Goal: Task Accomplishment & Management: Use online tool/utility

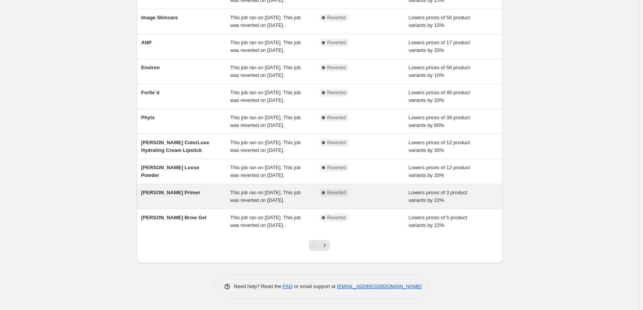
scroll to position [116, 0]
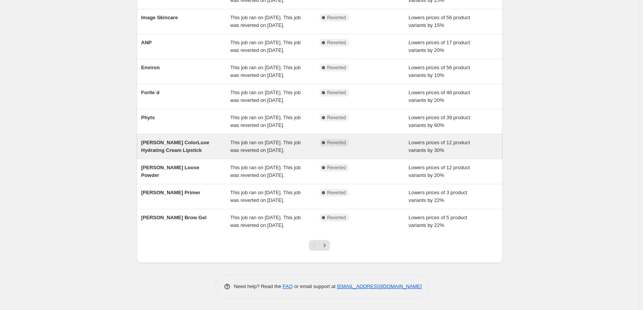
click at [248, 153] on span "This job ran on [DATE]. This job was reverted on [DATE]." at bounding box center [265, 146] width 70 height 13
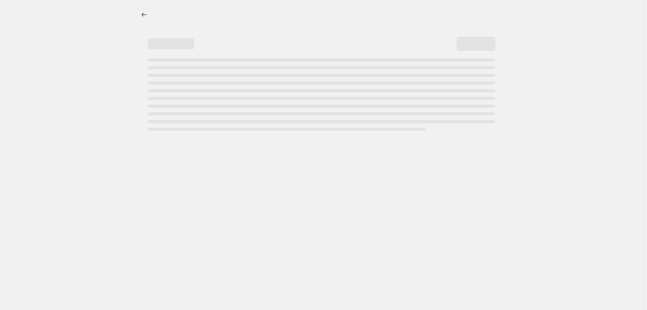
select select "percentage"
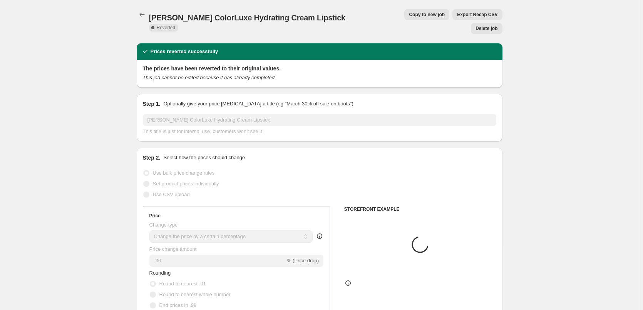
select select "tag"
select select "vendor"
click at [404, 18] on button "Copy to new job" at bounding box center [426, 14] width 45 height 11
select select "percentage"
select select "tag"
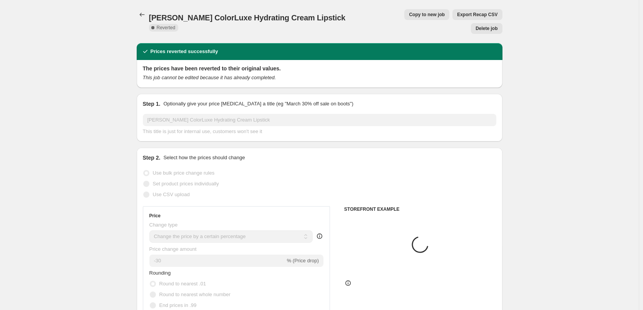
select select "vendor"
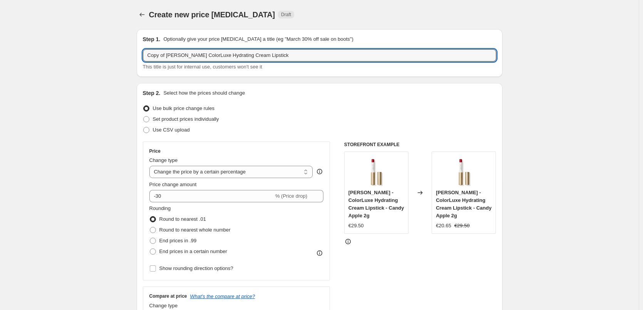
drag, startPoint x: 168, startPoint y: 56, endPoint x: 96, endPoint y: 65, distance: 72.2
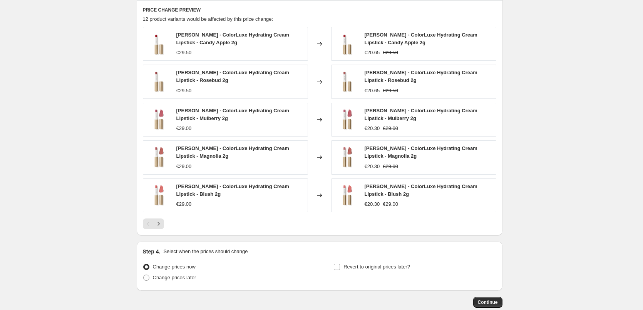
scroll to position [576, 0]
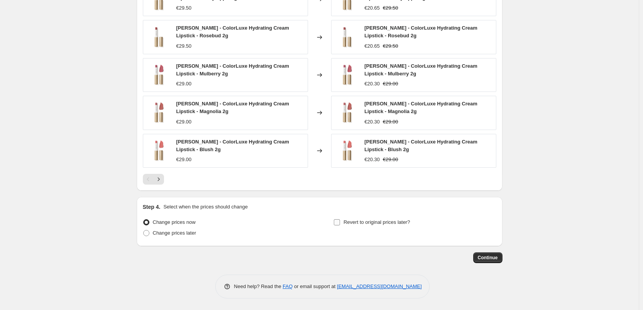
type input "[PERSON_NAME] ColorLuxe Hydrating Cream Lipstick"
click at [356, 222] on span "Revert to original prices later?" at bounding box center [377, 223] width 67 height 6
click at [340, 222] on input "Revert to original prices later?" at bounding box center [337, 223] width 6 height 6
checkbox input "true"
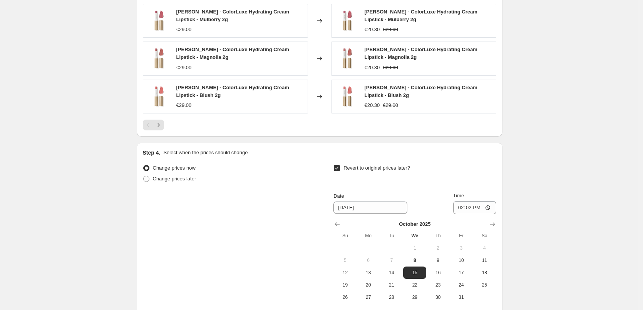
scroll to position [708, 0]
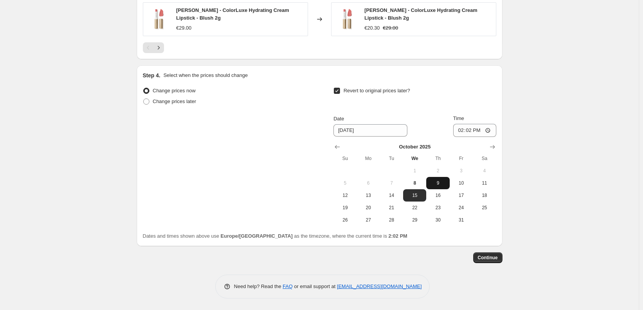
click at [437, 187] on button "9" at bounding box center [437, 183] width 23 height 12
type input "[DATE]"
click at [459, 133] on input "14:02" at bounding box center [474, 130] width 43 height 13
click at [463, 131] on input "14:02" at bounding box center [474, 130] width 43 height 13
type input "12:02"
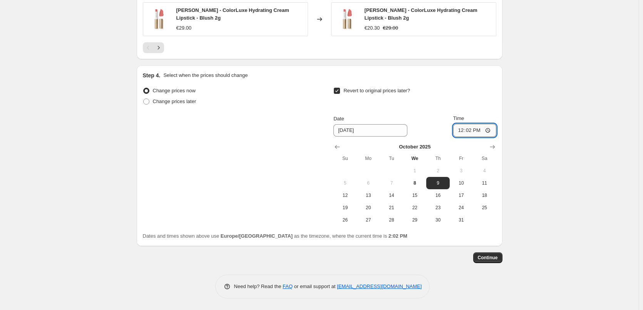
click at [465, 131] on input "12:02" at bounding box center [474, 130] width 43 height 13
click at [490, 131] on input "15:00" at bounding box center [474, 130] width 43 height 13
type input "03:00"
click at [482, 257] on span "Continue" at bounding box center [488, 258] width 20 height 6
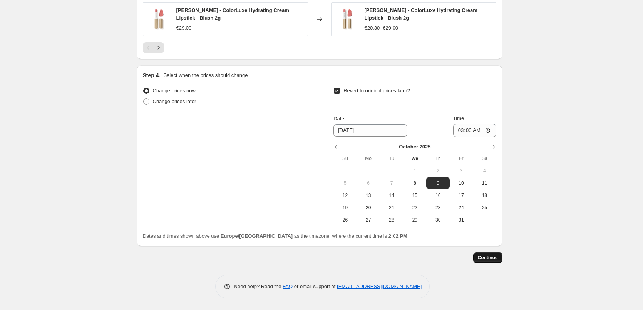
scroll to position [0, 0]
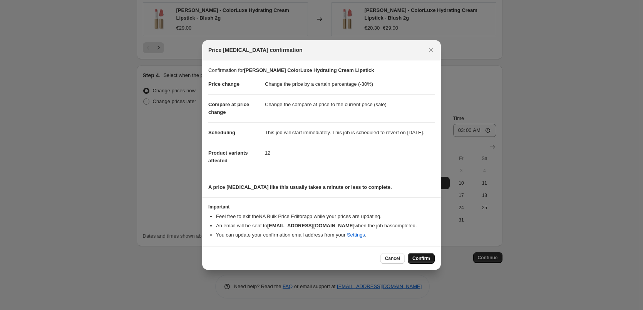
click at [421, 262] on span "Confirm" at bounding box center [422, 259] width 18 height 6
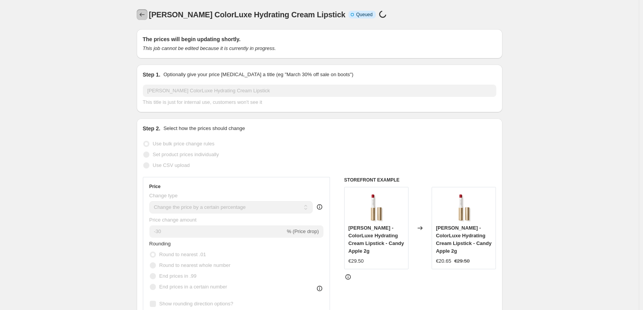
click at [144, 17] on icon "Price change jobs" at bounding box center [142, 15] width 8 height 8
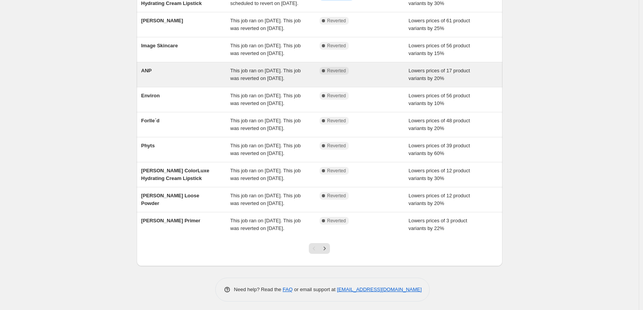
scroll to position [163, 0]
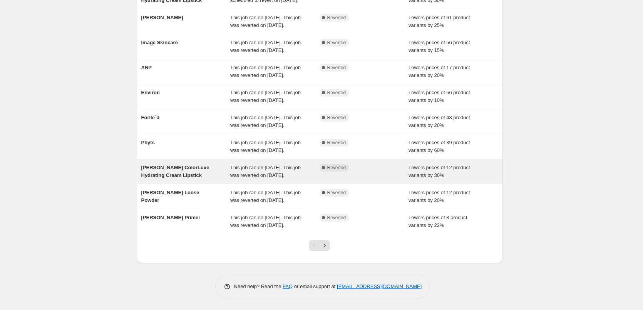
click at [245, 165] on span "This job ran on [DATE]. This job was reverted on [DATE]." at bounding box center [265, 171] width 70 height 13
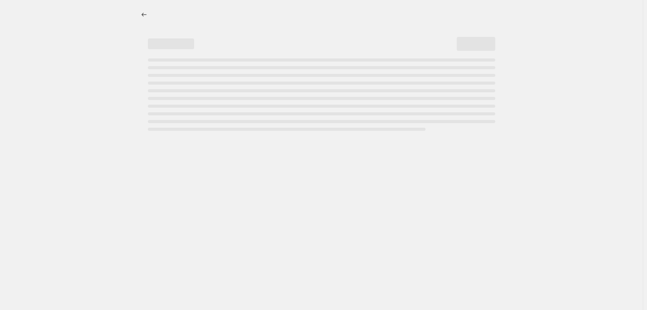
select select "percentage"
select select "tag"
select select "vendor"
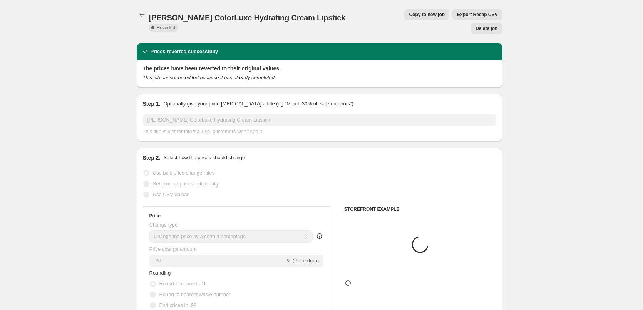
click at [477, 23] on button "Delete job" at bounding box center [486, 28] width 31 height 11
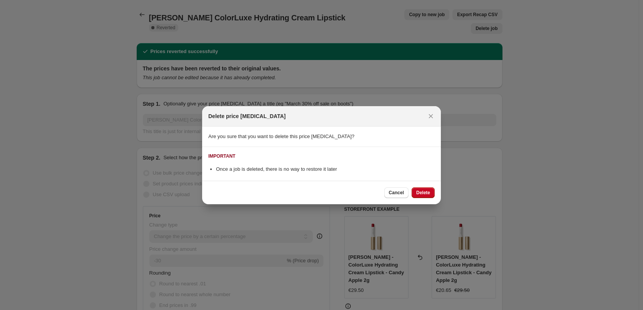
click at [423, 195] on span "Delete" at bounding box center [423, 193] width 14 height 6
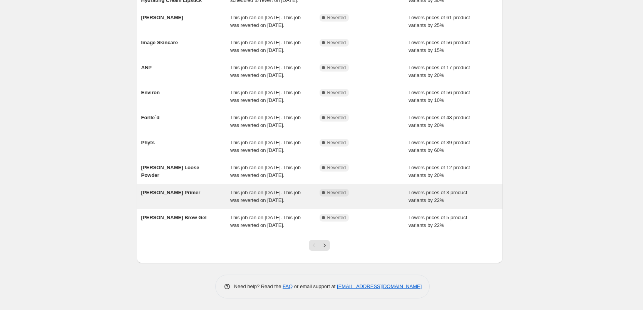
scroll to position [163, 0]
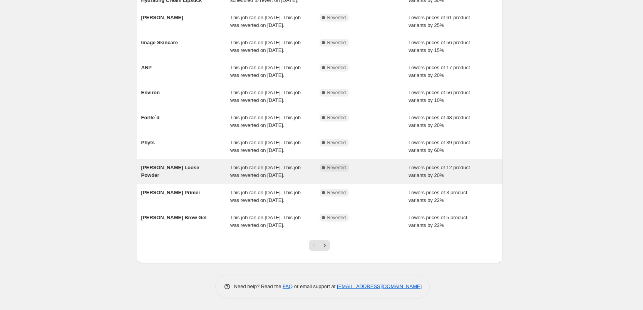
click at [260, 164] on div "This job ran on [DATE]. This job was reverted on [DATE]." at bounding box center [274, 171] width 89 height 15
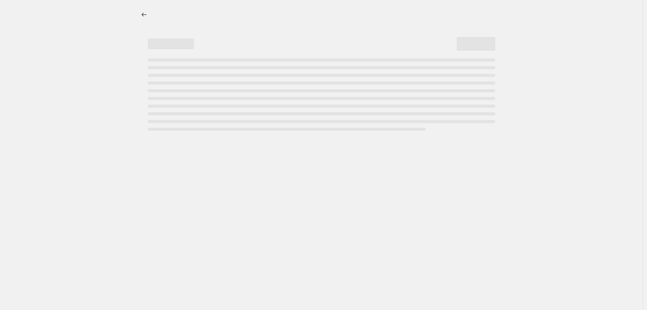
select select "percentage"
select select "tag"
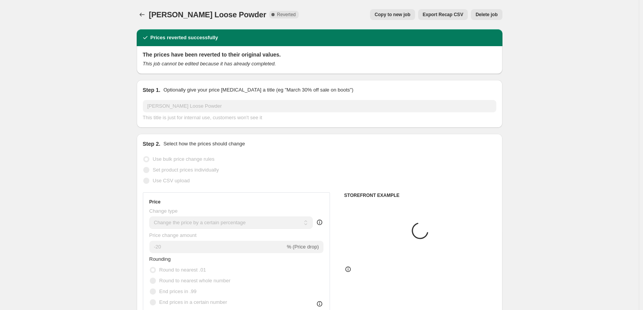
click at [393, 15] on span "Copy to new job" at bounding box center [393, 15] width 36 height 6
select select "percentage"
select select "tag"
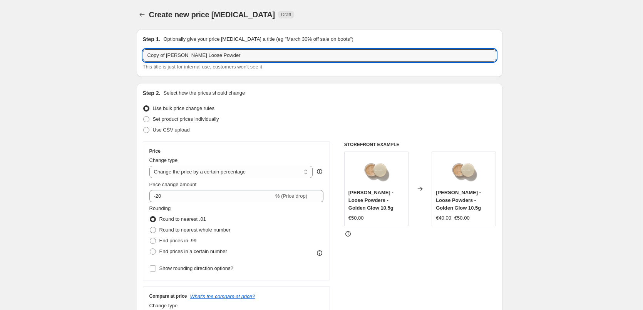
drag, startPoint x: 168, startPoint y: 55, endPoint x: -11, endPoint y: 80, distance: 180.4
click at [0, 80] on html "Home Settings Plans Skip to content Create new price change job. This page is r…" at bounding box center [321, 155] width 643 height 310
type input "[PERSON_NAME] Loose Powder"
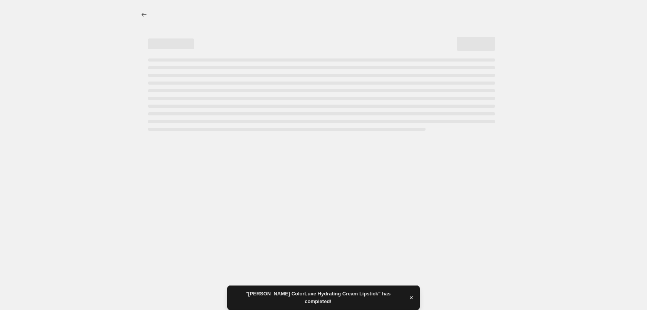
select select "percentage"
select select "tag"
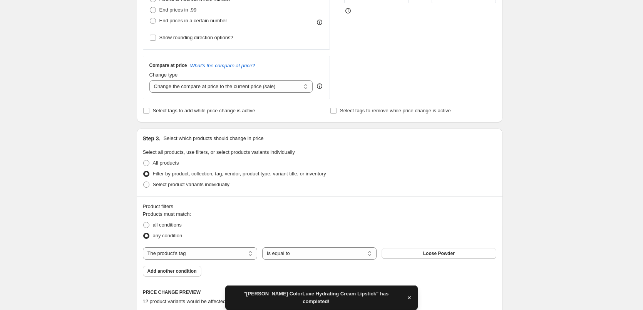
scroll to position [369, 0]
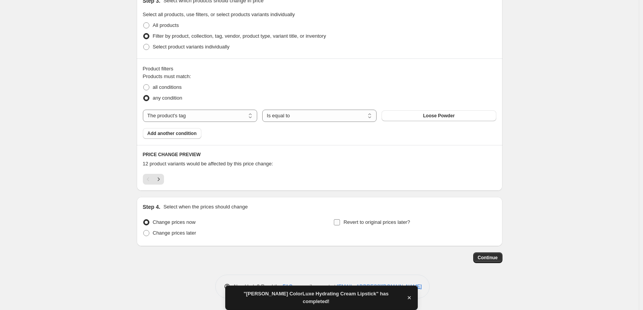
click at [354, 225] on span "Revert to original prices later?" at bounding box center [377, 223] width 67 height 6
click at [340, 225] on input "Revert to original prices later?" at bounding box center [337, 223] width 6 height 6
checkbox input "true"
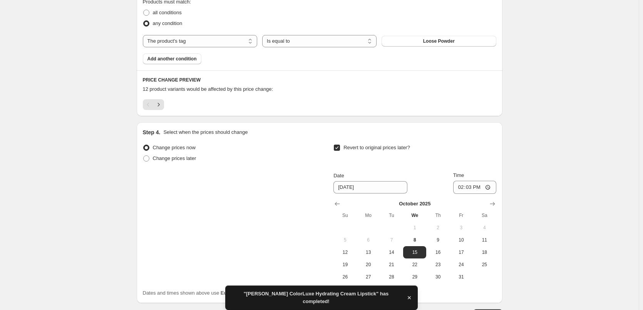
scroll to position [501, 0]
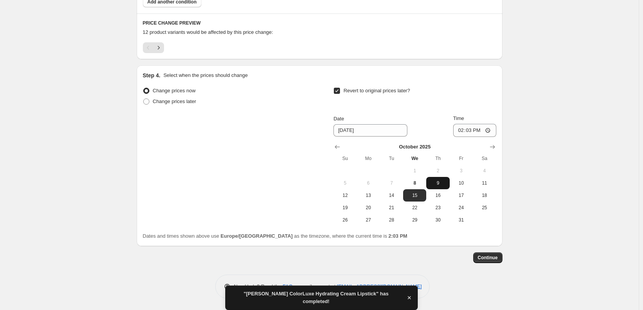
click at [442, 183] on span "9" at bounding box center [438, 183] width 17 height 6
type input "[DATE]"
click at [463, 131] on input "14:03" at bounding box center [474, 130] width 43 height 13
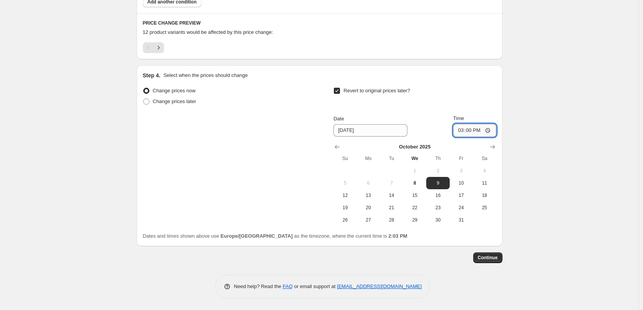
click at [488, 132] on input "15:00" at bounding box center [474, 130] width 43 height 13
type input "03:00"
drag, startPoint x: 552, startPoint y: 134, endPoint x: 544, endPoint y: 188, distance: 55.4
click at [497, 256] on span "Continue" at bounding box center [488, 258] width 20 height 6
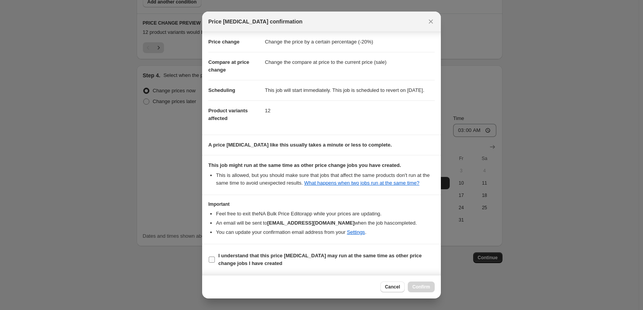
scroll to position [22, 0]
click at [237, 254] on b "I understand that this price [MEDICAL_DATA] may run at the same time as other p…" at bounding box center [319, 259] width 203 height 13
click at [215, 257] on input "I understand that this price [MEDICAL_DATA] may run at the same time as other p…" at bounding box center [212, 260] width 6 height 6
checkbox input "true"
click at [423, 292] on button "Confirm" at bounding box center [421, 287] width 27 height 11
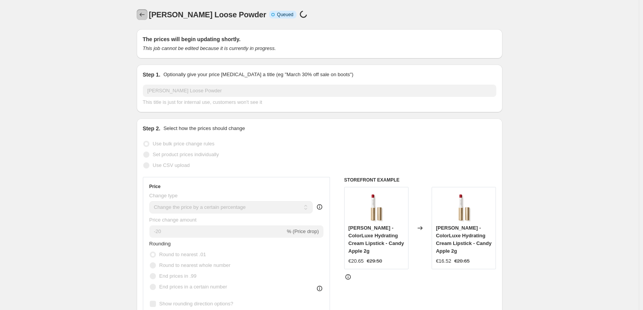
click at [142, 16] on icon "Price change jobs" at bounding box center [142, 15] width 8 height 8
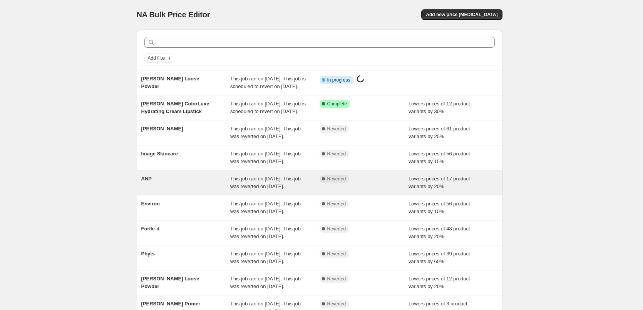
scroll to position [154, 0]
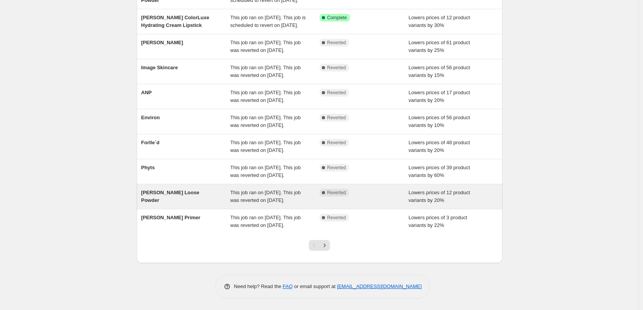
click at [227, 189] on div "[PERSON_NAME] Loose Powder" at bounding box center [185, 196] width 89 height 15
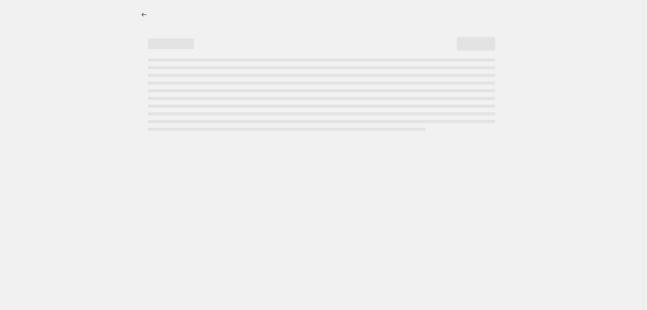
select select "percentage"
select select "tag"
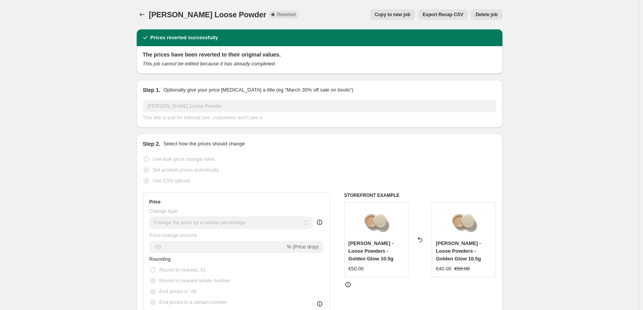
click at [488, 14] on span "Delete job" at bounding box center [487, 15] width 22 height 6
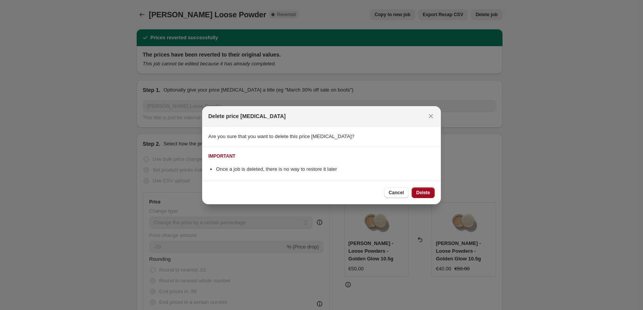
click at [426, 191] on span "Delete" at bounding box center [423, 193] width 14 height 6
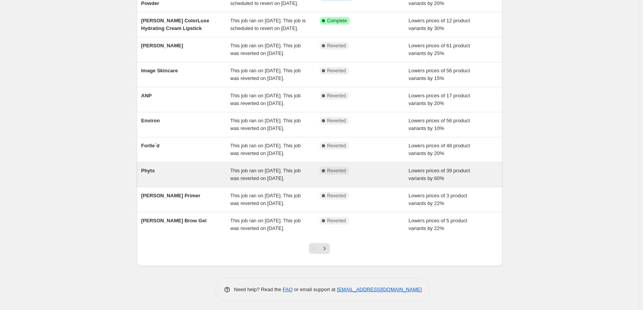
scroll to position [163, 0]
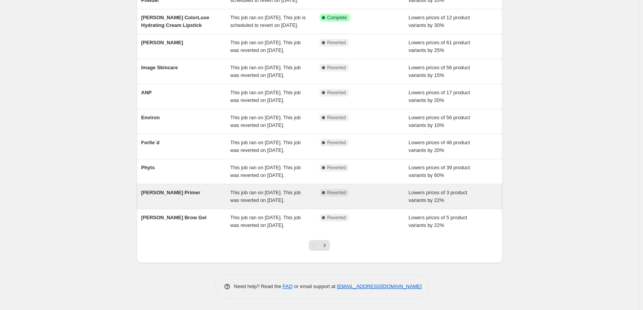
click at [197, 189] on div "[PERSON_NAME] Primer" at bounding box center [185, 196] width 89 height 15
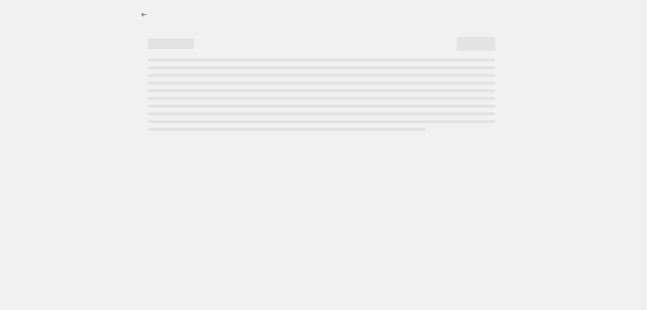
select select "percentage"
select select "tag"
select select "vendor"
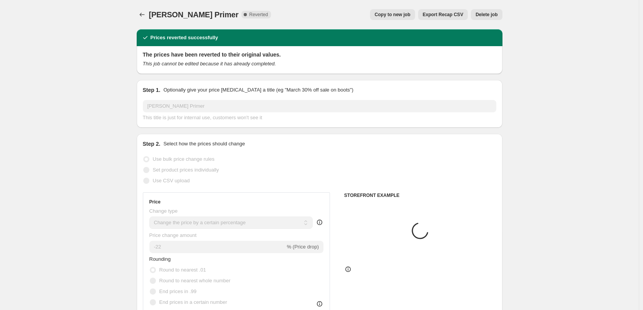
click at [390, 15] on span "Copy to new job" at bounding box center [393, 15] width 36 height 6
select select "percentage"
select select "tag"
select select "vendor"
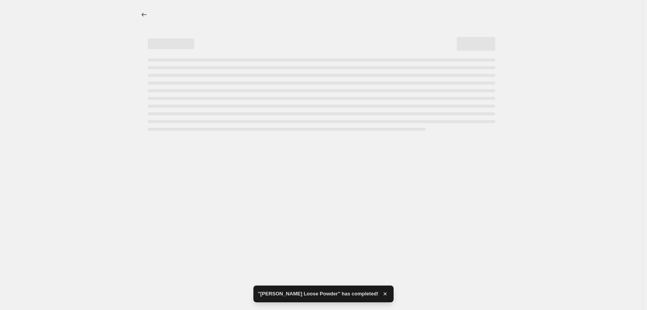
select select "percentage"
select select "tag"
select select "vendor"
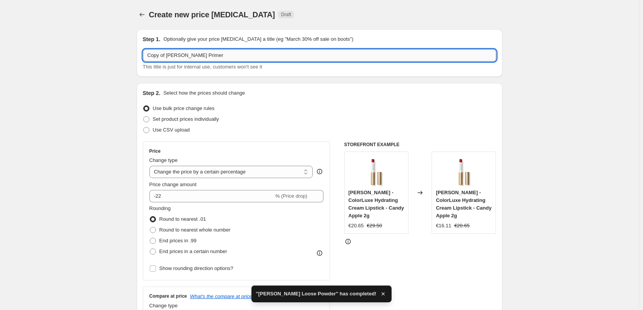
click at [161, 54] on input "Copy of Jane Iredale Primer" at bounding box center [320, 55] width 354 height 12
drag, startPoint x: 167, startPoint y: 54, endPoint x: 105, endPoint y: 63, distance: 62.6
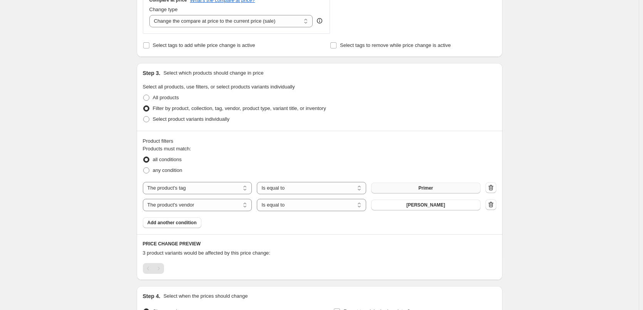
scroll to position [386, 0]
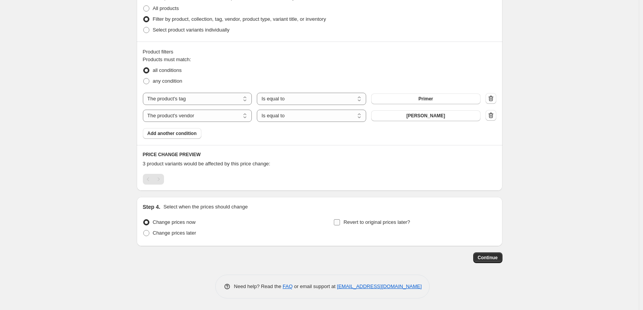
type input "[PERSON_NAME] Primer"
click at [386, 223] on span "Revert to original prices later?" at bounding box center [377, 223] width 67 height 6
click at [340, 223] on input "Revert to original prices later?" at bounding box center [337, 223] width 6 height 6
checkbox input "true"
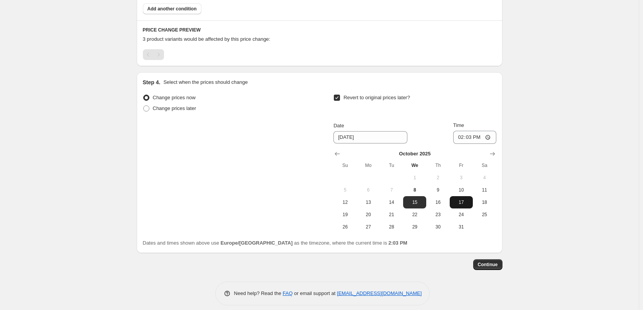
scroll to position [518, 0]
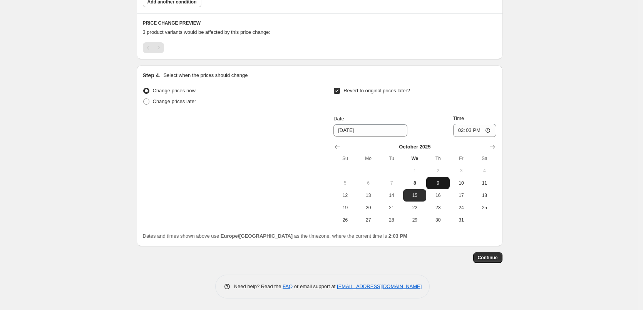
click at [445, 186] on span "9" at bounding box center [438, 183] width 17 height 6
type input "[DATE]"
click at [466, 130] on input "14:03" at bounding box center [474, 130] width 43 height 13
click at [489, 128] on input "15:00" at bounding box center [474, 130] width 43 height 13
type input "03:00"
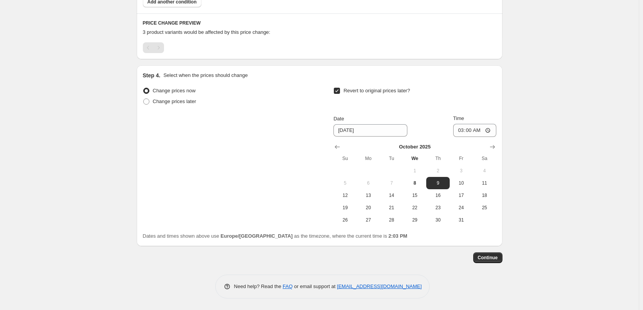
click at [485, 258] on span "Continue" at bounding box center [488, 258] width 20 height 6
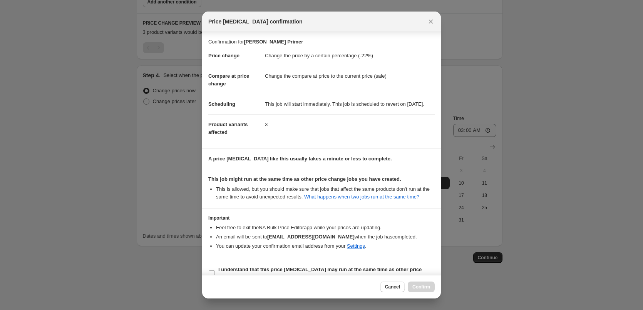
scroll to position [22, 0]
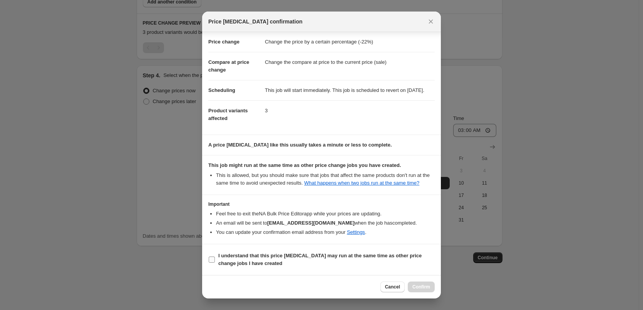
click at [253, 261] on b "I understand that this price [MEDICAL_DATA] may run at the same time as other p…" at bounding box center [319, 259] width 203 height 13
click at [215, 261] on input "I understand that this price [MEDICAL_DATA] may run at the same time as other p…" at bounding box center [212, 260] width 6 height 6
checkbox input "true"
click at [435, 284] on div "Cancel Confirm" at bounding box center [321, 286] width 239 height 23
click at [422, 288] on span "Confirm" at bounding box center [422, 287] width 18 height 6
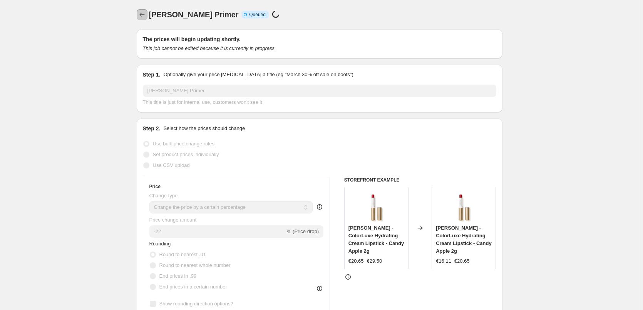
click at [146, 18] on button "Price change jobs" at bounding box center [142, 14] width 11 height 11
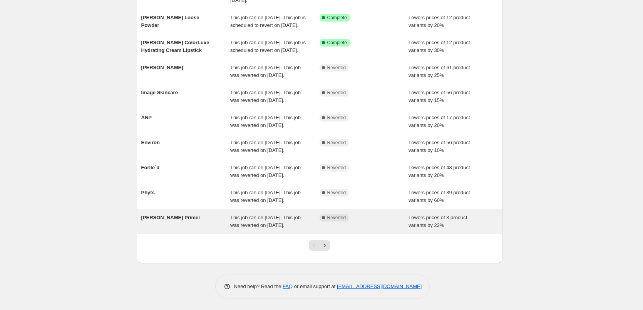
click at [225, 223] on div "[PERSON_NAME] Primer" at bounding box center [185, 221] width 89 height 15
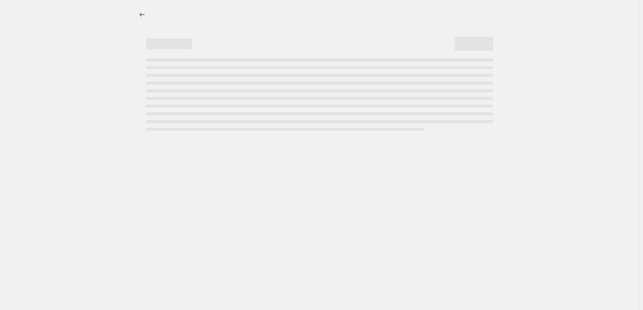
select select "percentage"
select select "tag"
select select "vendor"
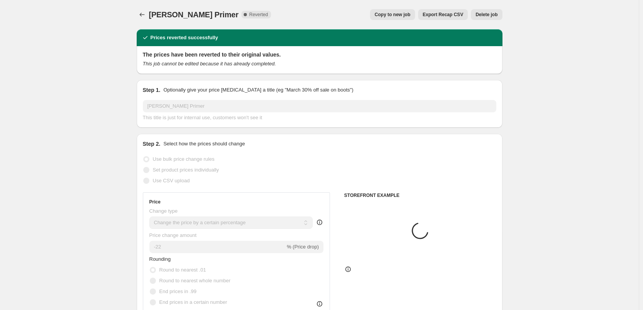
click at [493, 16] on span "Delete job" at bounding box center [487, 15] width 22 height 6
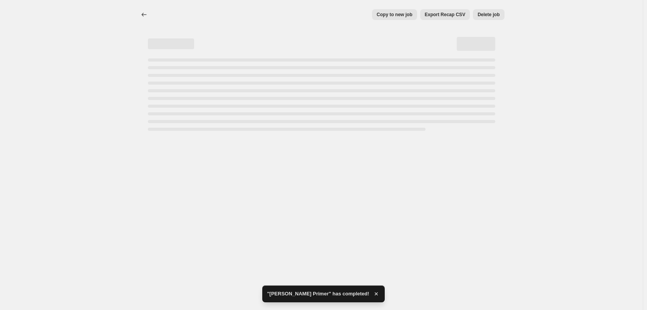
select select "percentage"
select select "tag"
select select "vendor"
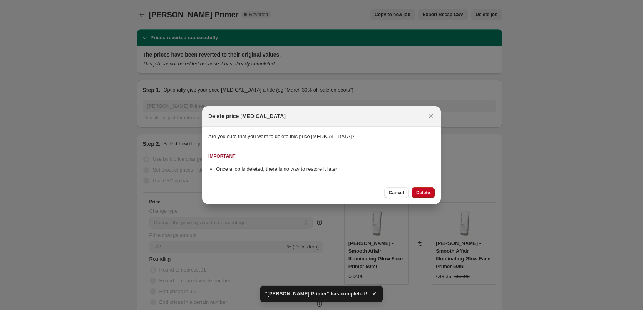
click at [425, 191] on span "Delete" at bounding box center [423, 193] width 14 height 6
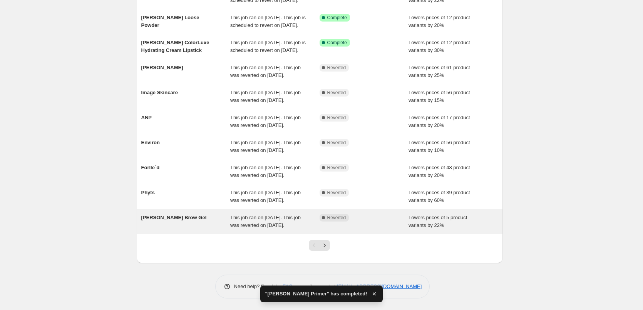
click at [263, 222] on div "This job ran on [DATE]. This job was reverted on [DATE]." at bounding box center [274, 221] width 89 height 15
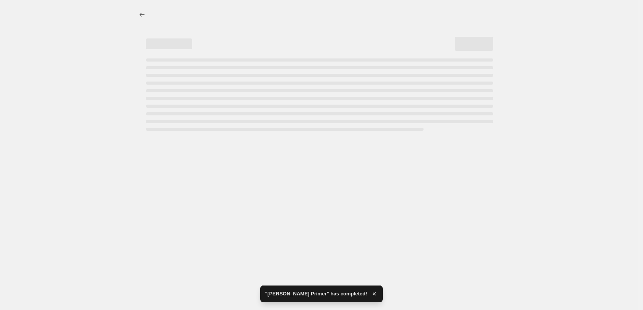
select select "percentage"
select select "tag"
select select "vendor"
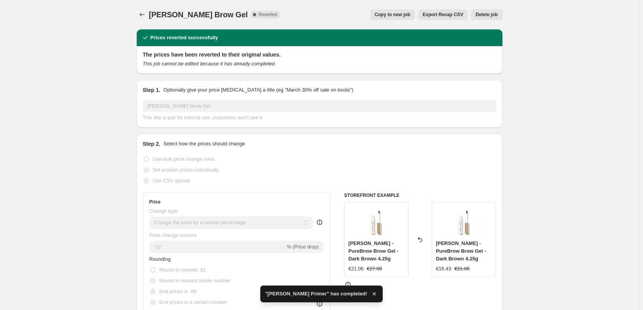
click at [396, 17] on span "Copy to new job" at bounding box center [393, 15] width 36 height 6
select select "percentage"
select select "tag"
select select "vendor"
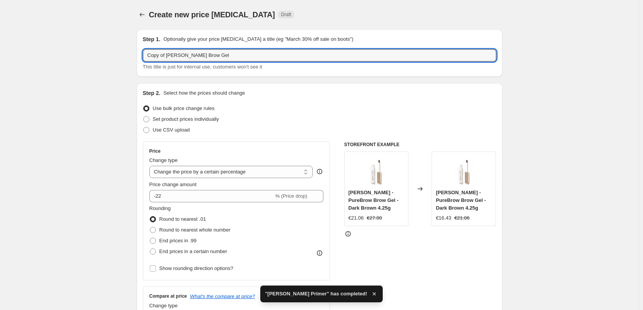
drag, startPoint x: 168, startPoint y: 55, endPoint x: 86, endPoint y: 46, distance: 83.4
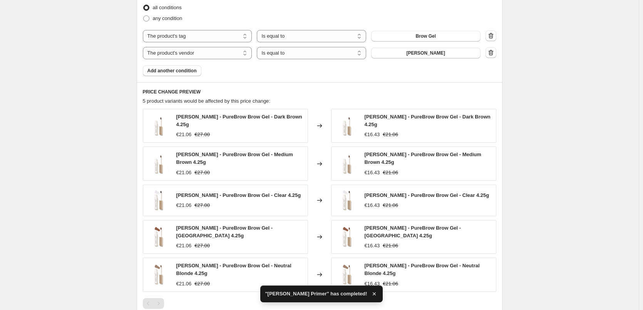
scroll to position [569, 0]
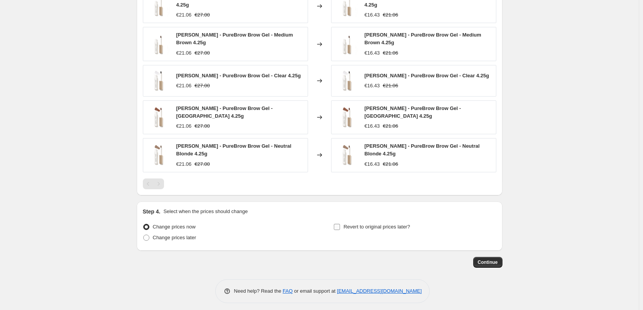
type input "[PERSON_NAME] Brow Gel"
click at [358, 224] on span "Revert to original prices later?" at bounding box center [377, 227] width 67 height 6
click at [340, 224] on input "Revert to original prices later?" at bounding box center [337, 227] width 6 height 6
checkbox input "true"
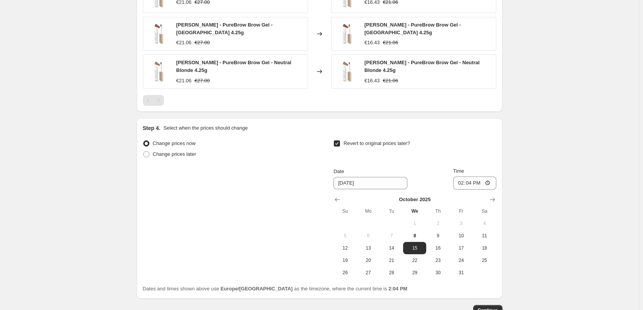
scroll to position [700, 0]
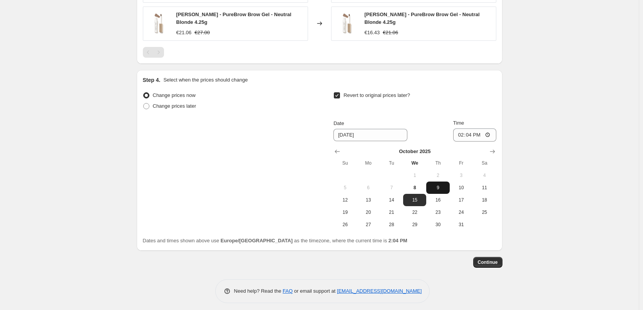
click at [444, 185] on span "9" at bounding box center [438, 188] width 17 height 6
type input "[DATE]"
click at [463, 131] on input "14:04" at bounding box center [474, 135] width 43 height 13
click at [489, 130] on input "15:00" at bounding box center [474, 135] width 43 height 13
type input "03:00"
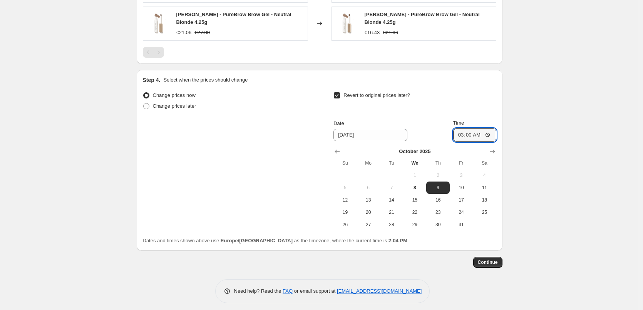
drag, startPoint x: 554, startPoint y: 141, endPoint x: 540, endPoint y: 151, distance: 17.3
click at [485, 260] on span "Continue" at bounding box center [488, 263] width 20 height 6
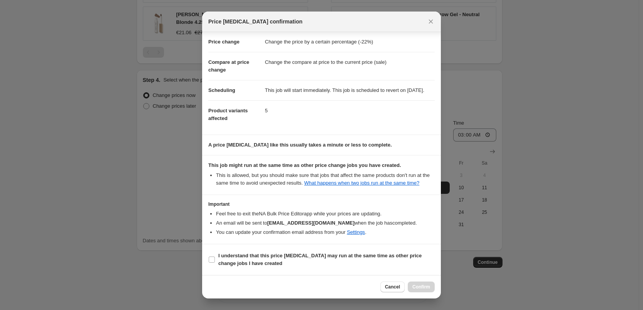
scroll to position [22, 0]
click at [245, 262] on b "I understand that this price [MEDICAL_DATA] may run at the same time as other p…" at bounding box center [319, 259] width 203 height 13
click at [215, 262] on input "I understand that this price [MEDICAL_DATA] may run at the same time as other p…" at bounding box center [212, 260] width 6 height 6
checkbox input "true"
click at [421, 286] on span "Confirm" at bounding box center [422, 287] width 18 height 6
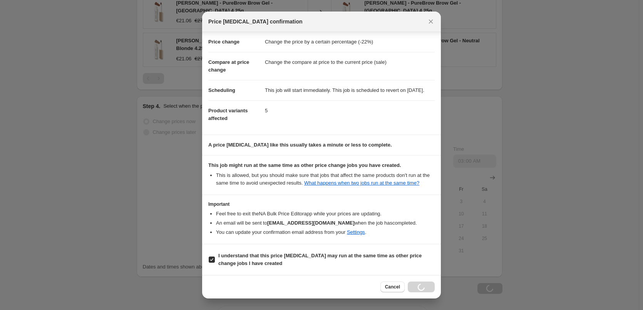
scroll to position [727, 0]
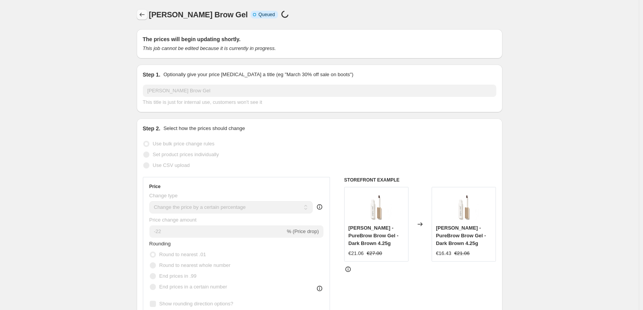
click at [146, 16] on icon "Price change jobs" at bounding box center [142, 15] width 8 height 8
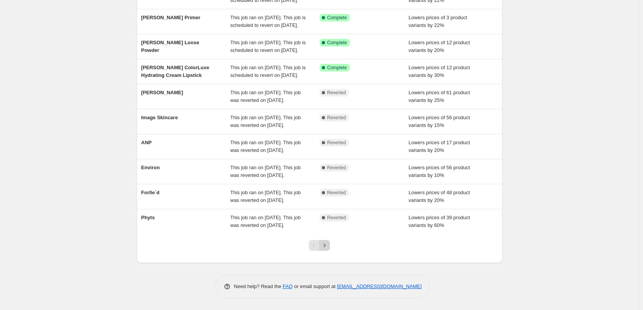
click at [326, 247] on icon "Next" at bounding box center [325, 245] width 2 height 3
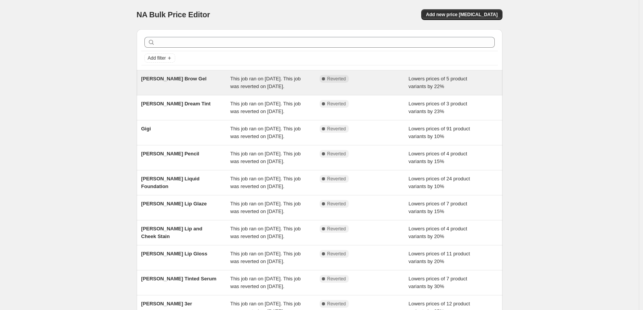
click at [232, 89] on span "This job ran on [DATE]. This job was reverted on [DATE]." at bounding box center [265, 82] width 70 height 13
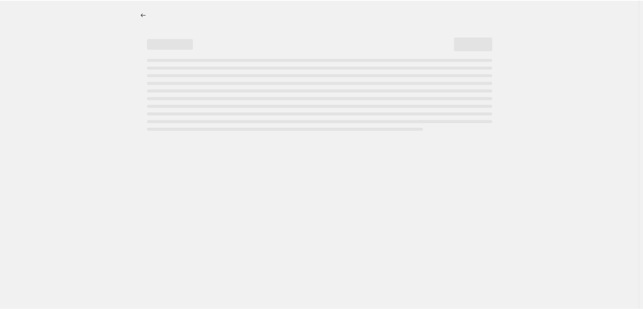
select select "percentage"
select select "tag"
select select "vendor"
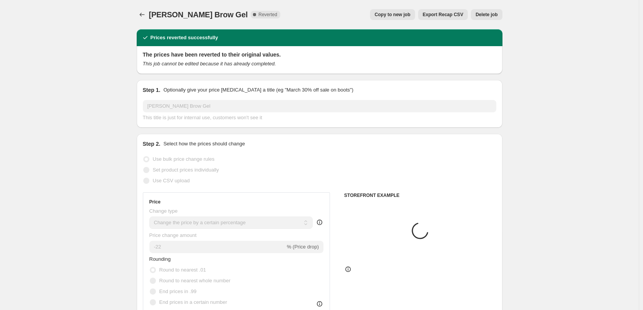
click at [493, 11] on button "Delete job" at bounding box center [486, 14] width 31 height 11
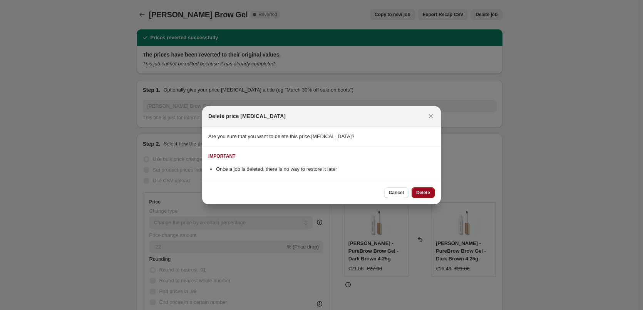
click at [428, 190] on span "Delete" at bounding box center [423, 193] width 14 height 6
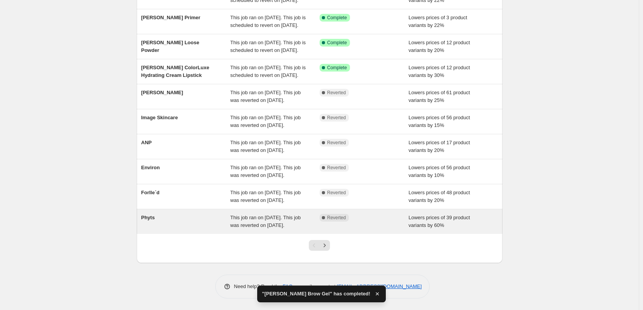
scroll to position [163, 0]
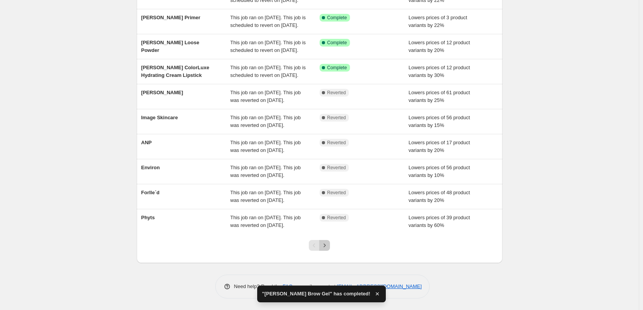
click at [329, 245] on icon "Next" at bounding box center [325, 246] width 8 height 8
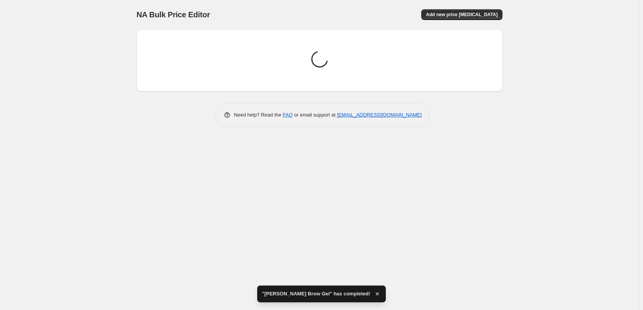
scroll to position [0, 0]
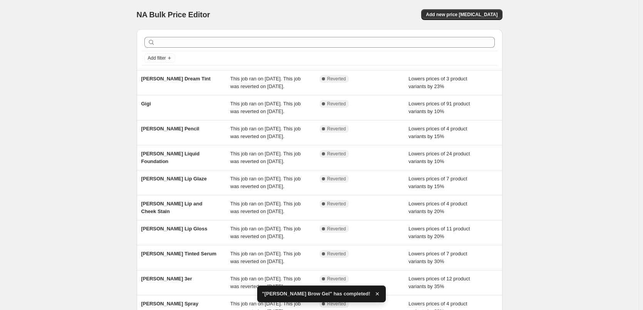
click at [297, 84] on span "This job ran on [DATE]. This job was reverted on [DATE]." at bounding box center [265, 82] width 70 height 13
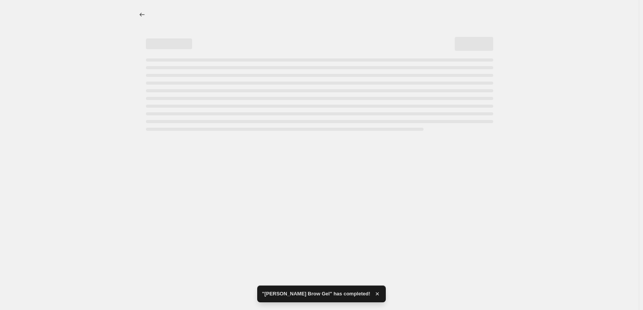
select select "percentage"
select select "vendor"
select select "tag"
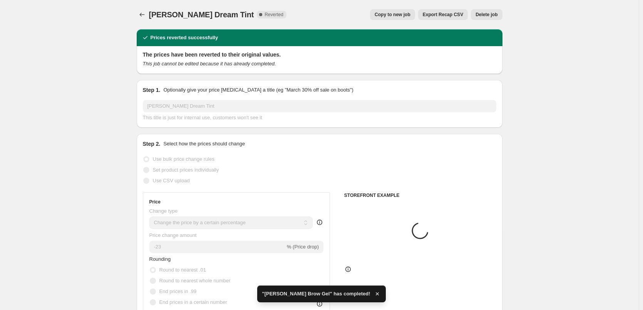
click at [399, 12] on span "Copy to new job" at bounding box center [393, 15] width 36 height 6
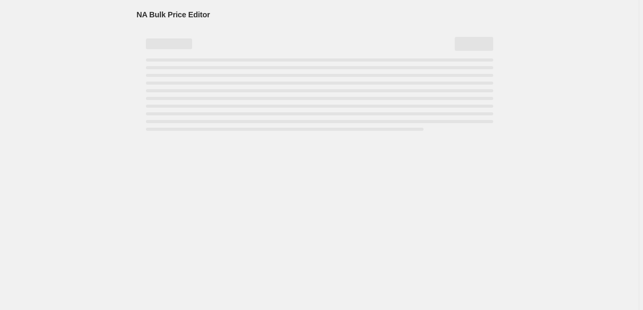
select select "percentage"
select select "vendor"
select select "tag"
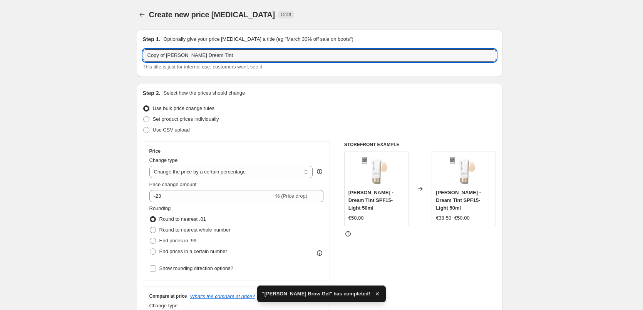
drag, startPoint x: 167, startPoint y: 55, endPoint x: 42, endPoint y: 69, distance: 125.7
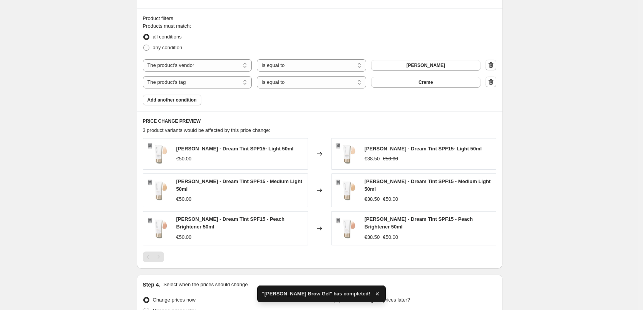
scroll to position [495, 0]
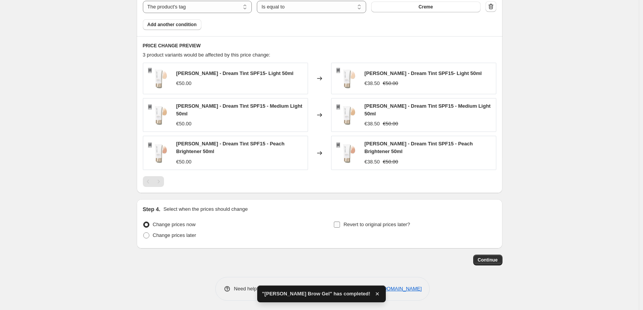
type input "[PERSON_NAME] Dream Tint"
click at [359, 222] on span "Revert to original prices later?" at bounding box center [377, 225] width 67 height 6
click at [340, 222] on input "Revert to original prices later?" at bounding box center [337, 225] width 6 height 6
checkbox input "true"
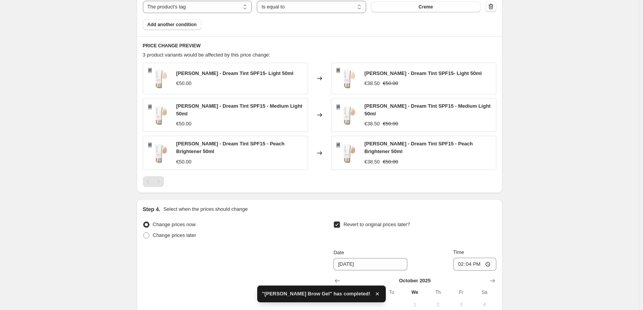
scroll to position [627, 0]
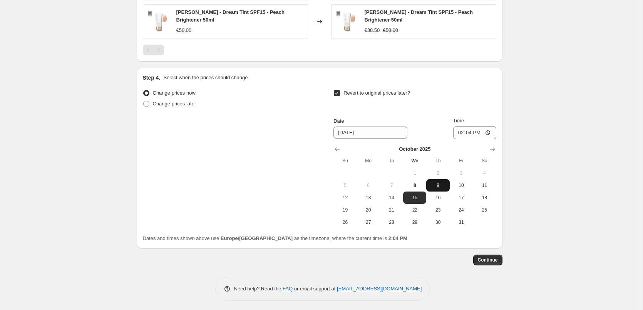
click at [438, 183] on span "9" at bounding box center [438, 186] width 17 height 6
type input "[DATE]"
click at [464, 134] on input "14:04" at bounding box center [474, 132] width 43 height 13
click at [489, 129] on input "15:00" at bounding box center [474, 132] width 43 height 13
type input "03:00"
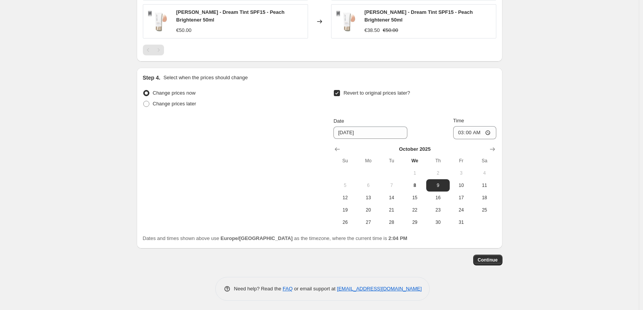
click at [487, 258] on span "Continue" at bounding box center [488, 260] width 20 height 6
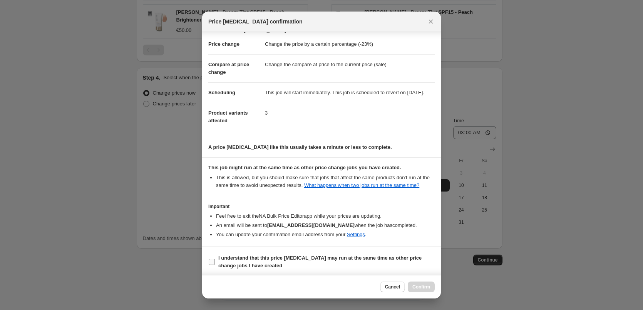
scroll to position [22, 0]
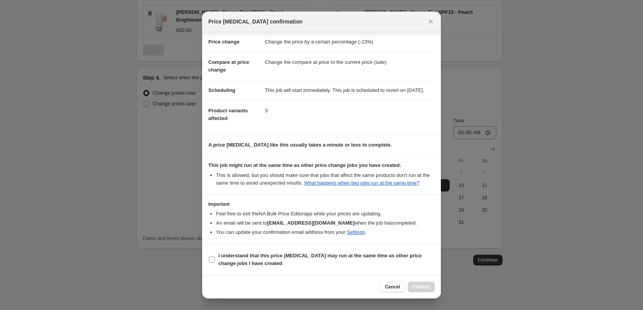
click at [235, 262] on b "I understand that this price [MEDICAL_DATA] may run at the same time as other p…" at bounding box center [319, 259] width 203 height 13
click at [215, 262] on input "I understand that this price [MEDICAL_DATA] may run at the same time as other p…" at bounding box center [212, 260] width 6 height 6
checkbox input "true"
click at [428, 285] on span "Confirm" at bounding box center [422, 287] width 18 height 6
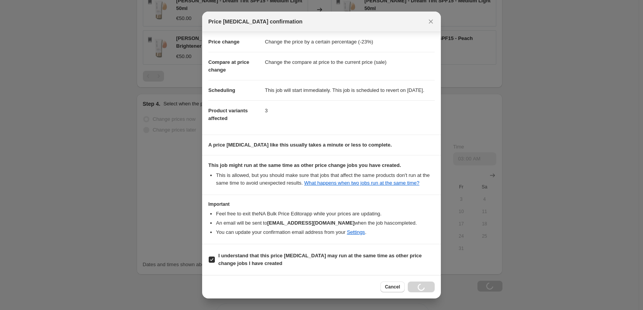
scroll to position [653, 0]
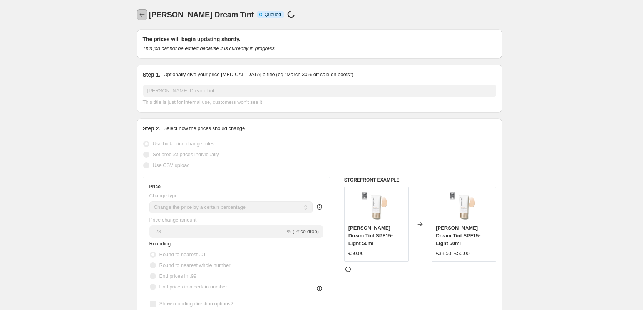
click at [146, 15] on icon "Price change jobs" at bounding box center [142, 15] width 8 height 8
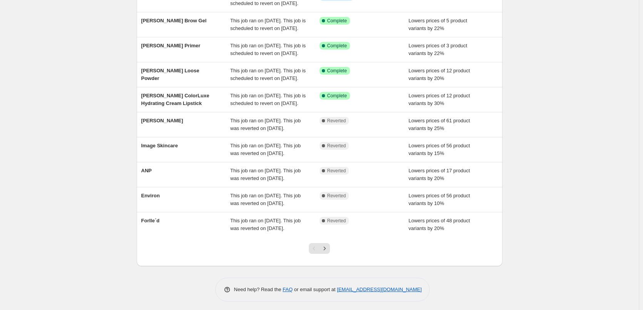
scroll to position [163, 0]
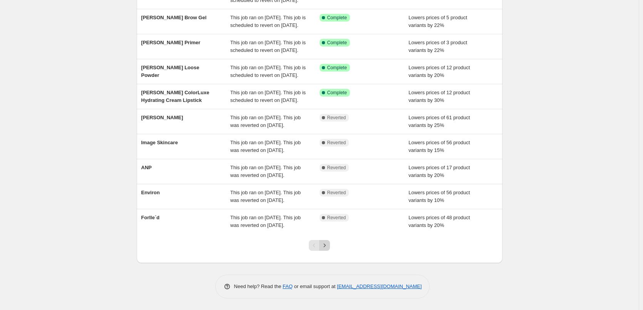
click at [326, 246] on icon "Next" at bounding box center [325, 245] width 2 height 3
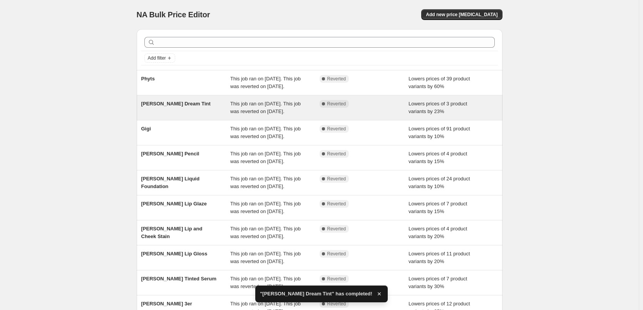
click at [267, 114] on span "This job ran on [DATE]. This job was reverted on [DATE]." at bounding box center [265, 107] width 70 height 13
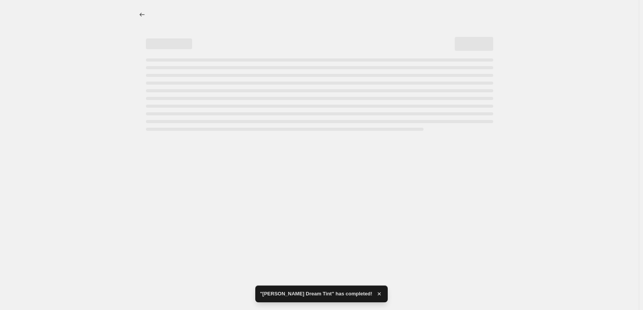
select select "percentage"
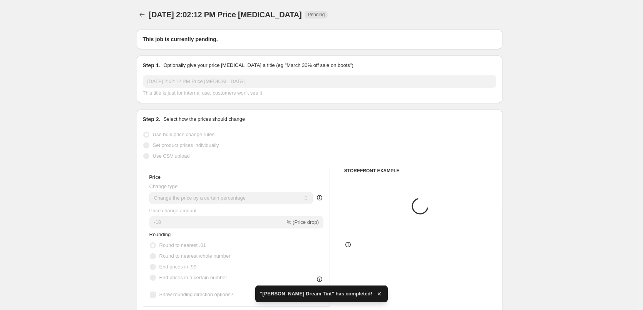
type input "[PERSON_NAME] Dream Tint"
radio input "false"
radio input "true"
checkbox input "true"
select select "vendor"
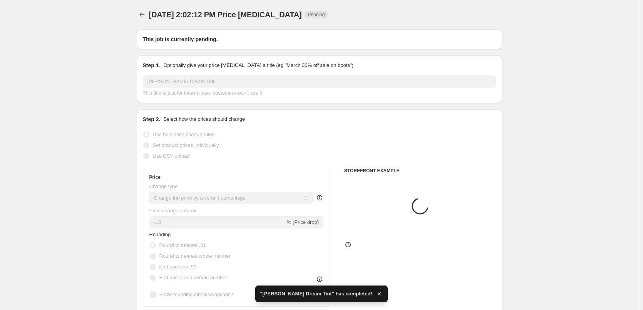
select select "tag"
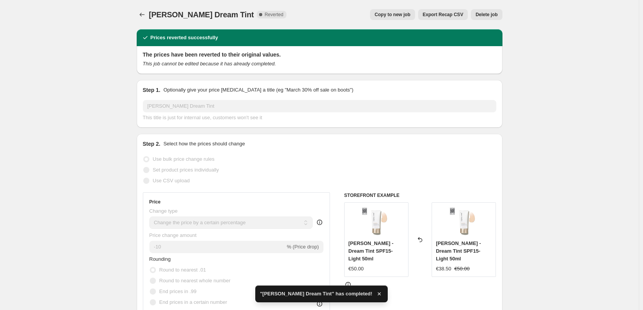
click at [492, 13] on span "Delete job" at bounding box center [487, 15] width 22 height 6
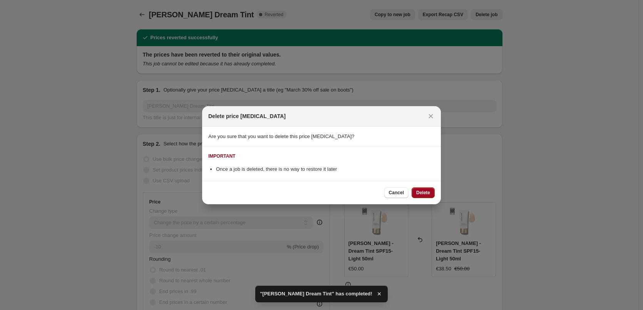
click at [427, 192] on span "Delete" at bounding box center [423, 193] width 14 height 6
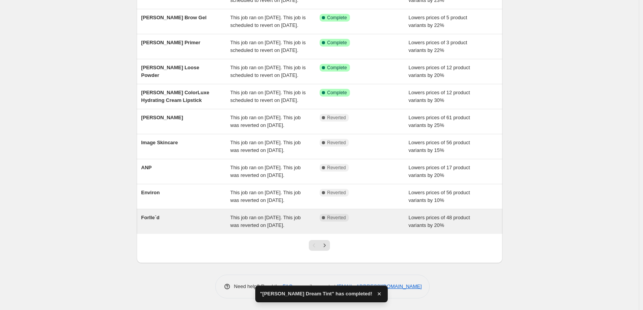
scroll to position [163, 0]
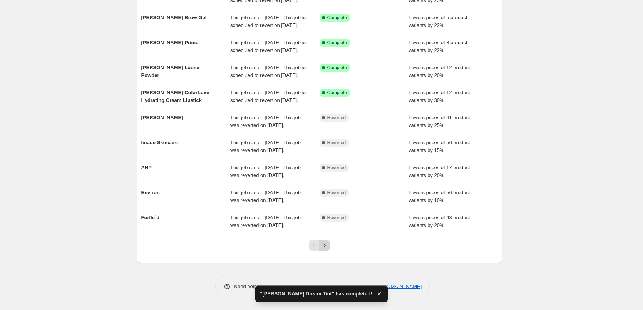
click at [326, 248] on icon "Next" at bounding box center [325, 246] width 8 height 8
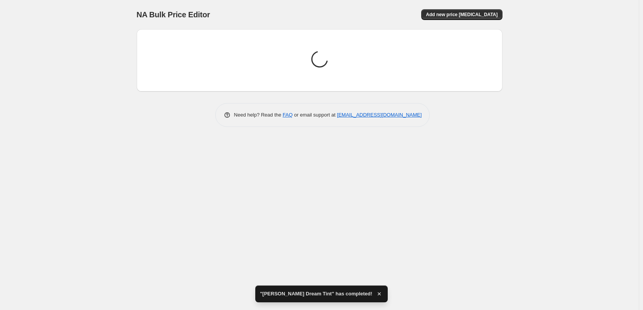
scroll to position [0, 0]
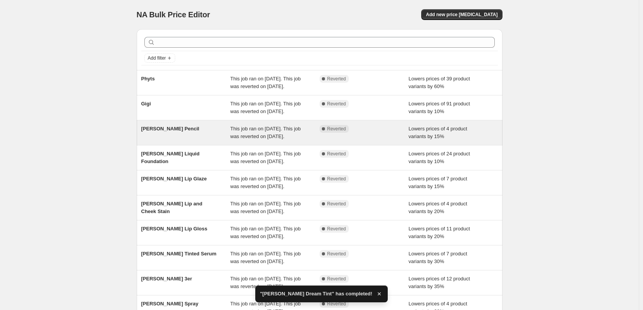
click at [266, 141] on div "This job ran on [DATE]. This job was reverted on [DATE]." at bounding box center [274, 132] width 89 height 15
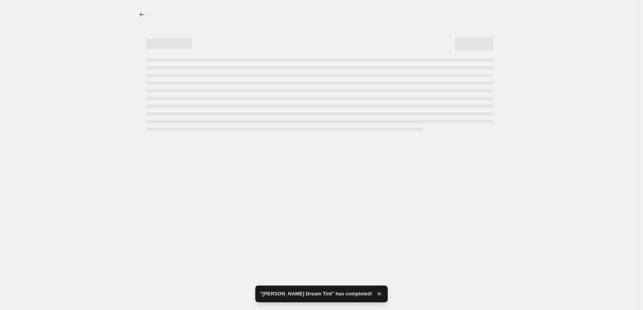
select select "percentage"
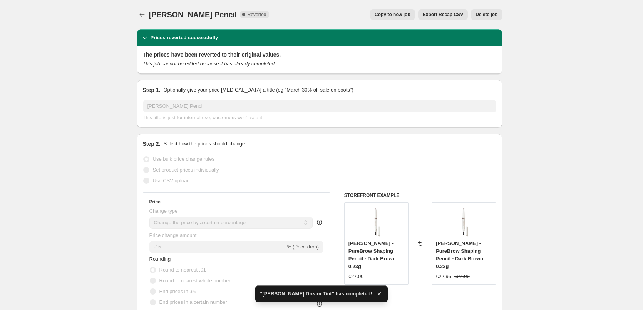
click at [398, 18] on button "Copy to new job" at bounding box center [392, 14] width 45 height 11
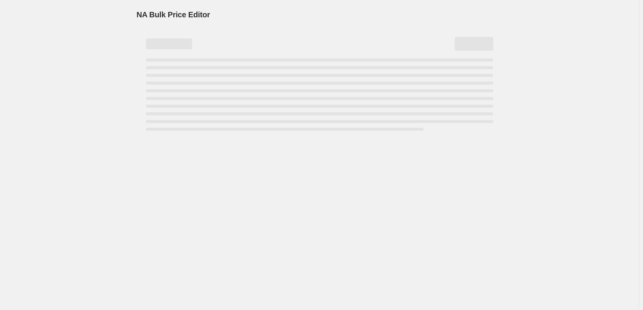
select select "percentage"
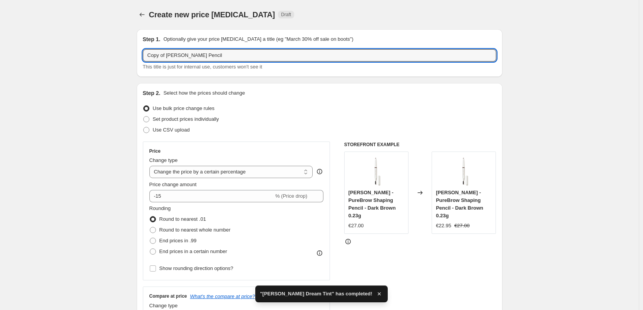
drag, startPoint x: 167, startPoint y: 55, endPoint x: 82, endPoint y: 55, distance: 84.7
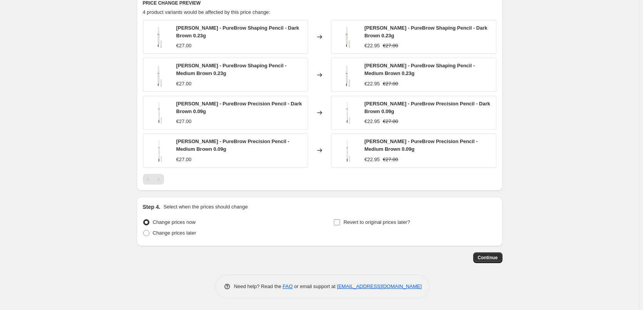
type input "[PERSON_NAME] Pencil"
click at [343, 220] on label "Revert to original prices later?" at bounding box center [372, 222] width 77 height 11
click at [340, 220] on input "Revert to original prices later?" at bounding box center [337, 223] width 6 height 6
checkbox input "true"
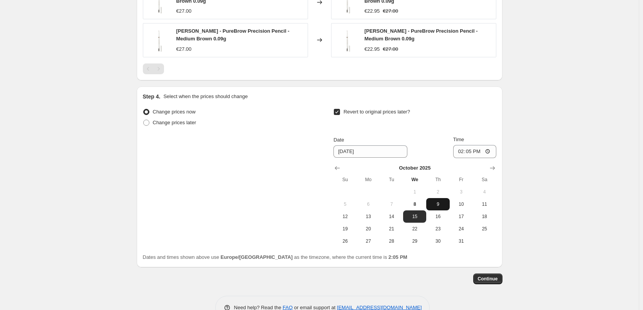
scroll to position [722, 0]
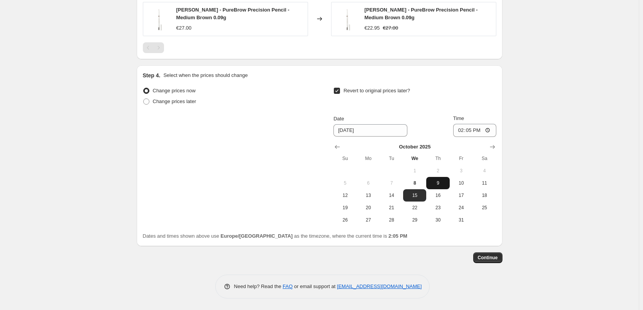
click at [434, 186] on span "9" at bounding box center [438, 183] width 17 height 6
type input "[DATE]"
click at [461, 129] on input "14:05" at bounding box center [474, 130] width 43 height 13
click at [489, 133] on input "15:00" at bounding box center [474, 130] width 43 height 13
type input "03:00"
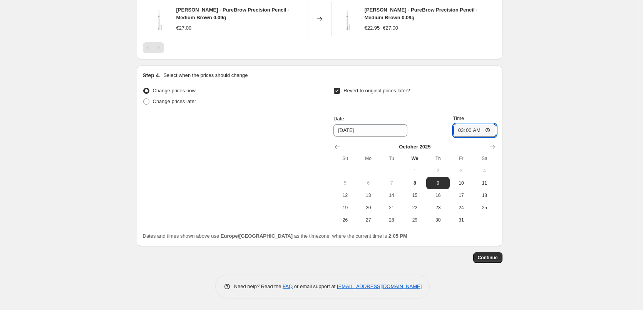
click at [495, 259] on span "Continue" at bounding box center [488, 258] width 20 height 6
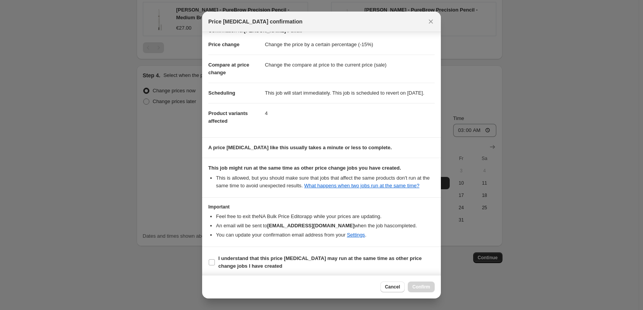
scroll to position [22, 0]
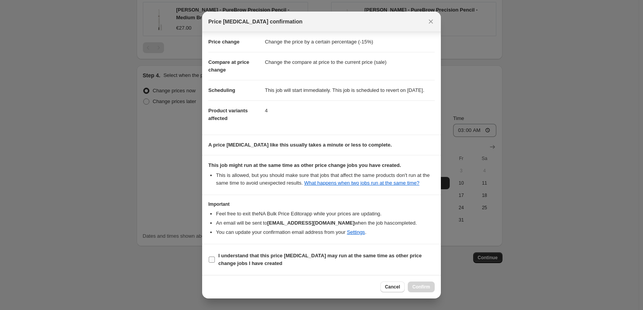
drag, startPoint x: 241, startPoint y: 263, endPoint x: 265, endPoint y: 267, distance: 24.8
click at [242, 263] on b "I understand that this price [MEDICAL_DATA] may run at the same time as other p…" at bounding box center [319, 259] width 203 height 13
click at [215, 263] on input "I understand that this price [MEDICAL_DATA] may run at the same time as other p…" at bounding box center [212, 260] width 6 height 6
checkbox input "true"
click at [420, 282] on div "Cancel Confirm" at bounding box center [321, 286] width 239 height 23
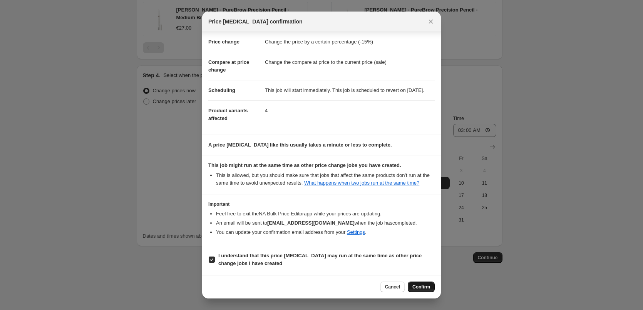
click at [422, 285] on button "Confirm" at bounding box center [421, 287] width 27 height 11
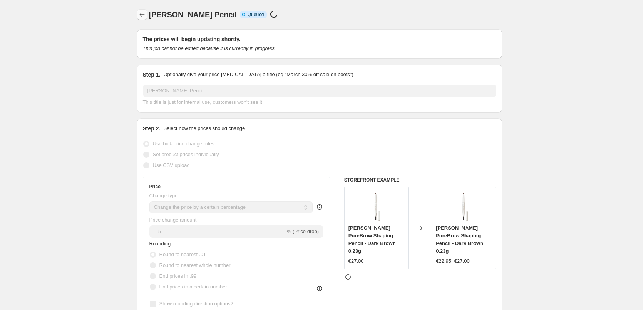
click at [144, 14] on icon "Price change jobs" at bounding box center [142, 15] width 8 height 8
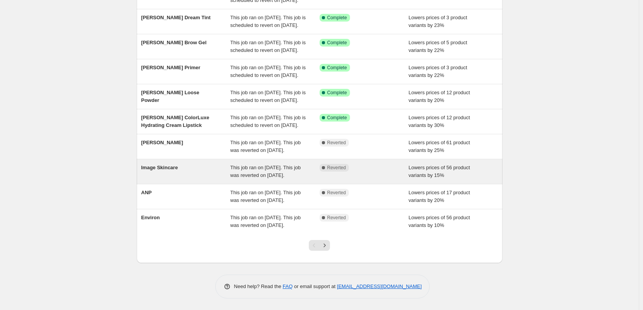
scroll to position [163, 0]
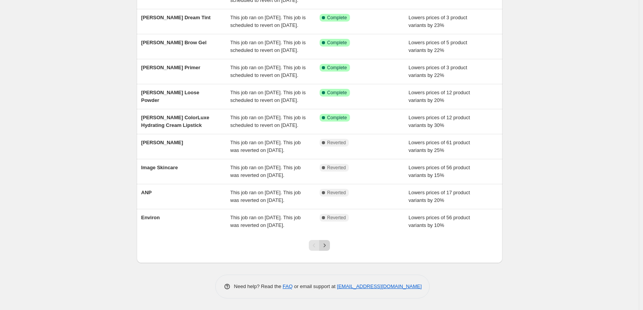
click at [329, 246] on icon "Next" at bounding box center [325, 246] width 8 height 8
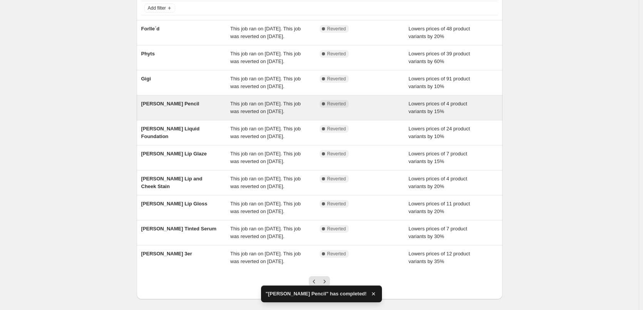
scroll to position [48, 0]
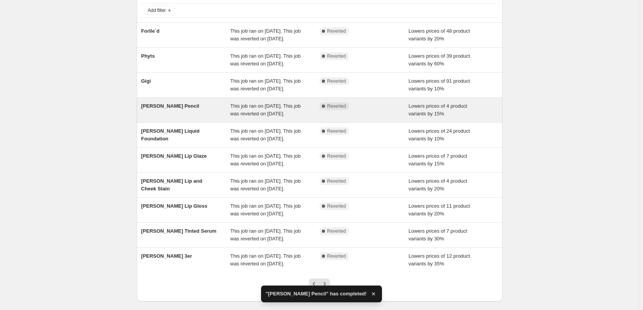
click at [290, 117] on span "This job ran on [DATE]. This job was reverted on [DATE]." at bounding box center [265, 109] width 70 height 13
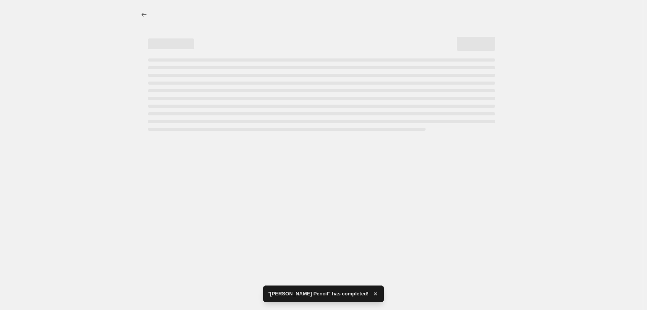
select select "percentage"
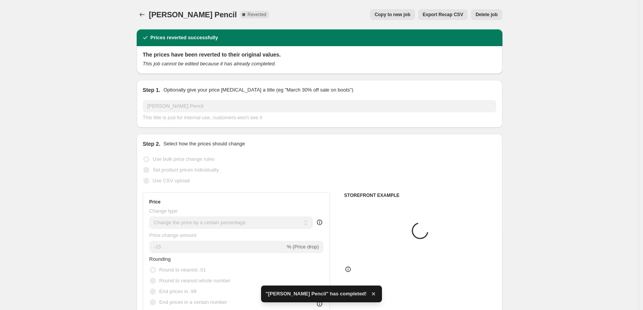
click at [489, 14] on span "Delete job" at bounding box center [487, 15] width 22 height 6
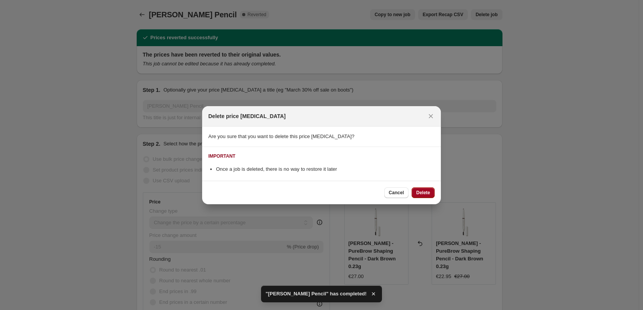
click at [423, 191] on span "Delete" at bounding box center [423, 193] width 14 height 6
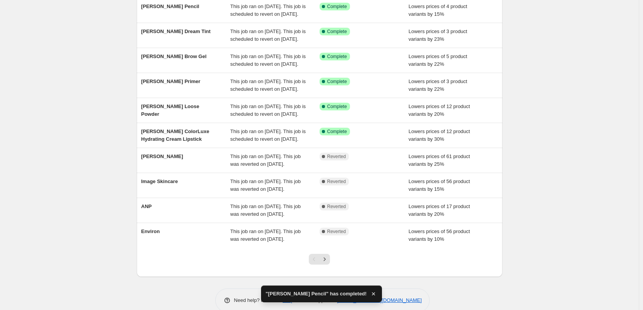
scroll to position [163, 0]
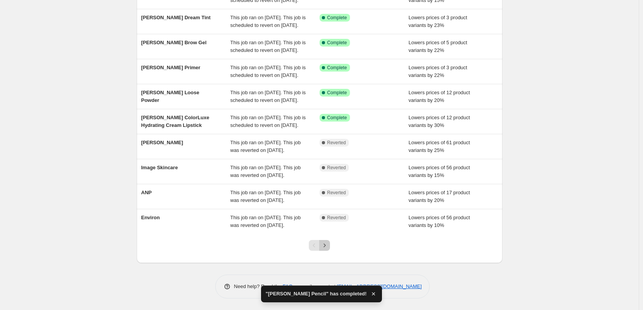
click at [326, 247] on icon "Next" at bounding box center [325, 246] width 8 height 8
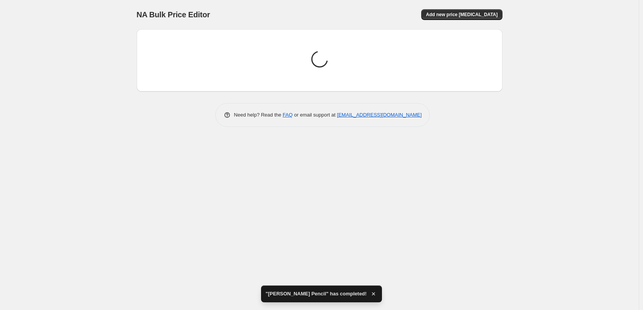
scroll to position [0, 0]
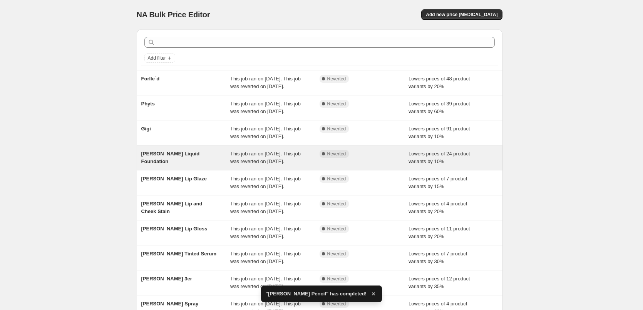
click at [299, 166] on div "This job ran on [DATE]. This job was reverted on [DATE]." at bounding box center [274, 157] width 89 height 15
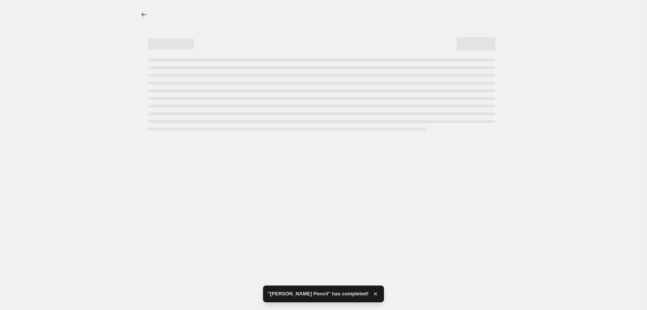
select select "percentage"
select select "tag"
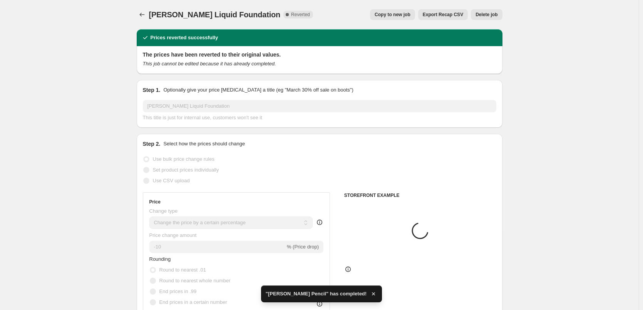
click at [401, 15] on span "Copy to new job" at bounding box center [393, 15] width 36 height 6
select select "percentage"
select select "tag"
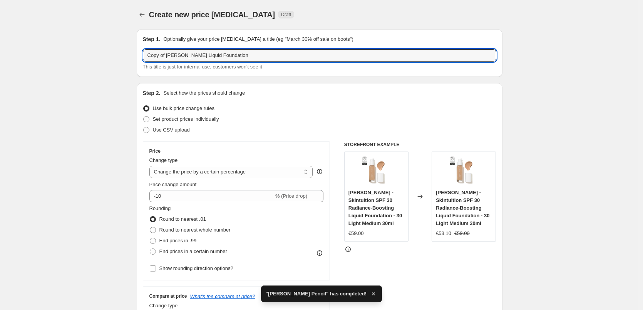
drag, startPoint x: 168, startPoint y: 55, endPoint x: 101, endPoint y: 64, distance: 66.8
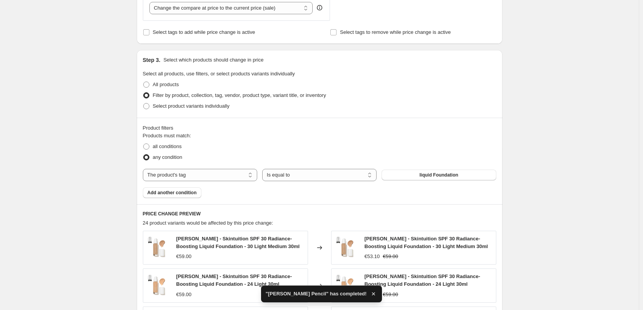
scroll to position [559, 0]
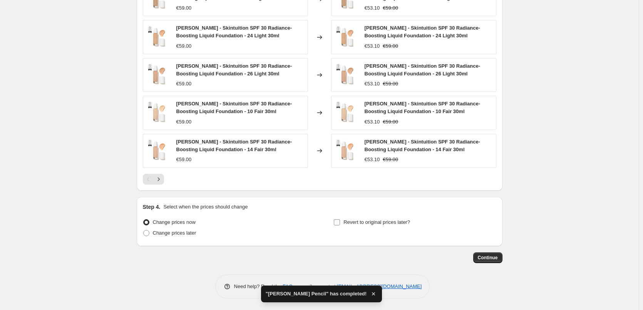
type input "[PERSON_NAME] Liquid Foundation"
click at [343, 223] on label "Revert to original prices later?" at bounding box center [372, 222] width 77 height 11
click at [340, 223] on input "Revert to original prices later?" at bounding box center [337, 223] width 6 height 6
checkbox input "true"
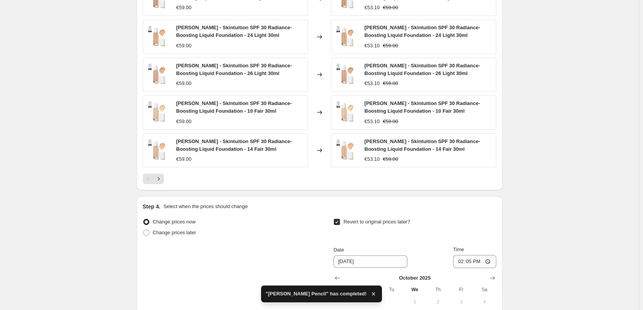
scroll to position [691, 0]
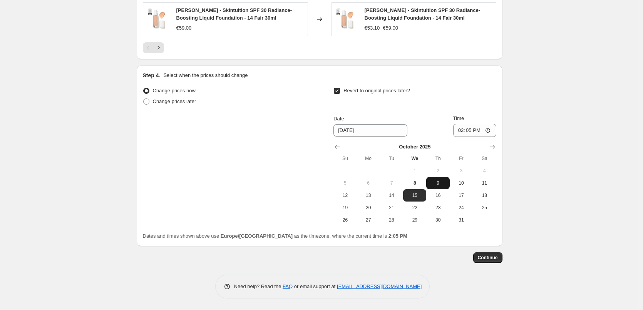
click at [440, 185] on span "9" at bounding box center [438, 183] width 17 height 6
type input "[DATE]"
click at [462, 131] on input "14:05" at bounding box center [474, 130] width 43 height 13
click at [488, 129] on input "15:00" at bounding box center [474, 130] width 43 height 13
type input "03:00"
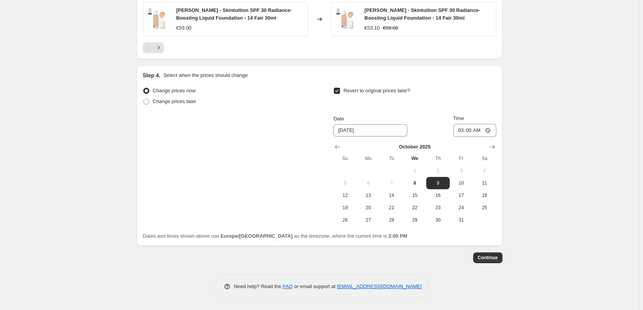
click at [490, 260] on span "Continue" at bounding box center [488, 258] width 20 height 6
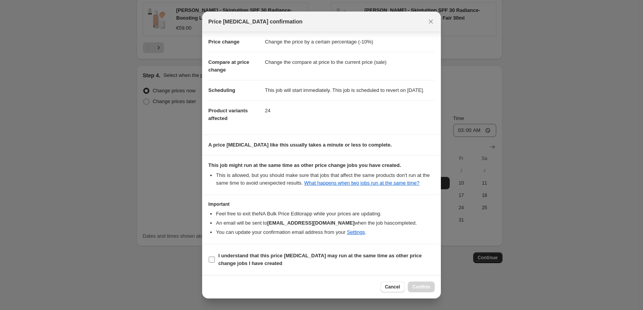
click at [258, 254] on b "I understand that this price [MEDICAL_DATA] may run at the same time as other p…" at bounding box center [319, 259] width 203 height 13
click at [215, 257] on input "I understand that this price [MEDICAL_DATA] may run at the same time as other p…" at bounding box center [212, 260] width 6 height 6
checkbox input "true"
click at [426, 284] on button "Confirm" at bounding box center [421, 287] width 27 height 11
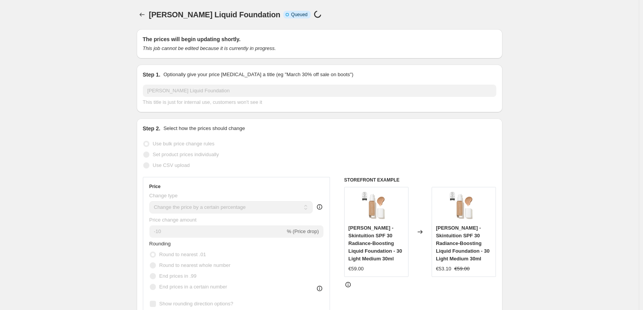
click at [139, 8] on div "Jane Iredale Liquid Foundation. This page is ready Jane Iredale Liquid Foundati…" at bounding box center [320, 14] width 366 height 29
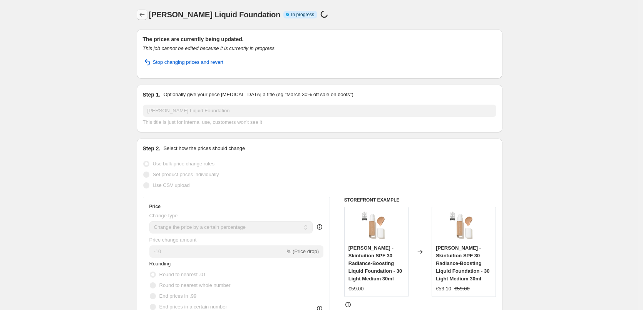
click at [144, 12] on icon "Price change jobs" at bounding box center [142, 15] width 8 height 8
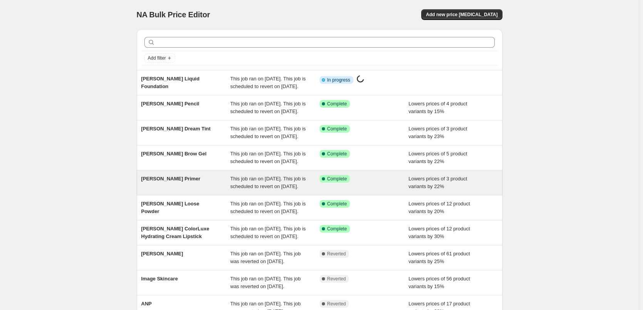
scroll to position [163, 0]
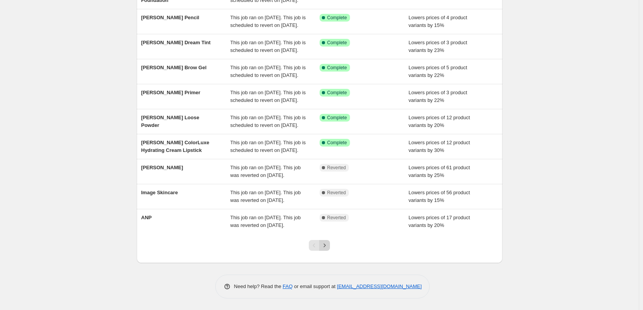
click at [329, 245] on icon "Next" at bounding box center [325, 246] width 8 height 8
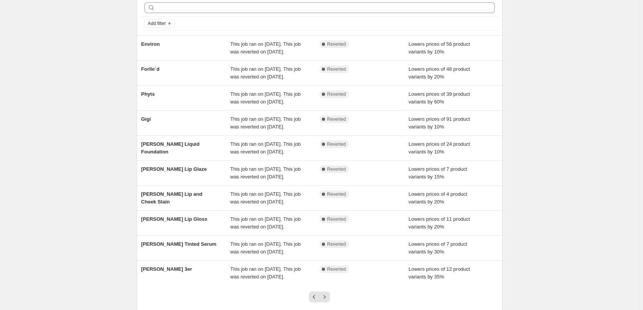
scroll to position [3, 0]
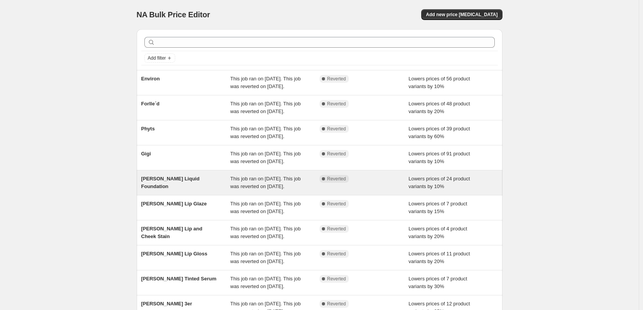
click at [282, 190] on span "This job ran on [DATE]. This job was reverted on [DATE]." at bounding box center [265, 182] width 70 height 13
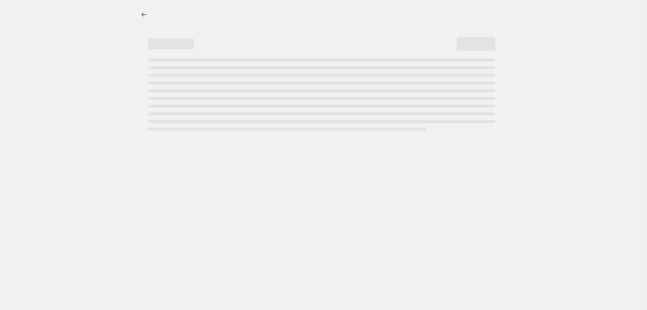
select select "percentage"
select select "tag"
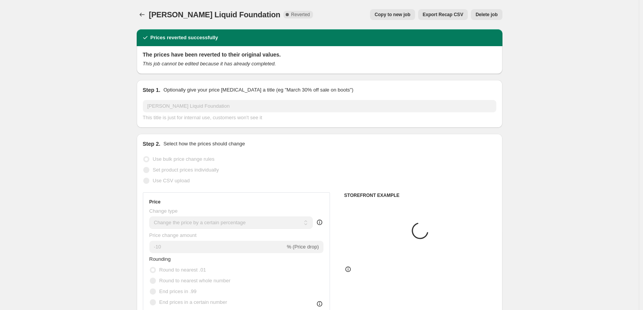
click at [487, 17] on span "Delete job" at bounding box center [487, 15] width 22 height 6
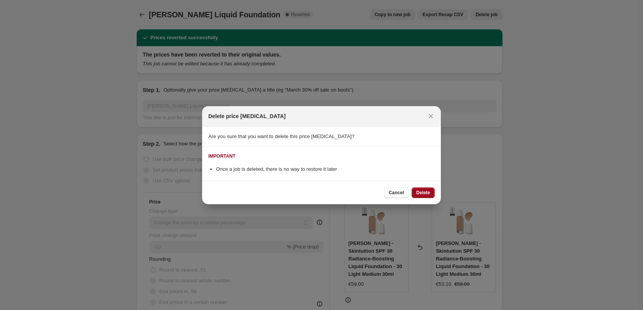
click at [427, 191] on span "Delete" at bounding box center [423, 193] width 14 height 6
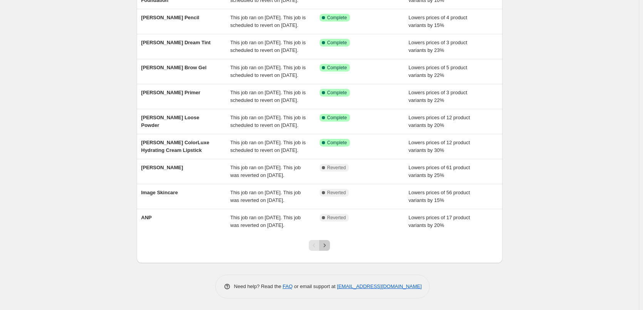
click at [322, 250] on button "Next" at bounding box center [324, 245] width 11 height 11
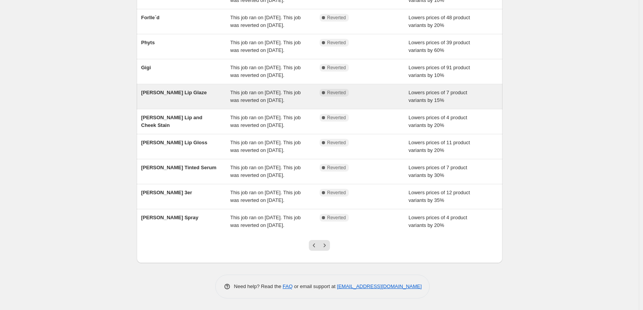
click at [245, 103] on span "This job ran on [DATE]. This job was reverted on [DATE]." at bounding box center [265, 96] width 70 height 13
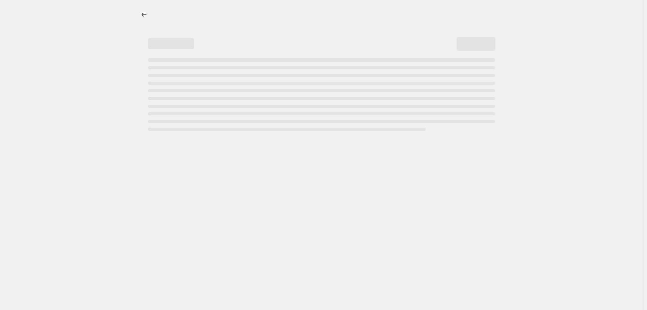
select select "percentage"
select select "tag"
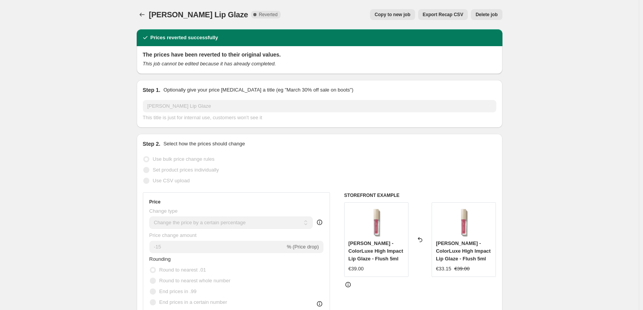
click at [388, 14] on span "Copy to new job" at bounding box center [393, 15] width 36 height 6
select select "percentage"
select select "tag"
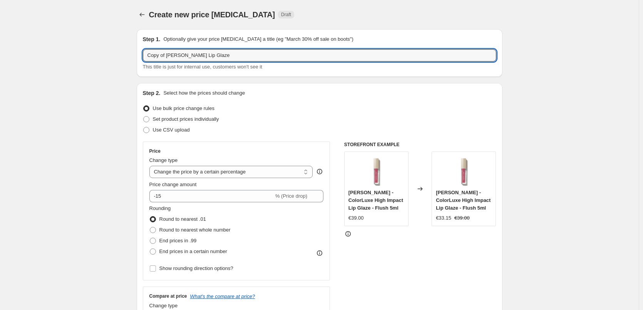
drag, startPoint x: 167, startPoint y: 55, endPoint x: 72, endPoint y: 63, distance: 95.4
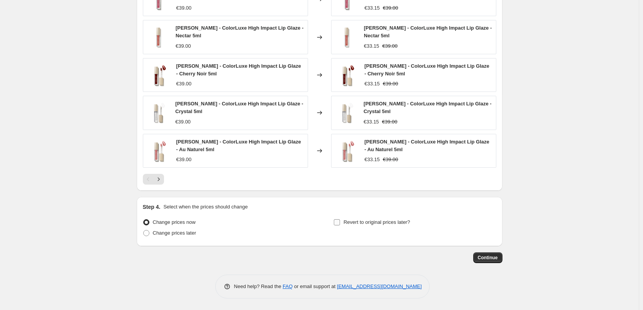
type input "[PERSON_NAME] Lip Glaze"
click at [359, 220] on span "Revert to original prices later?" at bounding box center [377, 223] width 67 height 6
click at [340, 220] on input "Revert to original prices later?" at bounding box center [337, 223] width 6 height 6
checkbox input "true"
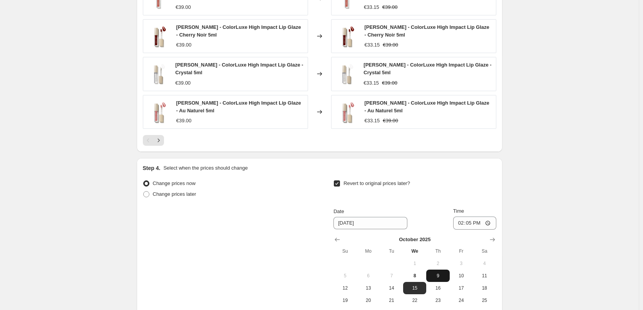
click at [442, 272] on button "9" at bounding box center [437, 276] width 23 height 12
type input "[DATE]"
click at [461, 225] on input "14:05" at bounding box center [474, 223] width 43 height 13
type input "15:00"
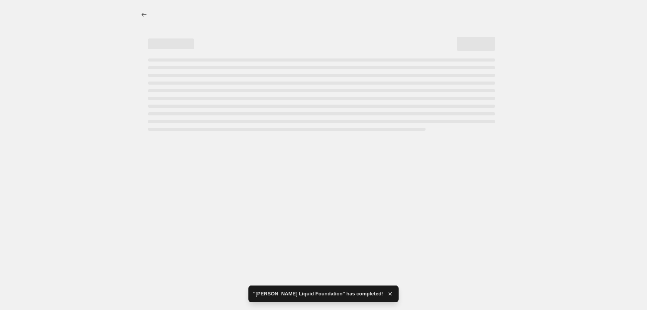
select select "percentage"
select select "tag"
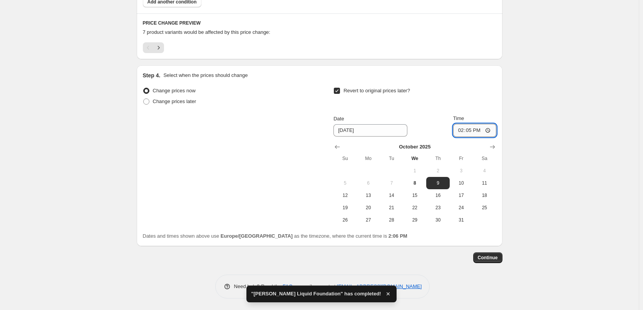
click at [463, 131] on input "14:05" at bounding box center [474, 130] width 43 height 13
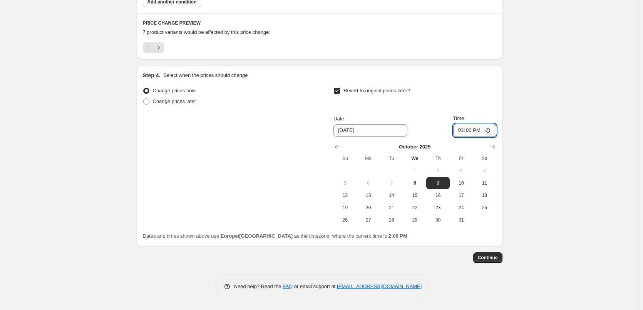
click at [490, 131] on input "15:00" at bounding box center [474, 130] width 43 height 13
type input "03:00"
click at [487, 261] on button "Continue" at bounding box center [487, 258] width 29 height 11
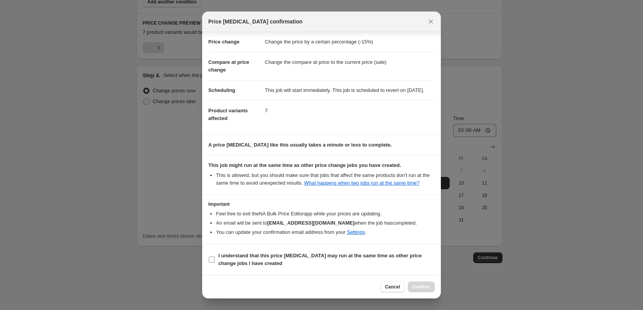
click at [245, 258] on b "I understand that this price [MEDICAL_DATA] may run at the same time as other p…" at bounding box center [319, 259] width 203 height 13
click at [215, 258] on input "I understand that this price [MEDICAL_DATA] may run at the same time as other p…" at bounding box center [212, 260] width 6 height 6
checkbox input "true"
click at [425, 285] on span "Confirm" at bounding box center [422, 287] width 18 height 6
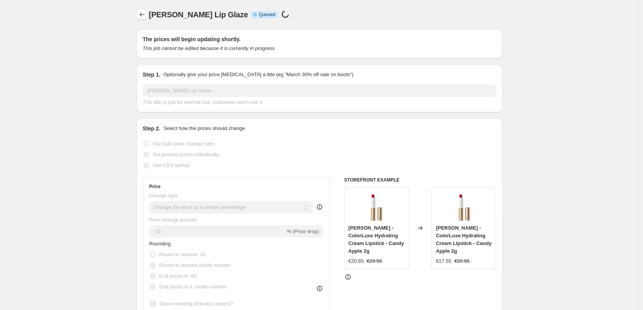
click at [142, 14] on icon "Price change jobs" at bounding box center [142, 15] width 8 height 8
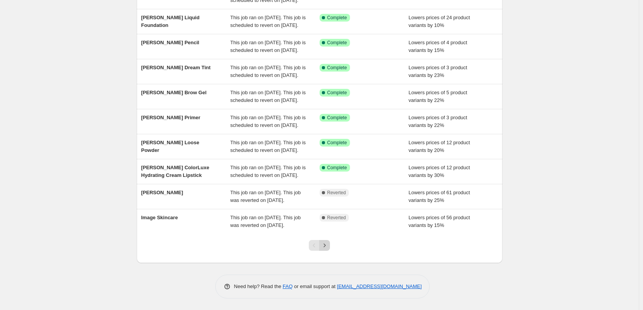
click at [327, 249] on icon "Next" at bounding box center [325, 246] width 8 height 8
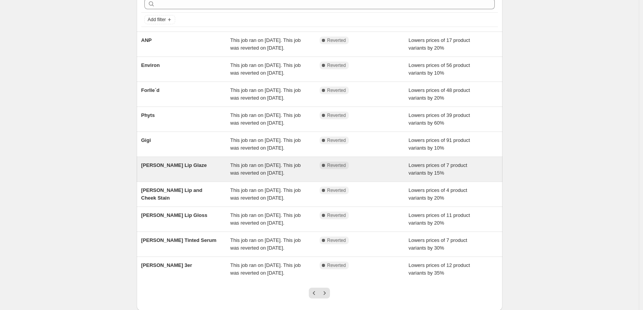
click at [232, 176] on span "This job ran on [DATE]. This job was reverted on [DATE]." at bounding box center [265, 169] width 70 height 13
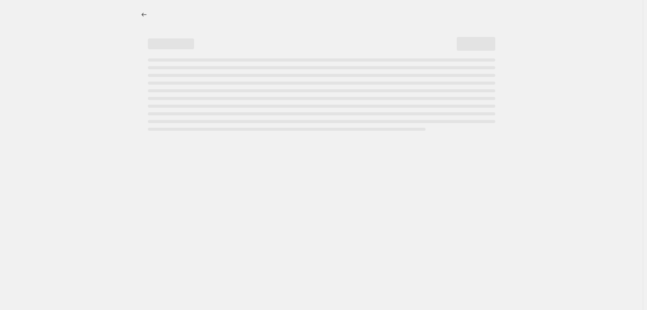
select select "percentage"
select select "tag"
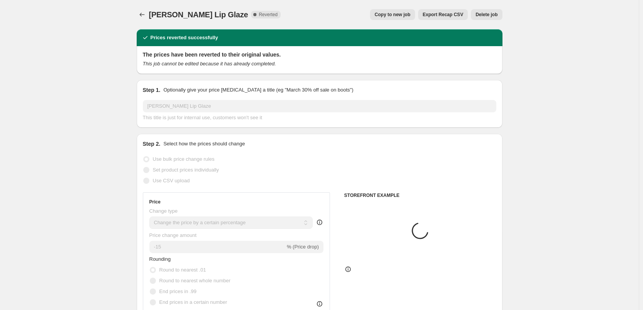
click at [479, 15] on span "Delete job" at bounding box center [487, 15] width 22 height 6
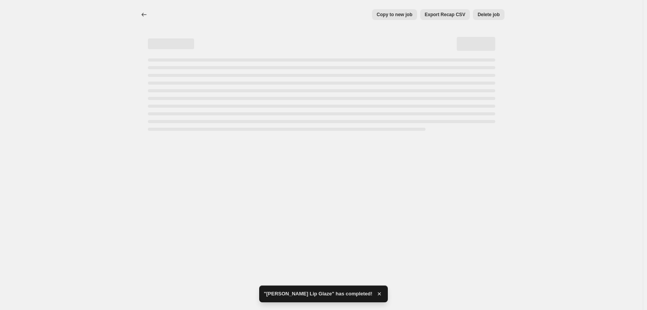
click at [427, 188] on div "Copy to new job Export Recap CSV Delete job More actions Copy to new job Export…" at bounding box center [321, 155] width 643 height 310
select select "percentage"
select select "tag"
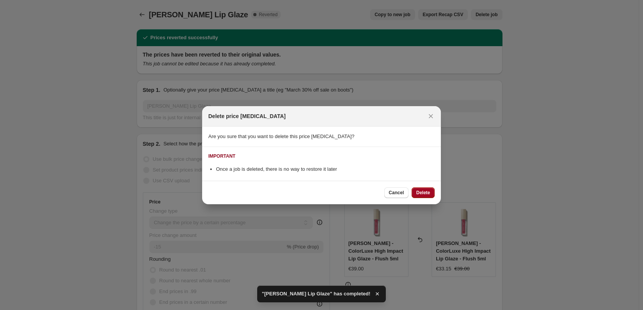
click at [425, 192] on span "Delete" at bounding box center [423, 193] width 14 height 6
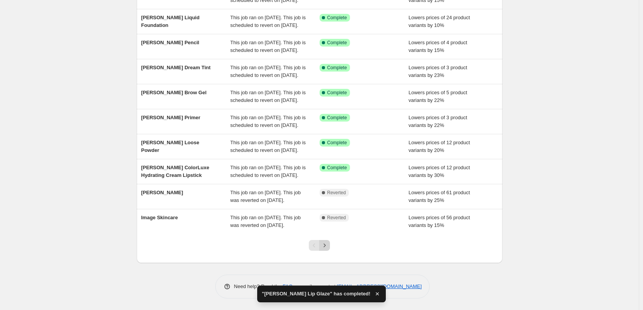
click at [327, 247] on icon "Next" at bounding box center [325, 246] width 8 height 8
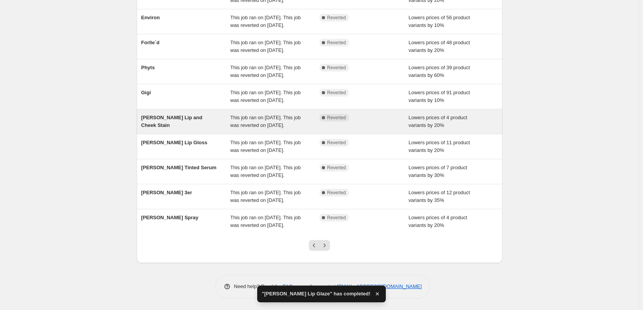
click at [285, 114] on div "This job ran on [DATE]. This job was reverted on [DATE]." at bounding box center [274, 121] width 89 height 15
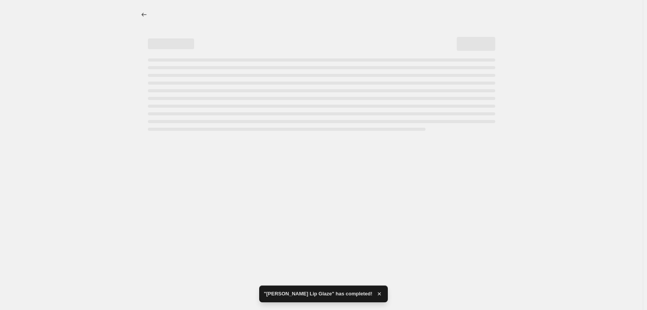
select select "percentage"
select select "tag"
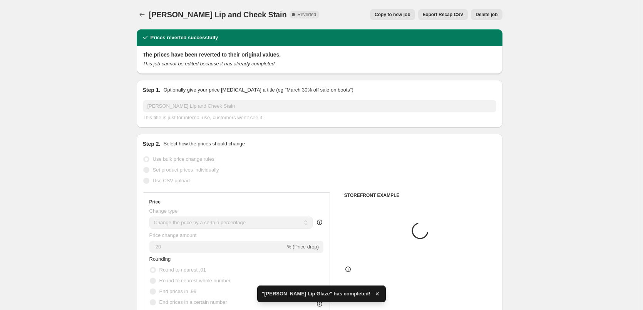
click at [397, 17] on span "Copy to new job" at bounding box center [393, 15] width 36 height 6
select select "percentage"
select select "tag"
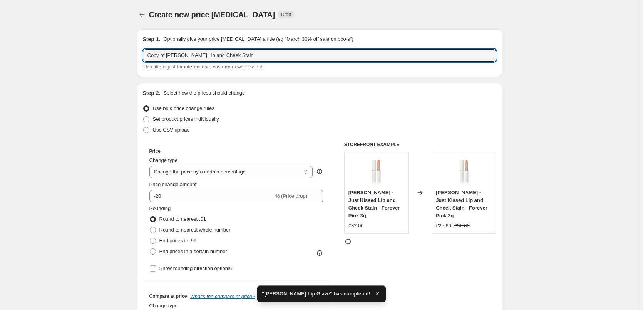
drag, startPoint x: 167, startPoint y: 57, endPoint x: 13, endPoint y: 76, distance: 155.6
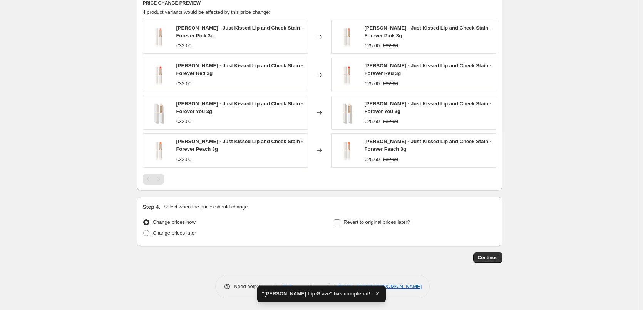
type input "[PERSON_NAME] Lip and Cheek Stain"
click at [347, 218] on label "Revert to original prices later?" at bounding box center [372, 222] width 77 height 11
click at [340, 220] on input "Revert to original prices later?" at bounding box center [337, 223] width 6 height 6
checkbox input "true"
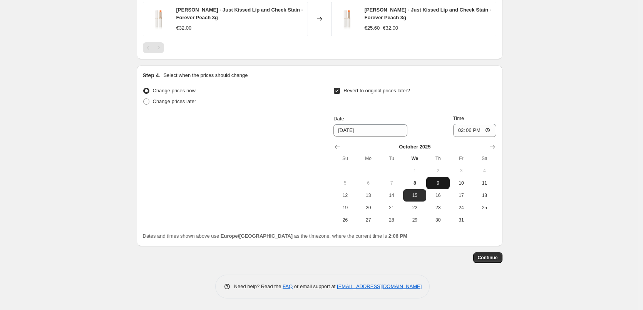
click at [445, 182] on span "9" at bounding box center [438, 183] width 17 height 6
type input "[DATE]"
click at [461, 131] on input "14:06" at bounding box center [474, 130] width 43 height 13
click at [490, 128] on input "15:00" at bounding box center [474, 130] width 43 height 13
type input "03:00"
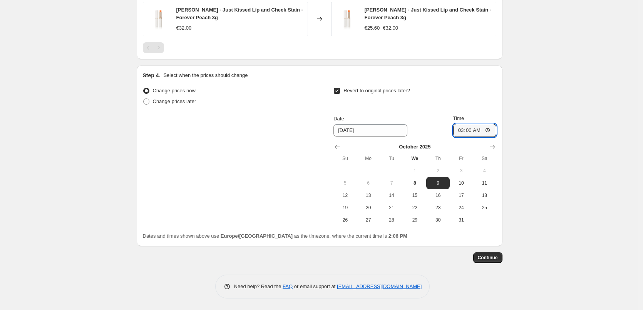
click at [491, 255] on button "Continue" at bounding box center [487, 258] width 29 height 11
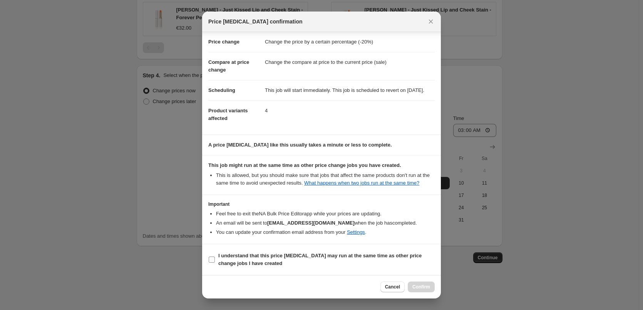
click at [248, 261] on b "I understand that this price [MEDICAL_DATA] may run at the same time as other p…" at bounding box center [319, 259] width 203 height 13
click at [215, 261] on input "I understand that this price [MEDICAL_DATA] may run at the same time as other p…" at bounding box center [212, 260] width 6 height 6
checkbox input "true"
click at [419, 285] on span "Confirm" at bounding box center [422, 287] width 18 height 6
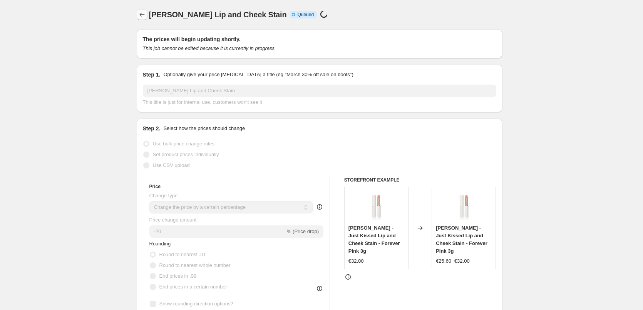
click at [141, 15] on icon "Price change jobs" at bounding box center [142, 15] width 8 height 8
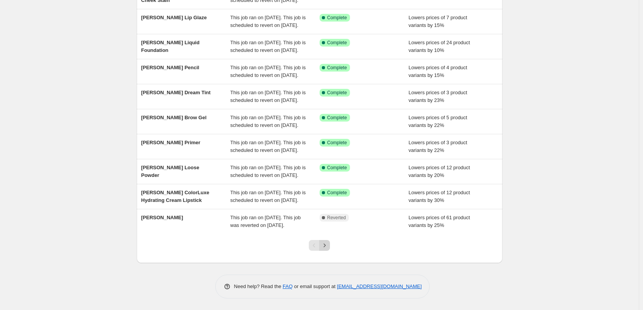
click at [326, 248] on icon "Next" at bounding box center [325, 246] width 8 height 8
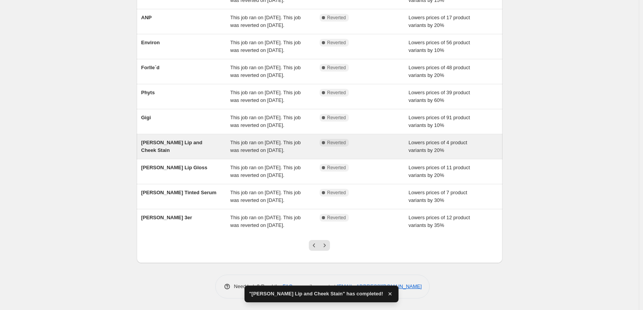
click at [265, 154] on div "This job ran on [DATE]. This job was reverted on [DATE]." at bounding box center [274, 146] width 89 height 15
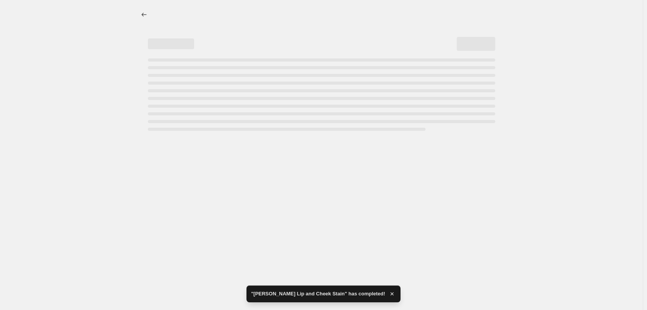
select select "percentage"
select select "tag"
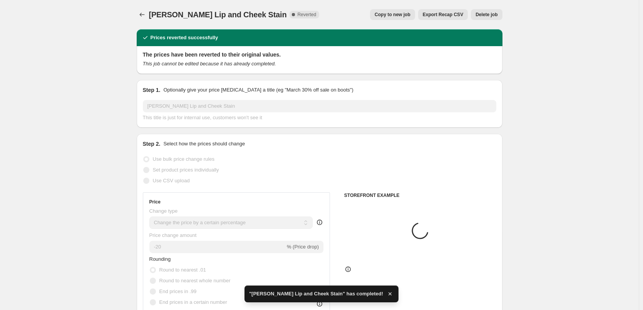
click at [494, 14] on span "Delete job" at bounding box center [487, 15] width 22 height 6
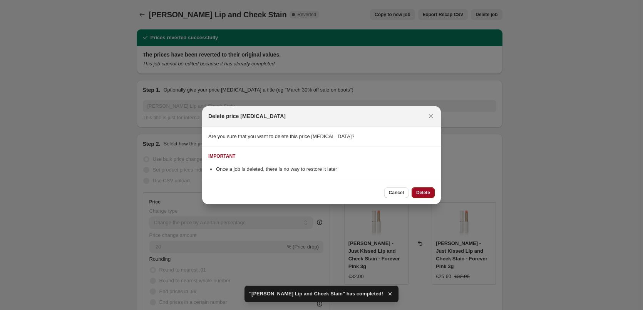
click at [428, 195] on span "Delete" at bounding box center [423, 193] width 14 height 6
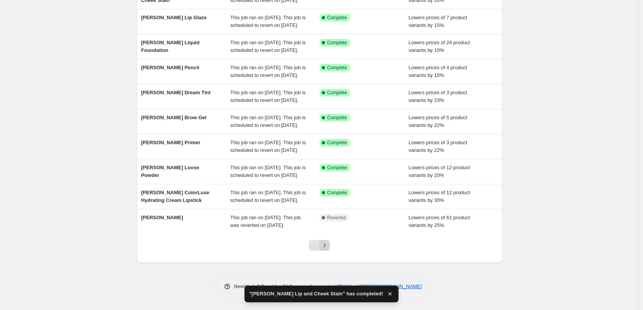
click at [329, 246] on icon "Next" at bounding box center [325, 246] width 8 height 8
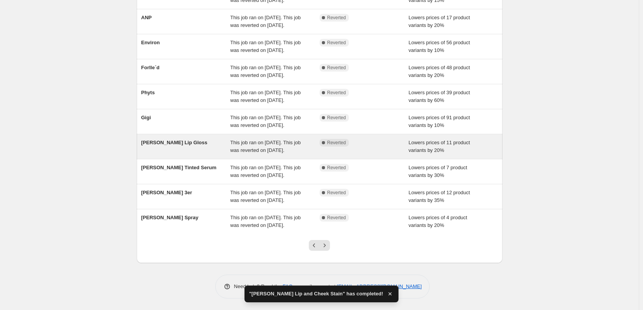
click at [277, 140] on span "This job ran on [DATE]. This job was reverted on [DATE]." at bounding box center [265, 146] width 70 height 13
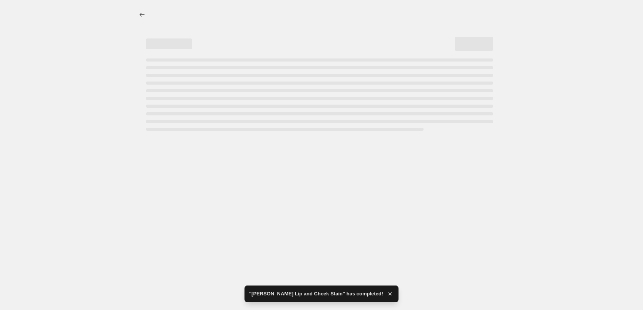
select select "percentage"
select select "tag"
select select "vendor"
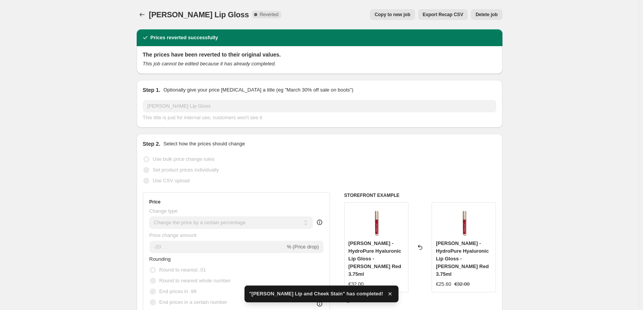
click at [380, 13] on button "Copy to new job" at bounding box center [392, 14] width 45 height 11
select select "percentage"
select select "tag"
select select "vendor"
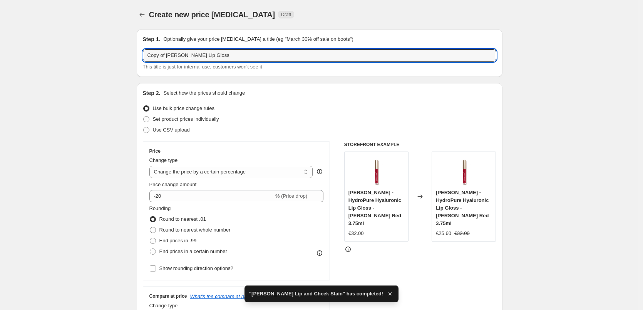
drag, startPoint x: 167, startPoint y: 54, endPoint x: 71, endPoint y: 59, distance: 96.4
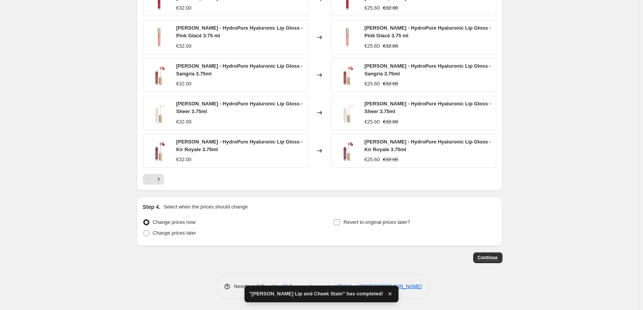
type input "[PERSON_NAME] Lip Gloss"
click at [354, 225] on span "Revert to original prices later?" at bounding box center [377, 223] width 67 height 6
click at [340, 225] on input "Revert to original prices later?" at bounding box center [337, 223] width 6 height 6
checkbox input "true"
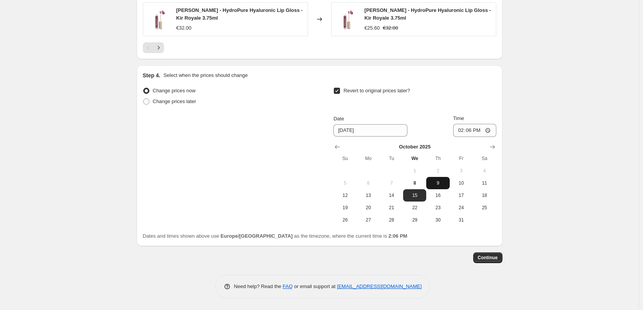
click at [445, 181] on span "9" at bounding box center [438, 183] width 17 height 6
type input "[DATE]"
click at [461, 134] on input "14:06" at bounding box center [474, 130] width 43 height 13
click at [488, 129] on input "15:00" at bounding box center [474, 130] width 43 height 13
type input "03:00"
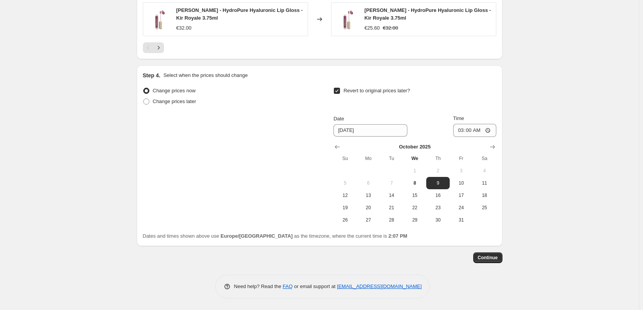
click at [490, 258] on span "Continue" at bounding box center [488, 258] width 20 height 6
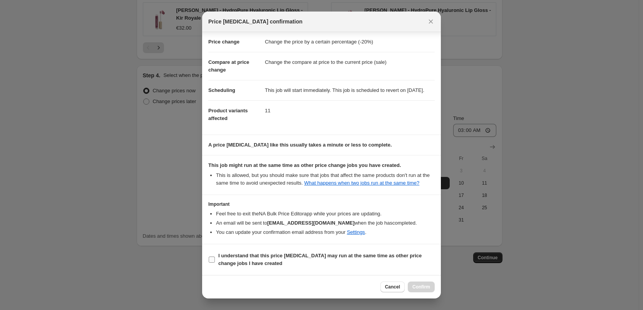
click at [245, 256] on b "I understand that this price [MEDICAL_DATA] may run at the same time as other p…" at bounding box center [319, 259] width 203 height 13
click at [215, 257] on input "I understand that this price [MEDICAL_DATA] may run at the same time as other p…" at bounding box center [212, 260] width 6 height 6
checkbox input "true"
click at [419, 287] on span "Confirm" at bounding box center [422, 287] width 18 height 6
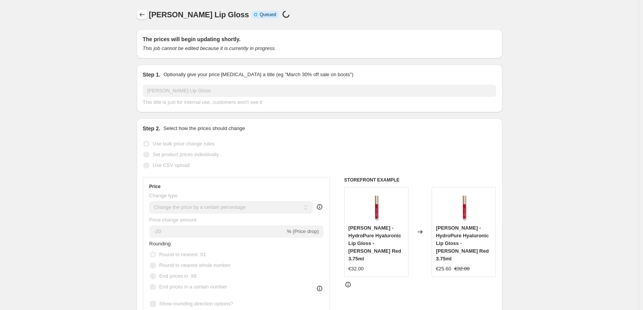
click at [140, 13] on icon "Price change jobs" at bounding box center [142, 15] width 8 height 8
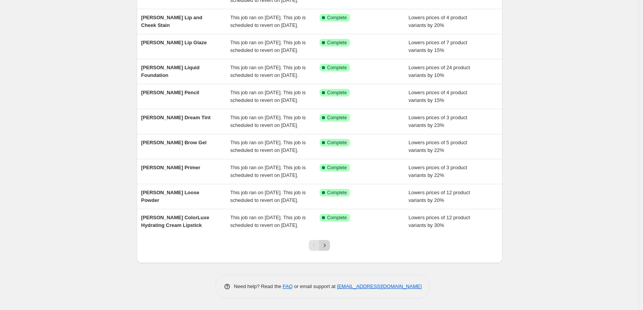
click at [325, 245] on icon "Next" at bounding box center [325, 246] width 8 height 8
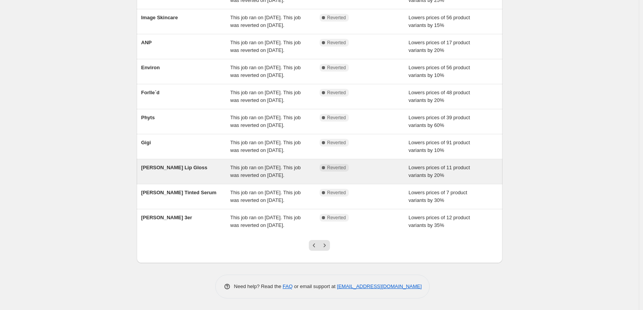
click at [285, 164] on div "This job ran on [DATE]. This job was reverted on [DATE]." at bounding box center [274, 171] width 89 height 15
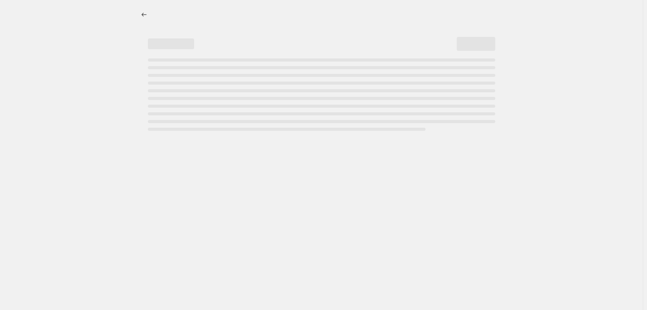
select select "percentage"
select select "tag"
select select "vendor"
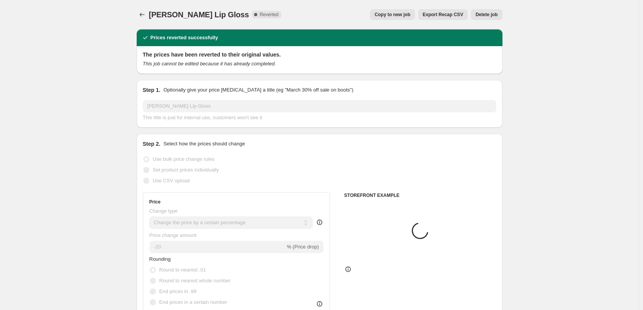
click at [485, 13] on span "Delete job" at bounding box center [487, 15] width 22 height 6
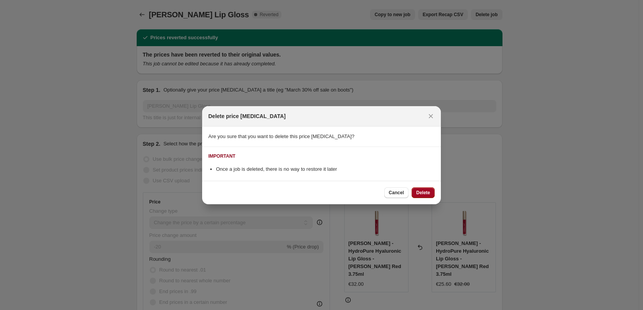
click at [421, 192] on span "Delete" at bounding box center [423, 193] width 14 height 6
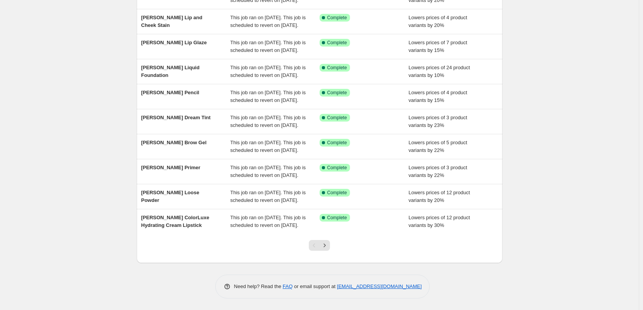
scroll to position [163, 0]
click at [328, 248] on icon "Next" at bounding box center [325, 246] width 8 height 8
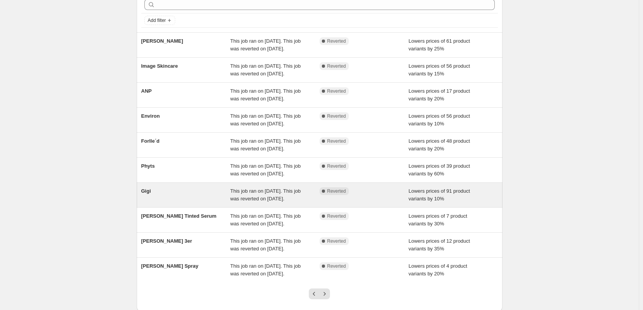
scroll to position [39, 0]
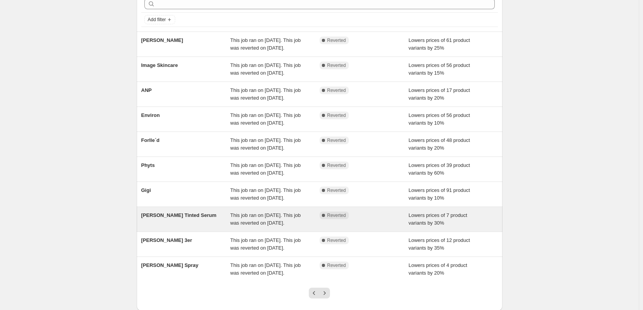
click at [300, 227] on div "This job ran on [DATE]. This job was reverted on [DATE]." at bounding box center [274, 219] width 89 height 15
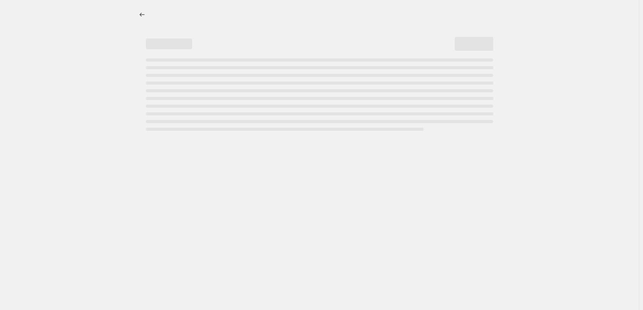
select select "percentage"
select select "tag"
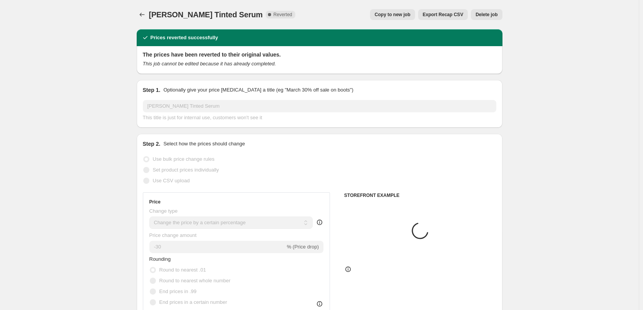
click at [406, 20] on button "Copy to new job" at bounding box center [392, 14] width 45 height 11
select select "percentage"
select select "tag"
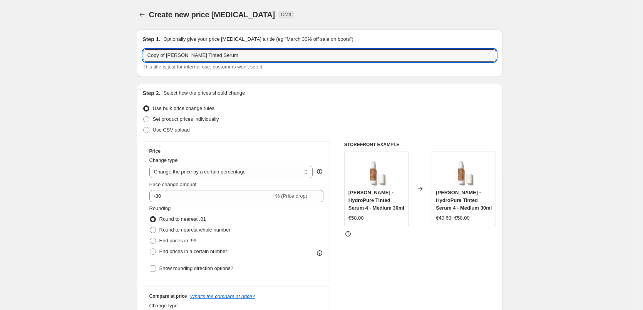
drag, startPoint x: 168, startPoint y: 56, endPoint x: 81, endPoint y: 59, distance: 87.1
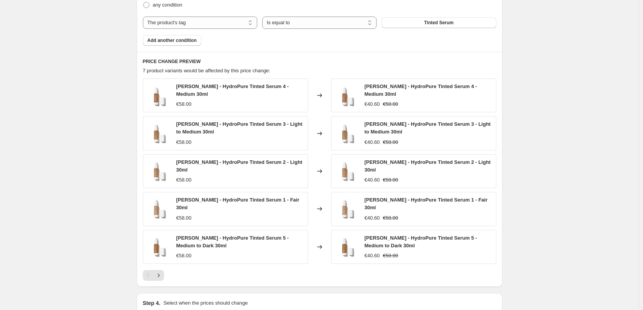
scroll to position [554, 0]
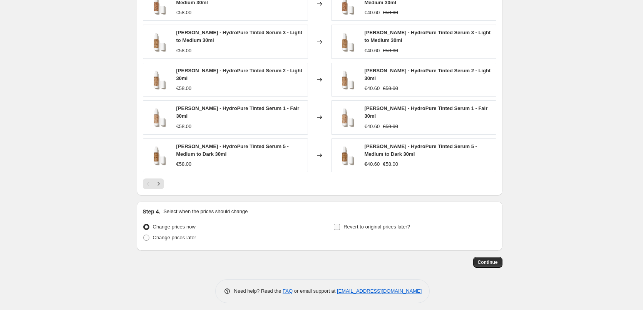
type input "[PERSON_NAME] Tinted Serum"
click at [355, 224] on span "Revert to original prices later?" at bounding box center [377, 227] width 67 height 6
click at [340, 224] on input "Revert to original prices later?" at bounding box center [337, 227] width 6 height 6
checkbox input "true"
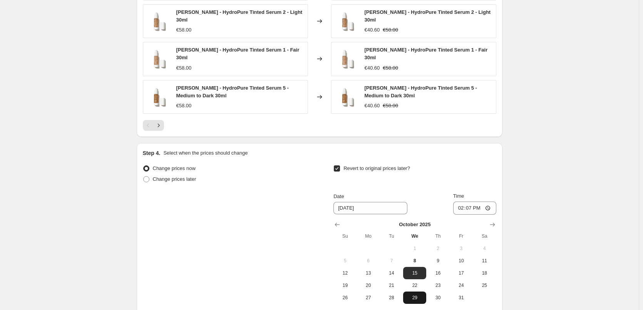
scroll to position [686, 0]
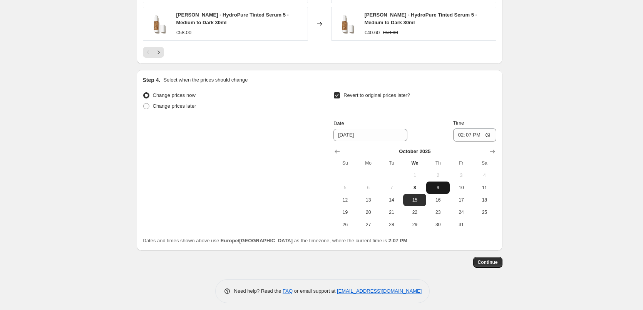
click at [442, 185] on span "9" at bounding box center [438, 188] width 17 height 6
type input "[DATE]"
click at [461, 133] on input "14:07" at bounding box center [474, 135] width 43 height 13
click at [490, 130] on input "15:00" at bounding box center [474, 135] width 43 height 13
type input "03:00"
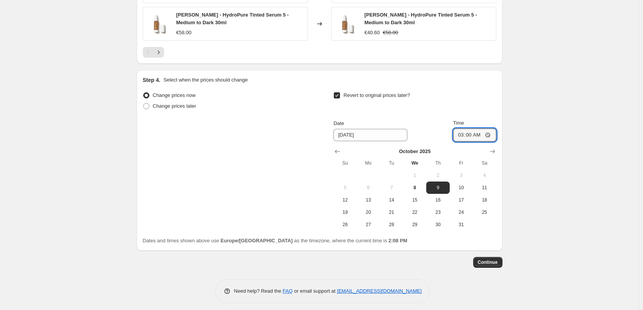
click at [487, 262] on button "Continue" at bounding box center [487, 262] width 29 height 11
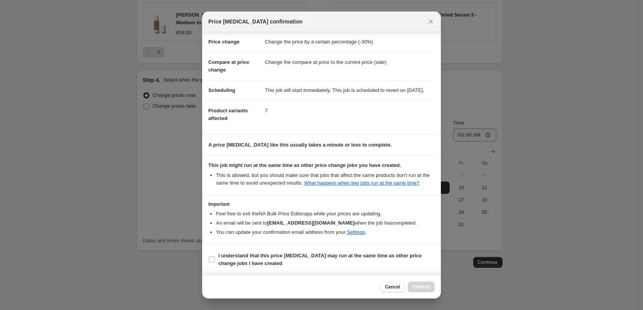
scroll to position [22, 0]
click at [234, 263] on b "I understand that this price [MEDICAL_DATA] may run at the same time as other p…" at bounding box center [319, 259] width 203 height 13
click at [215, 263] on input "I understand that this price [MEDICAL_DATA] may run at the same time as other p…" at bounding box center [212, 260] width 6 height 6
checkbox input "true"
click at [419, 292] on button "Confirm" at bounding box center [421, 287] width 27 height 11
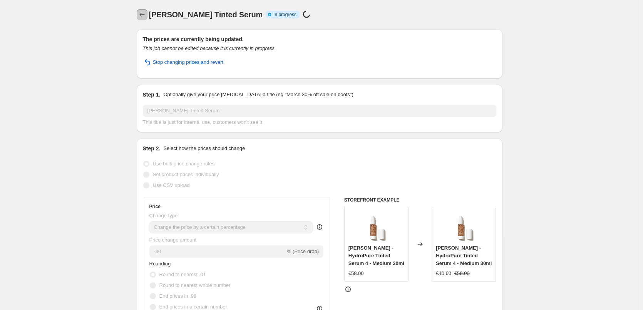
click at [142, 17] on icon "Price change jobs" at bounding box center [142, 15] width 8 height 8
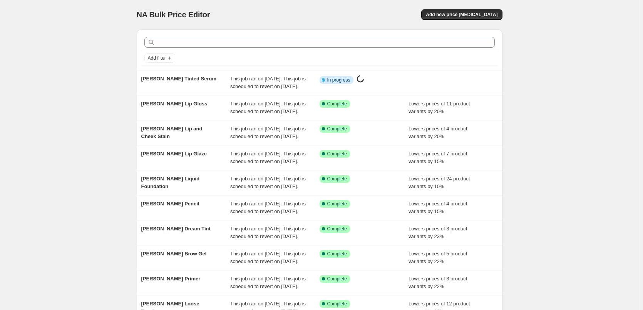
scroll to position [163, 0]
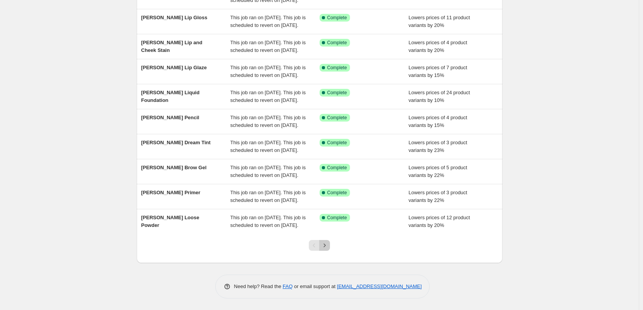
click at [329, 244] on icon "Next" at bounding box center [325, 246] width 8 height 8
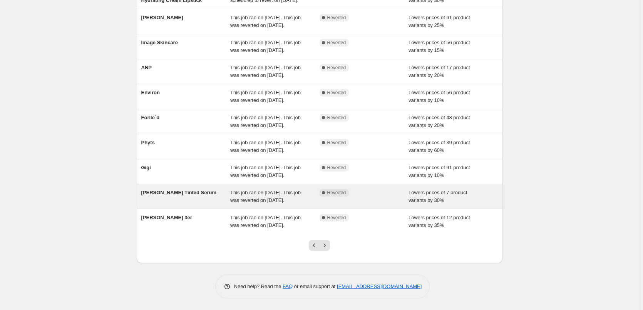
click at [284, 191] on div "This job ran on [DATE]. This job was reverted on [DATE]." at bounding box center [274, 196] width 89 height 15
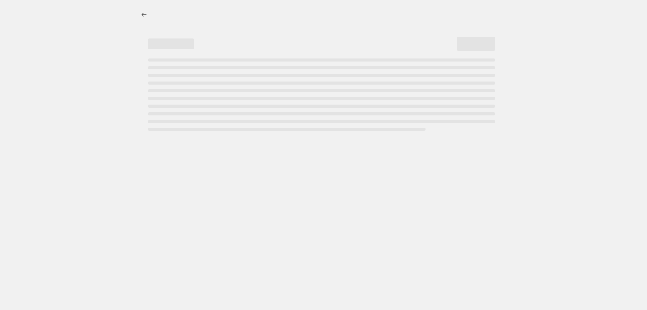
select select "percentage"
select select "tag"
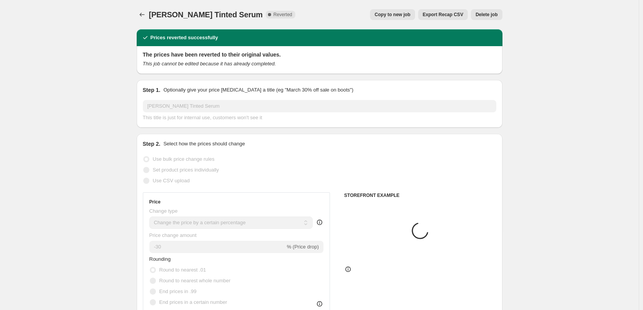
click at [488, 15] on span "Delete job" at bounding box center [487, 15] width 22 height 6
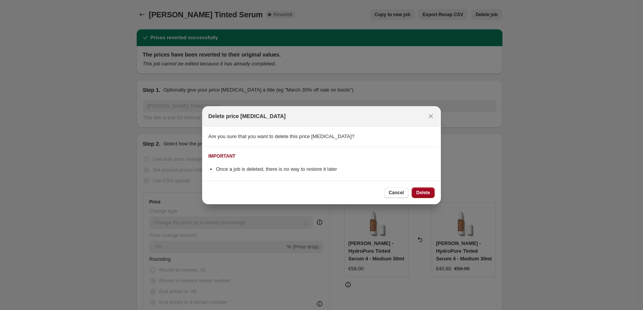
click at [419, 193] on span "Delete" at bounding box center [423, 193] width 14 height 6
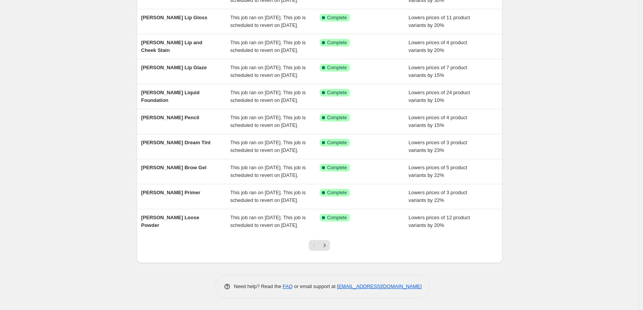
scroll to position [163, 0]
click at [330, 241] on button "Next" at bounding box center [324, 245] width 11 height 11
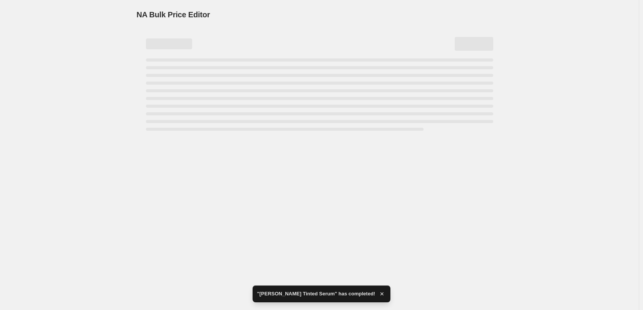
scroll to position [0, 0]
click at [273, 197] on div "NA Bulk Price Editor. This page is ready NA Bulk Price Editor" at bounding box center [321, 155] width 643 height 310
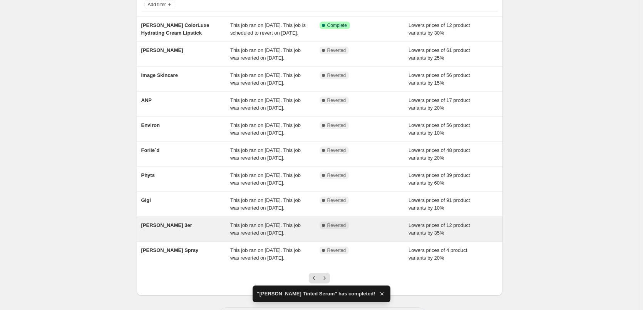
scroll to position [163, 0]
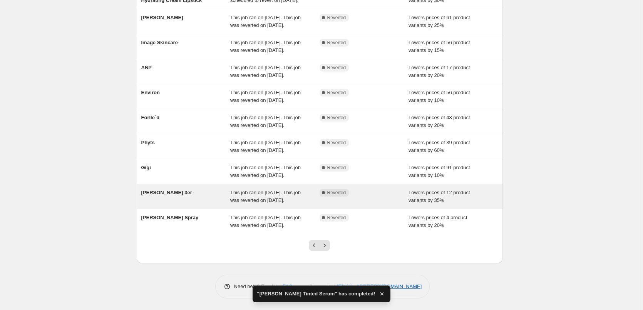
click at [305, 189] on div "This job ran on [DATE]. This job was reverted on [DATE]." at bounding box center [274, 196] width 89 height 15
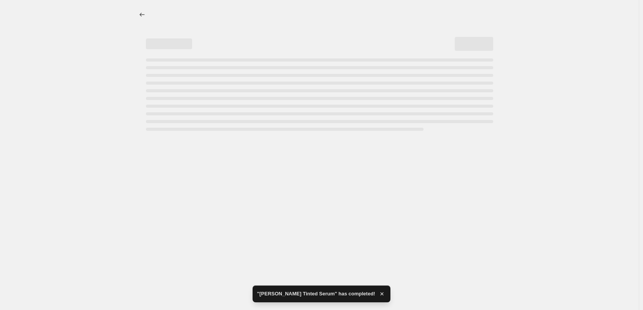
select select "percentage"
select select "tag"
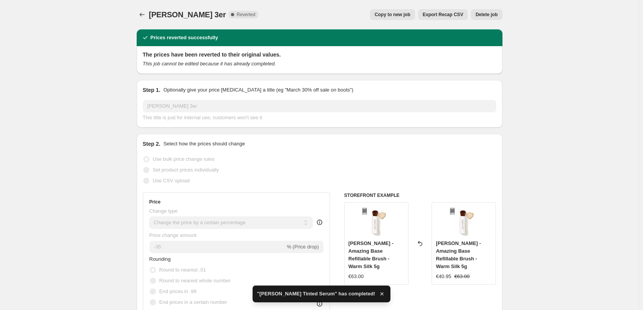
click at [403, 15] on span "Copy to new job" at bounding box center [393, 15] width 36 height 6
select select "percentage"
select select "tag"
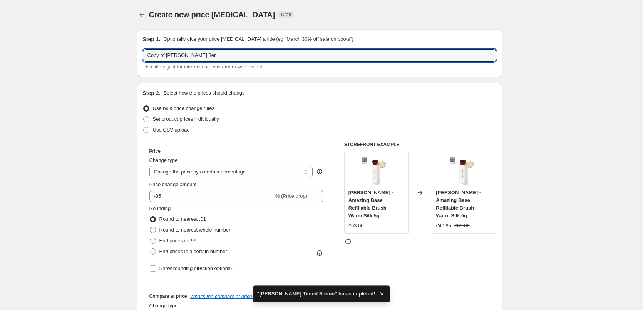
drag, startPoint x: 167, startPoint y: 55, endPoint x: -62, endPoint y: 82, distance: 230.4
click at [0, 82] on html "Home Settings Plans Skip to content Create new price change job. This page is r…" at bounding box center [321, 155] width 643 height 310
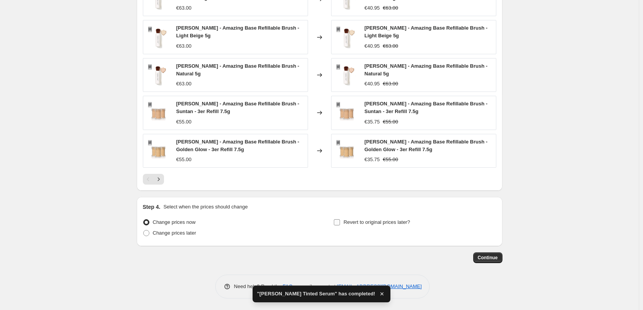
type input "[PERSON_NAME] 3er"
click at [347, 226] on span "Revert to original prices later?" at bounding box center [377, 223] width 67 height 8
click at [340, 226] on input "Revert to original prices later?" at bounding box center [337, 223] width 6 height 6
checkbox input "true"
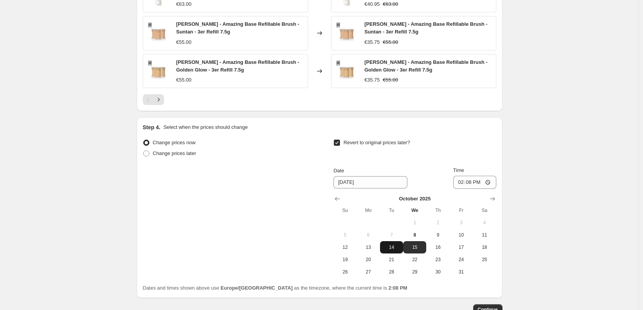
scroll to position [691, 0]
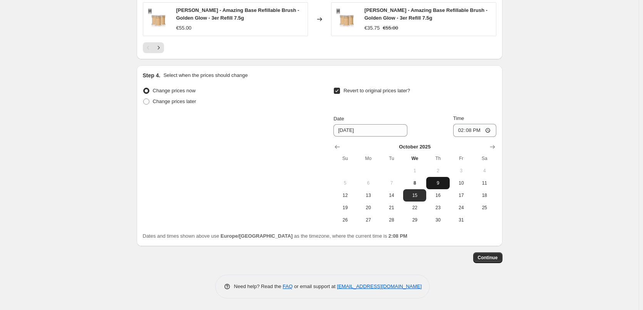
click at [439, 187] on button "9" at bounding box center [437, 183] width 23 height 12
type input "[DATE]"
click at [461, 131] on input "14:08" at bounding box center [474, 130] width 43 height 13
click at [491, 130] on input "15:00" at bounding box center [474, 130] width 43 height 13
type input "03:00"
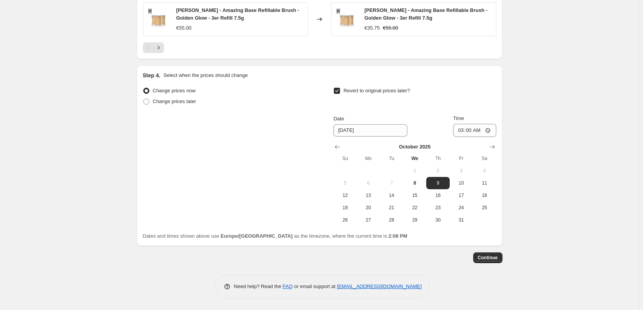
click at [484, 259] on span "Continue" at bounding box center [488, 258] width 20 height 6
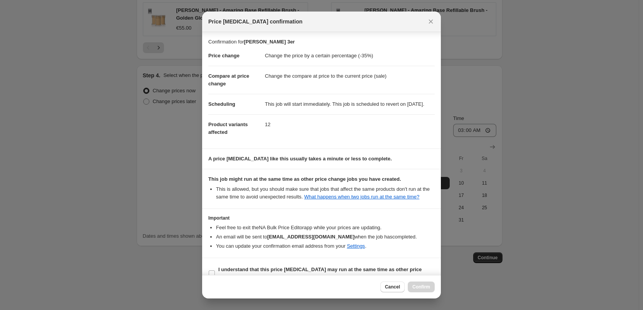
scroll to position [22, 0]
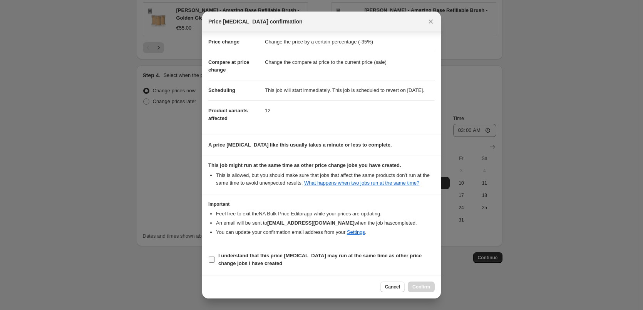
click at [235, 259] on b "I understand that this price [MEDICAL_DATA] may run at the same time as other p…" at bounding box center [319, 259] width 203 height 13
click at [215, 259] on input "I understand that this price [MEDICAL_DATA] may run at the same time as other p…" at bounding box center [212, 260] width 6 height 6
checkbox input "true"
click at [418, 285] on span "Confirm" at bounding box center [422, 287] width 18 height 6
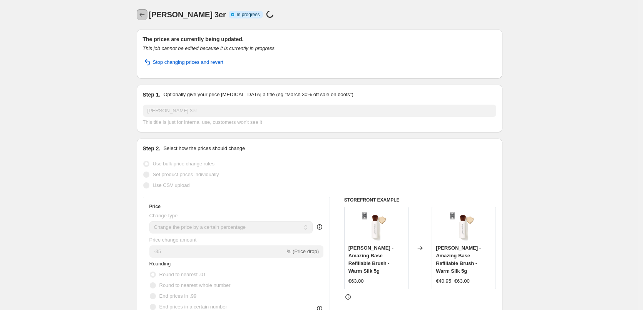
click at [144, 13] on icon "Price change jobs" at bounding box center [142, 15] width 8 height 8
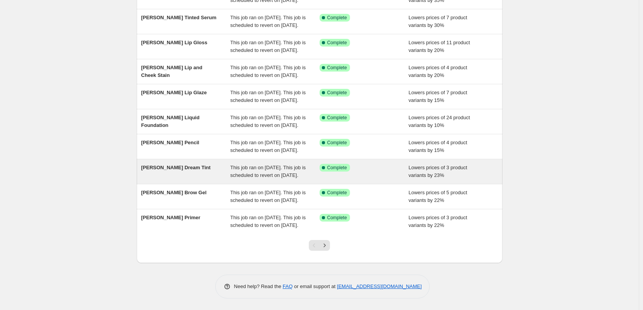
scroll to position [163, 0]
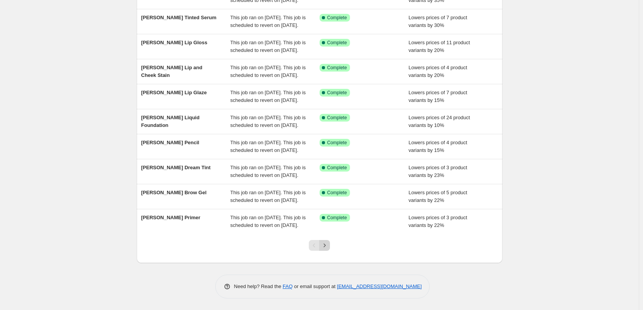
click at [321, 247] on button "Next" at bounding box center [324, 245] width 11 height 11
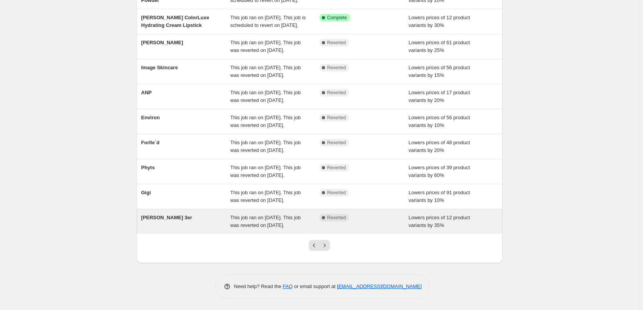
click at [299, 218] on span "This job ran on [DATE]. This job was reverted on [DATE]." at bounding box center [265, 221] width 70 height 13
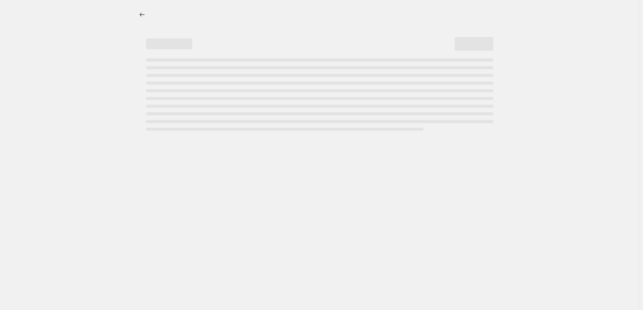
select select "percentage"
select select "tag"
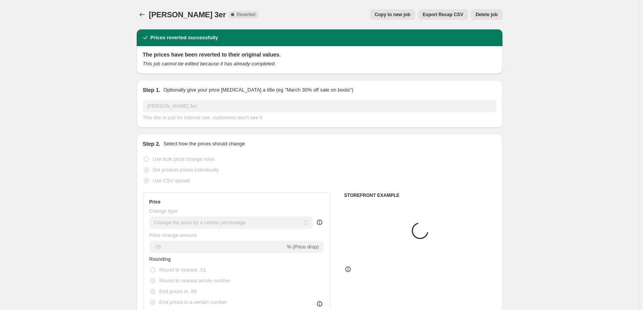
click at [492, 16] on span "Delete job" at bounding box center [487, 15] width 22 height 6
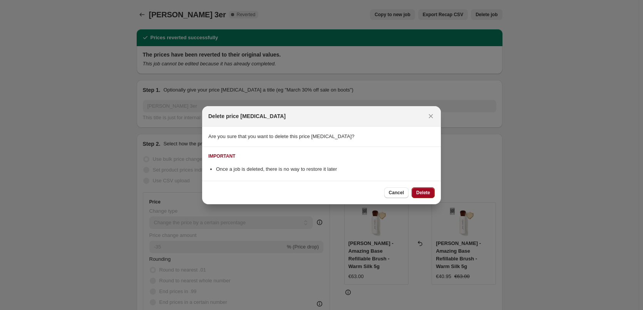
click at [425, 188] on button "Delete" at bounding box center [423, 193] width 23 height 11
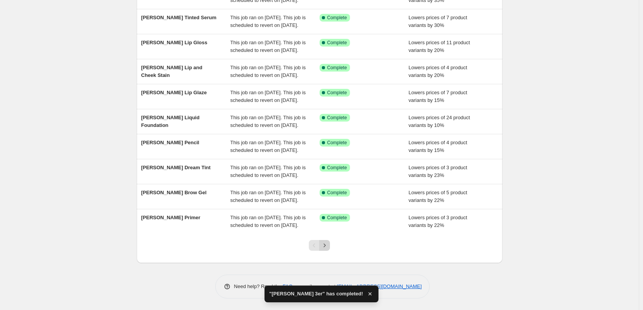
click at [327, 248] on icon "Next" at bounding box center [325, 246] width 8 height 8
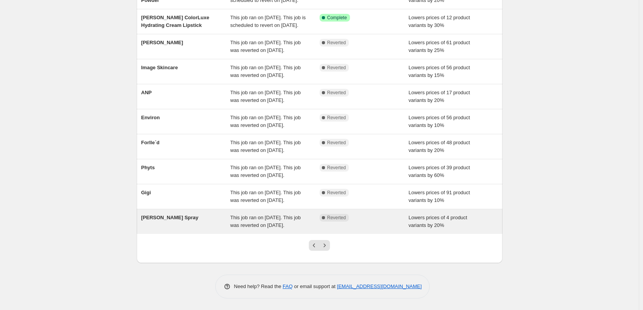
click at [301, 220] on span "This job ran on [DATE]. This job was reverted on [DATE]." at bounding box center [265, 221] width 70 height 13
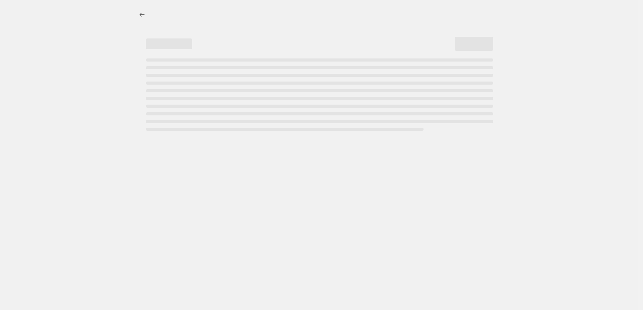
select select "percentage"
select select "tag"
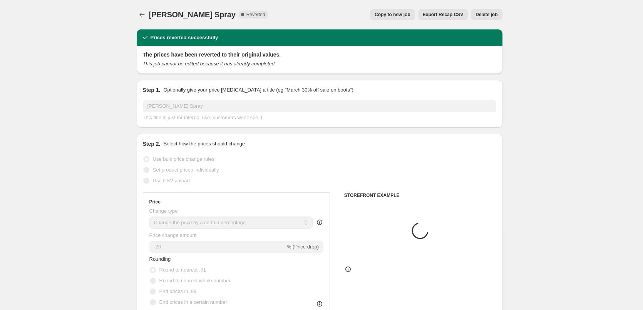
click at [397, 13] on span "Copy to new job" at bounding box center [393, 15] width 36 height 6
select select "percentage"
select select "tag"
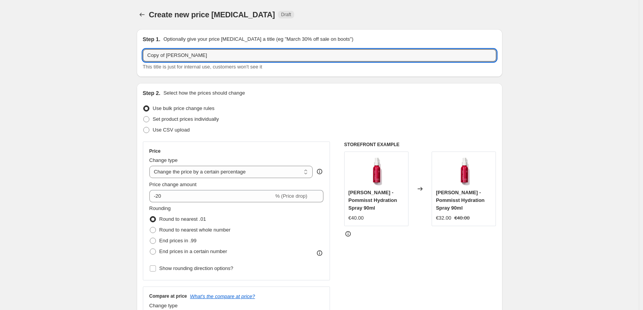
drag, startPoint x: 168, startPoint y: 55, endPoint x: 82, endPoint y: 64, distance: 86.8
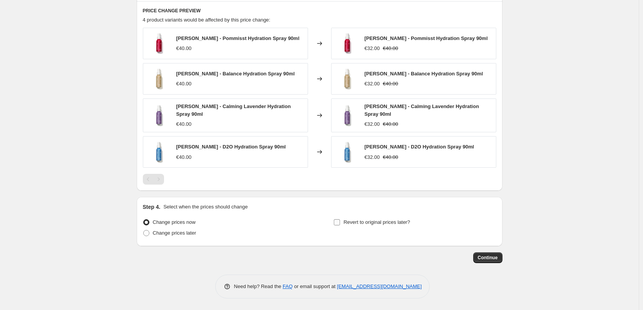
type input "[PERSON_NAME] Spray"
click at [352, 224] on span "Revert to original prices later?" at bounding box center [377, 223] width 67 height 6
click at [340, 224] on input "Revert to original prices later?" at bounding box center [337, 223] width 6 height 6
checkbox input "true"
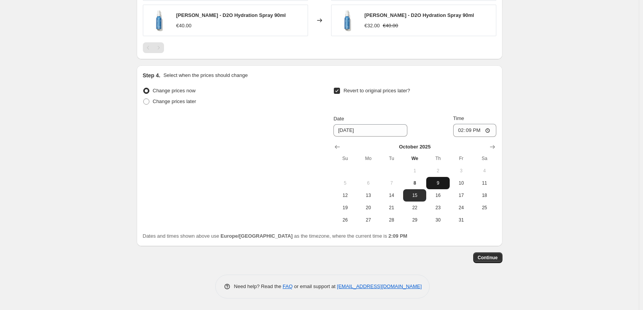
click at [432, 185] on span "9" at bounding box center [438, 183] width 17 height 6
type input "[DATE]"
click at [460, 131] on input "14:09" at bounding box center [474, 130] width 43 height 13
click at [488, 130] on input "15:00" at bounding box center [474, 130] width 43 height 13
type input "03:00"
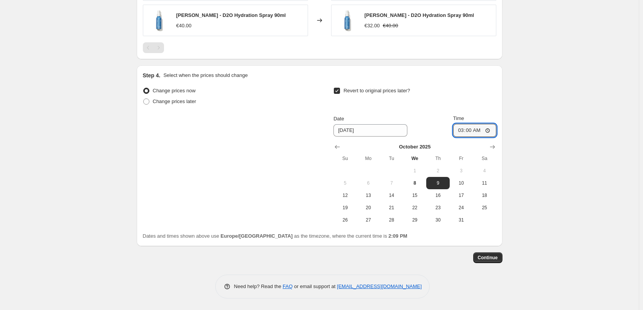
click at [496, 259] on span "Continue" at bounding box center [488, 258] width 20 height 6
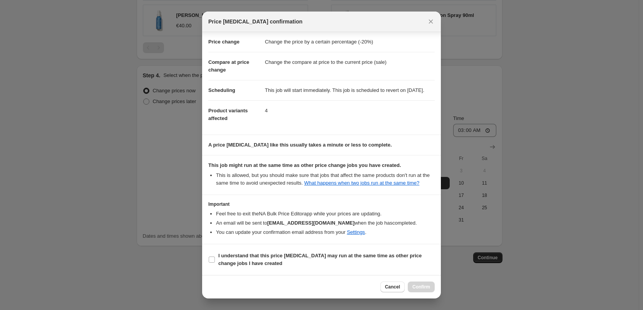
scroll to position [22, 0]
click at [228, 258] on b "I understand that this price [MEDICAL_DATA] may run at the same time as other p…" at bounding box center [319, 259] width 203 height 13
click at [215, 258] on input "I understand that this price [MEDICAL_DATA] may run at the same time as other p…" at bounding box center [212, 260] width 6 height 6
checkbox input "true"
click at [424, 287] on span "Confirm" at bounding box center [422, 287] width 18 height 6
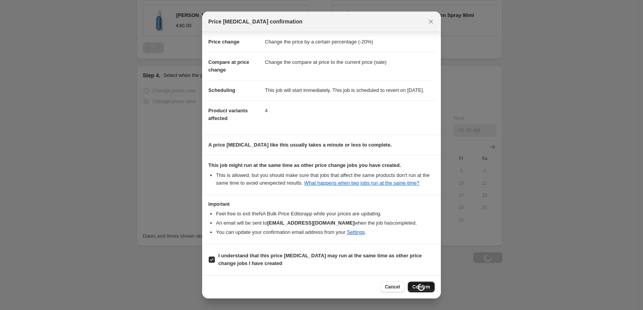
scroll to position [671, 0]
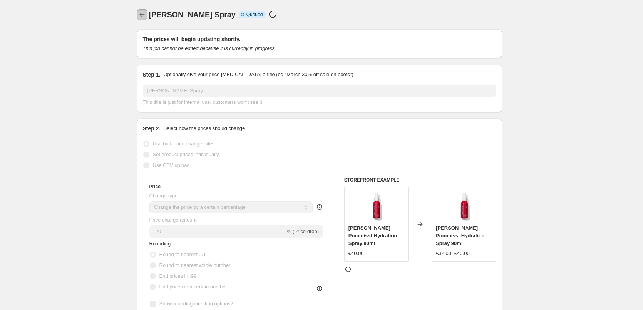
click at [140, 12] on icon "Price change jobs" at bounding box center [142, 15] width 8 height 8
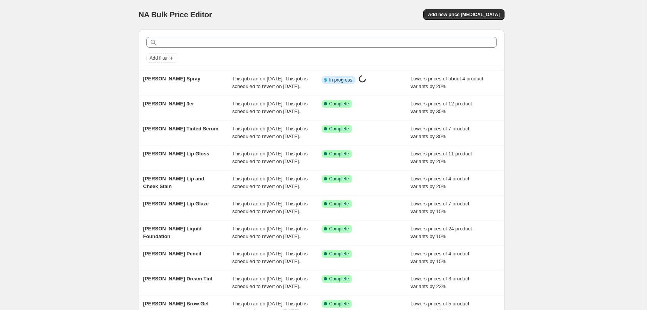
click at [327, 248] on div "NA Bulk Price Editor. This page is ready NA Bulk Price Editor Add new price cha…" at bounding box center [321, 198] width 643 height 397
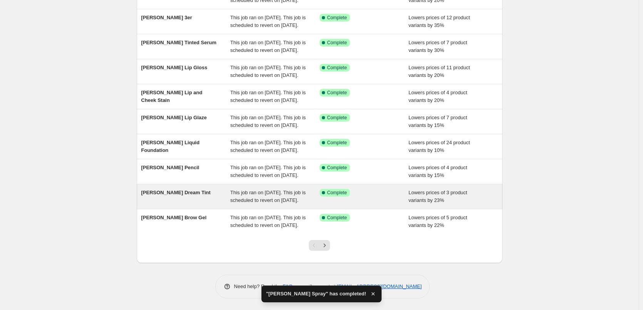
scroll to position [163, 0]
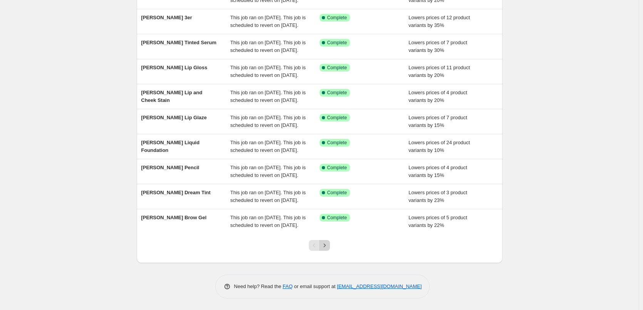
click at [329, 247] on icon "Next" at bounding box center [325, 246] width 8 height 8
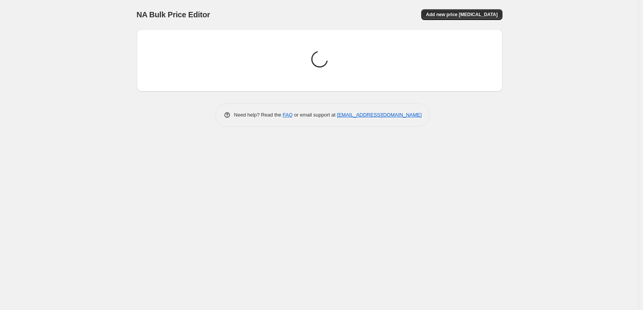
scroll to position [0, 0]
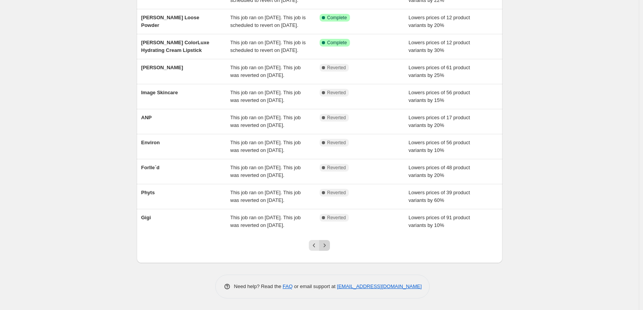
click at [326, 245] on icon "Next" at bounding box center [325, 246] width 8 height 8
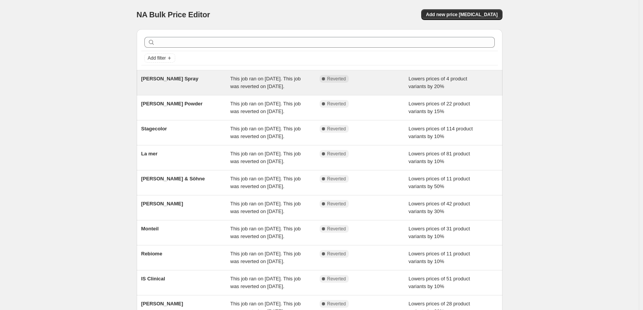
click at [300, 88] on span "This job ran on [DATE]. This job was reverted on [DATE]." at bounding box center [265, 82] width 70 height 13
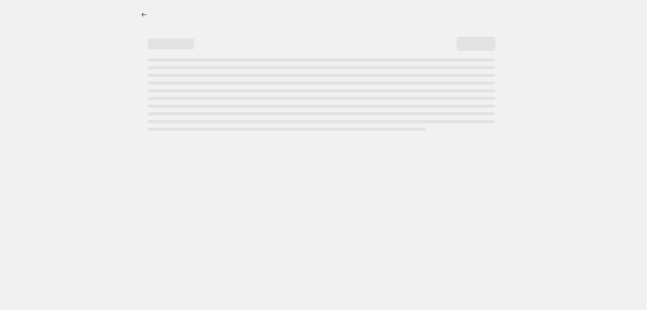
select select "percentage"
select select "tag"
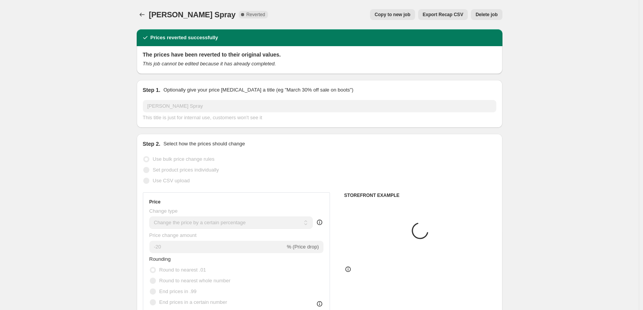
click at [481, 10] on button "Delete job" at bounding box center [486, 14] width 31 height 11
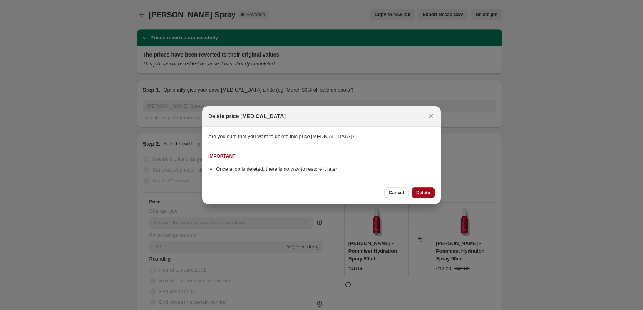
click at [425, 192] on span "Delete" at bounding box center [423, 193] width 14 height 6
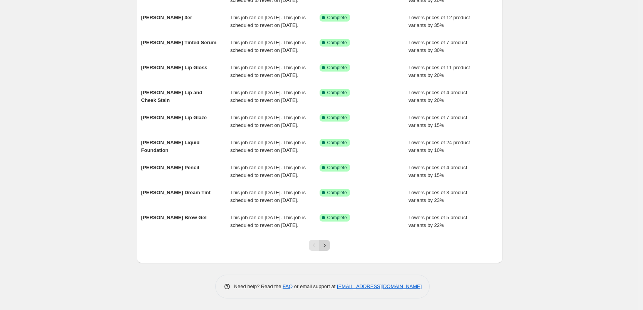
click at [328, 250] on icon "Next" at bounding box center [325, 246] width 8 height 8
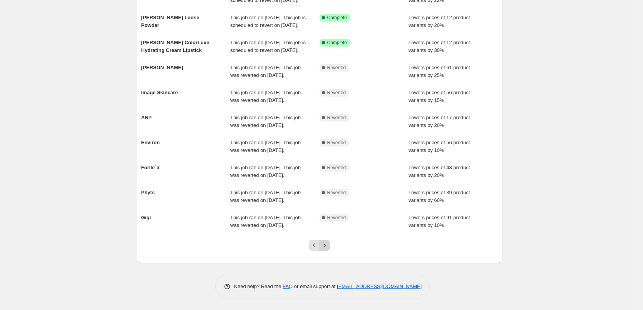
click at [329, 244] on icon "Next" at bounding box center [325, 246] width 8 height 8
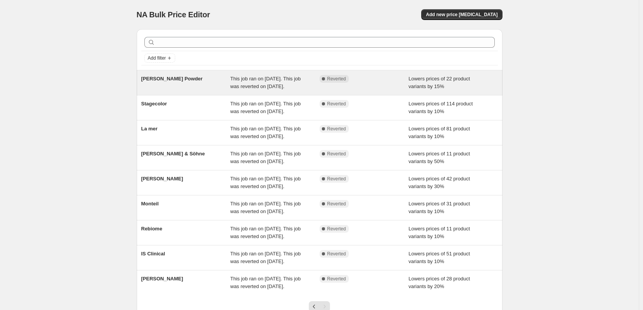
click at [292, 89] on span "This job ran on [DATE]. This job was reverted on [DATE]." at bounding box center [265, 82] width 70 height 13
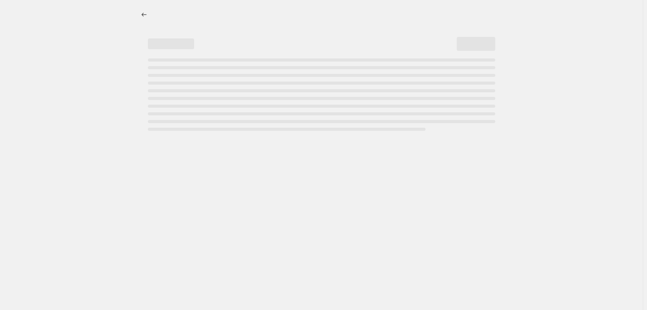
select select "percentage"
select select "tag"
select select "vendor"
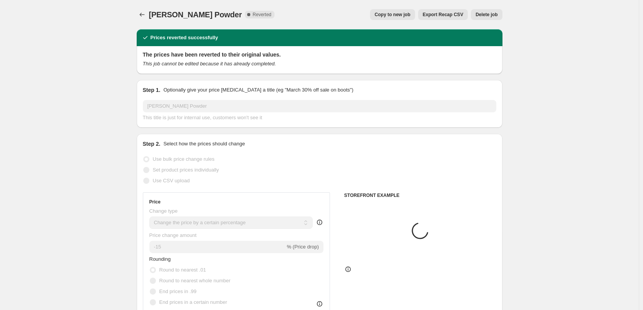
click at [411, 13] on span "Copy to new job" at bounding box center [393, 15] width 36 height 6
select select "percentage"
select select "tag"
select select "vendor"
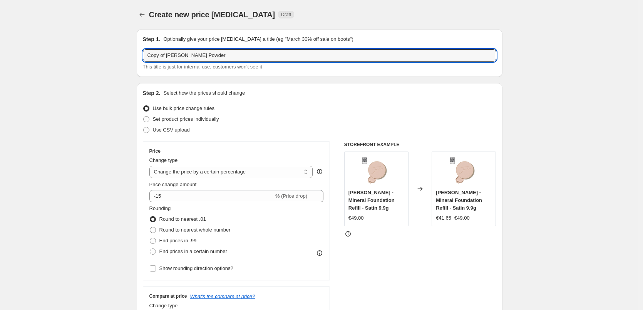
drag, startPoint x: 168, startPoint y: 56, endPoint x: 14, endPoint y: 58, distance: 153.7
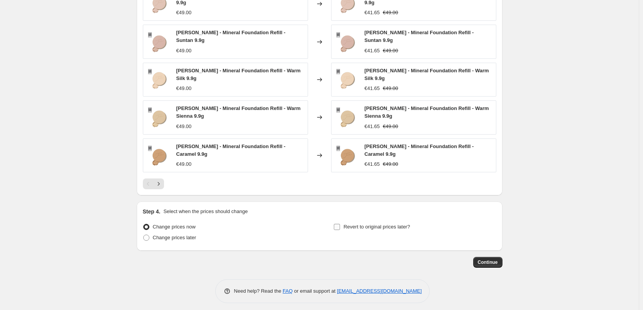
type input "[PERSON_NAME] Powder"
click at [352, 226] on span "Revert to original prices later?" at bounding box center [377, 227] width 67 height 6
click at [340, 226] on input "Revert to original prices later?" at bounding box center [337, 227] width 6 height 6
checkbox input "true"
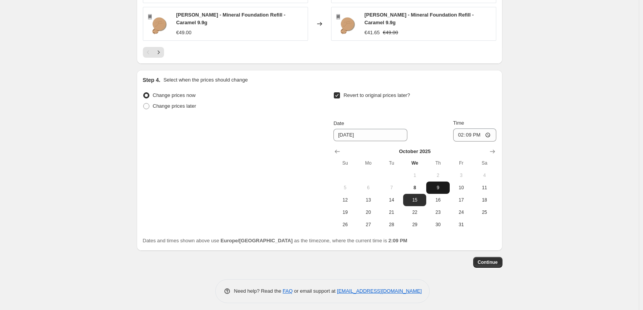
click at [437, 185] on span "9" at bounding box center [438, 188] width 17 height 6
type input "[DATE]"
click at [463, 130] on input "14:09" at bounding box center [474, 135] width 43 height 13
click at [490, 129] on input "15:00" at bounding box center [474, 135] width 43 height 13
type input "03:00"
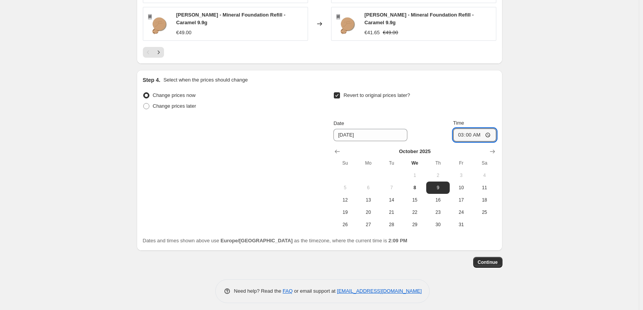
click at [490, 260] on span "Continue" at bounding box center [488, 263] width 20 height 6
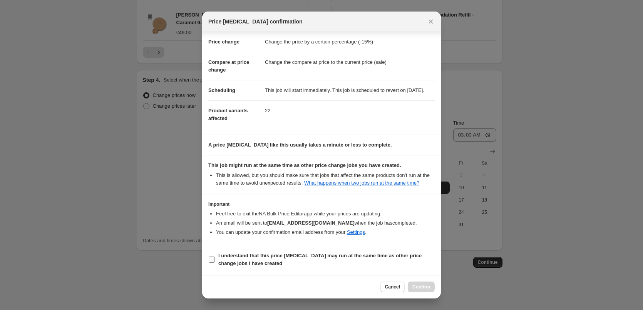
click at [251, 253] on b "I understand that this price [MEDICAL_DATA] may run at the same time as other p…" at bounding box center [319, 259] width 203 height 13
click at [215, 257] on input "I understand that this price [MEDICAL_DATA] may run at the same time as other p…" at bounding box center [212, 260] width 6 height 6
checkbox input "true"
click at [428, 289] on span "Confirm" at bounding box center [422, 287] width 18 height 6
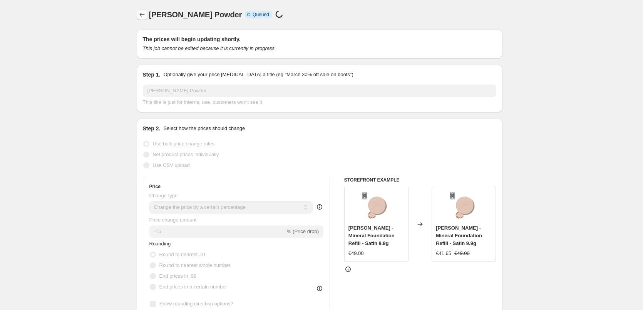
click at [141, 14] on icon "Price change jobs" at bounding box center [142, 15] width 8 height 8
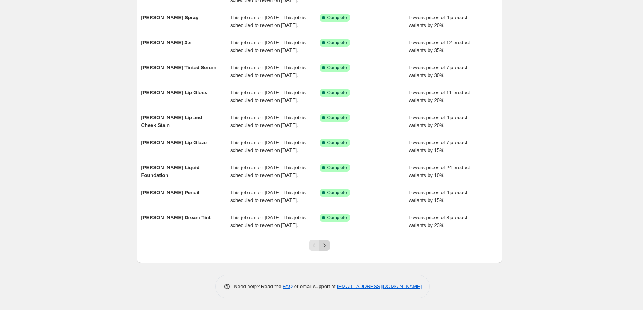
click at [324, 248] on icon "Next" at bounding box center [325, 246] width 8 height 8
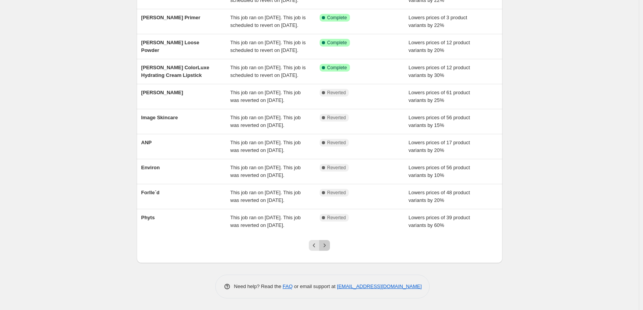
click at [324, 248] on icon "Next" at bounding box center [325, 246] width 8 height 8
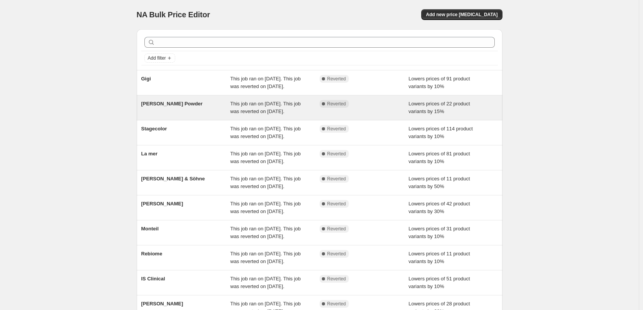
click at [301, 114] on span "This job ran on [DATE]. This job was reverted on [DATE]." at bounding box center [265, 107] width 70 height 13
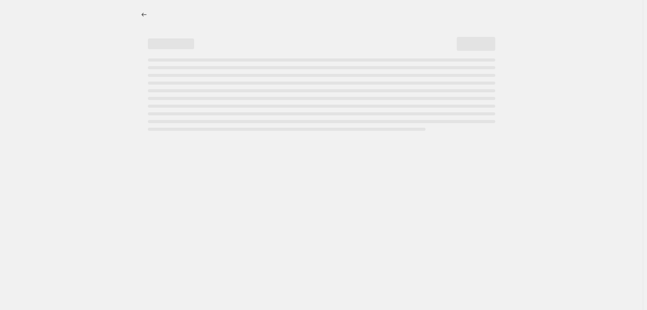
select select "percentage"
select select "tag"
select select "vendor"
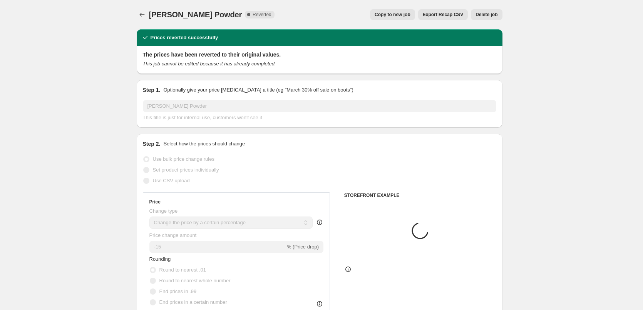
click at [487, 14] on span "Delete job" at bounding box center [487, 15] width 22 height 6
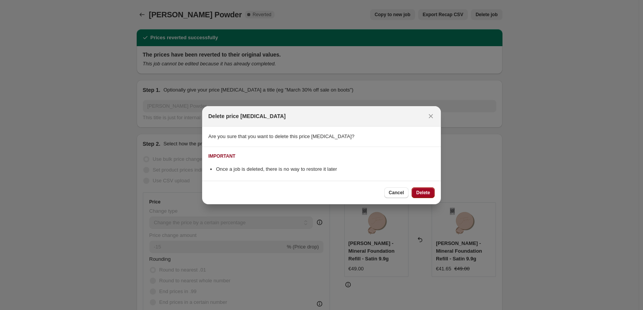
click at [421, 195] on span "Delete" at bounding box center [423, 193] width 14 height 6
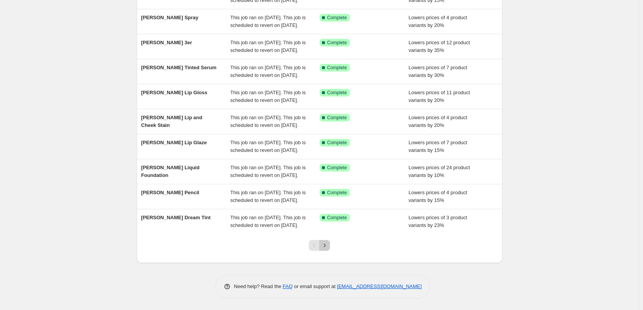
click at [325, 249] on icon "Next" at bounding box center [325, 246] width 8 height 8
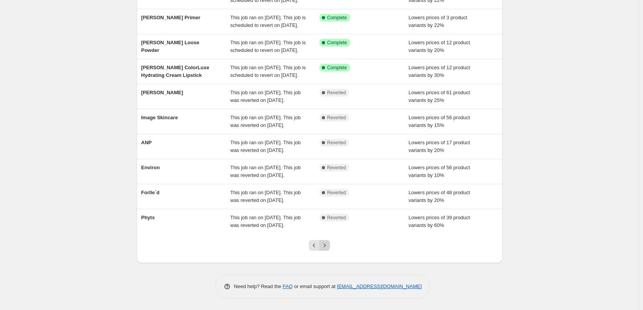
click at [326, 248] on icon "Next" at bounding box center [325, 246] width 8 height 8
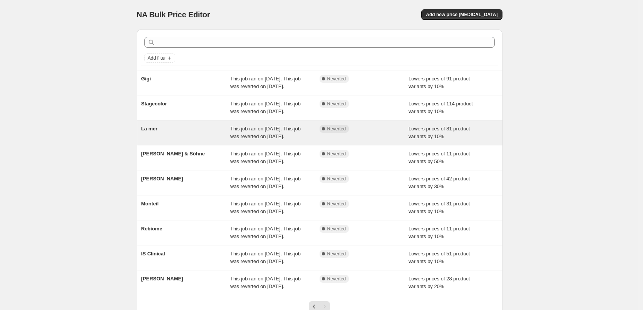
click at [273, 139] on span "This job ran on [DATE]. This job was reverted on [DATE]." at bounding box center [265, 132] width 70 height 13
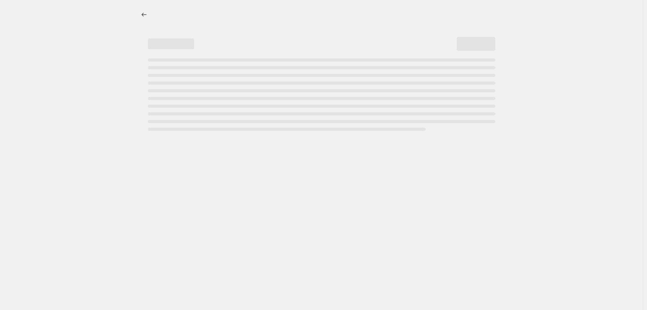
select select "percentage"
select select "vendor"
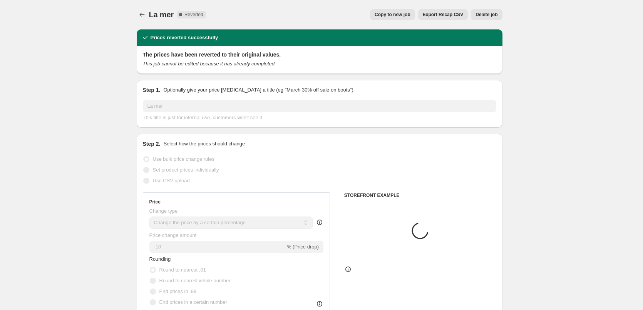
click at [399, 15] on span "Copy to new job" at bounding box center [393, 15] width 36 height 6
select select "percentage"
select select "vendor"
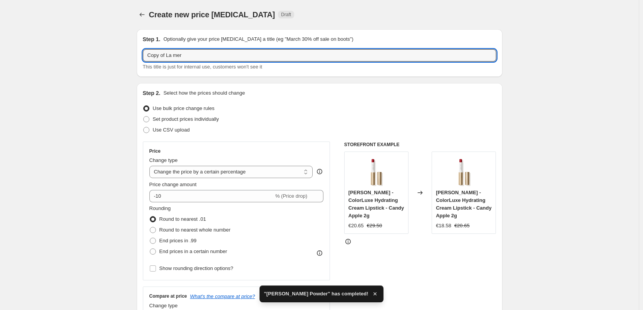
drag, startPoint x: 164, startPoint y: 56, endPoint x: 60, endPoint y: 56, distance: 103.6
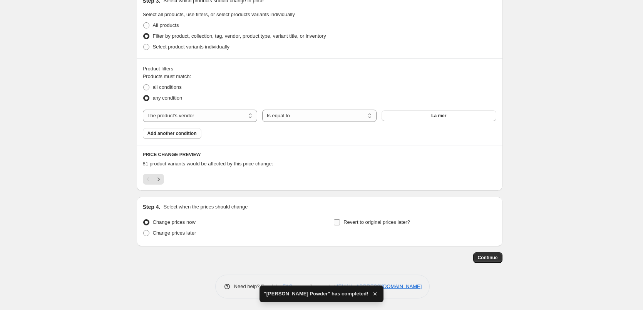
type input "La mer"
click at [363, 222] on span "Revert to original prices later?" at bounding box center [377, 223] width 67 height 6
click at [340, 222] on input "Revert to original prices later?" at bounding box center [337, 223] width 6 height 6
checkbox input "true"
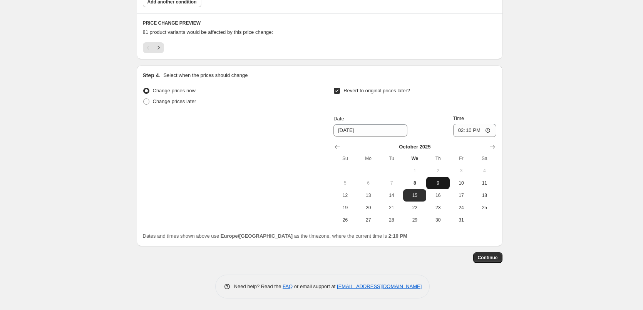
click at [436, 181] on span "9" at bounding box center [438, 183] width 17 height 6
type input "[DATE]"
click at [461, 130] on input "14:10" at bounding box center [474, 130] width 43 height 13
click at [491, 131] on input "15:00" at bounding box center [474, 130] width 43 height 13
type input "03:00"
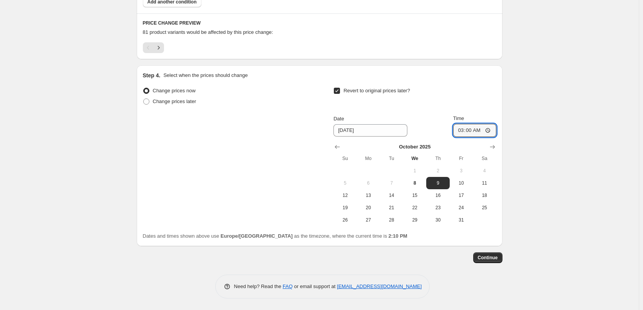
click at [487, 257] on span "Continue" at bounding box center [488, 258] width 20 height 6
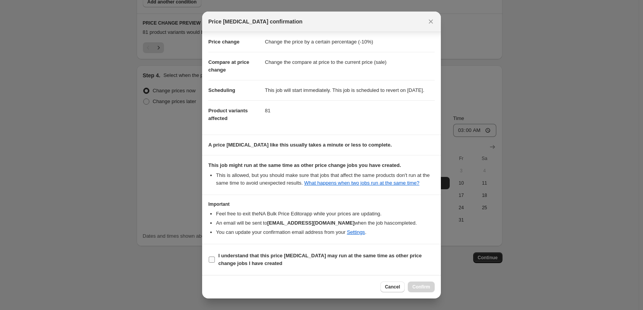
click at [243, 262] on b "I understand that this price [MEDICAL_DATA] may run at the same time as other p…" at bounding box center [319, 259] width 203 height 13
click at [215, 262] on input "I understand that this price [MEDICAL_DATA] may run at the same time as other p…" at bounding box center [212, 260] width 6 height 6
checkbox input "true"
click at [420, 288] on span "Confirm" at bounding box center [422, 287] width 18 height 6
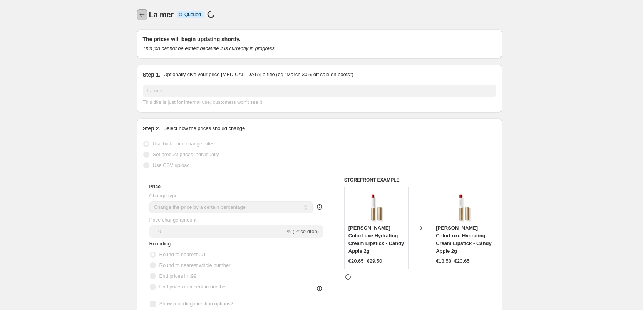
click at [143, 19] on button "Price change jobs" at bounding box center [142, 14] width 11 height 11
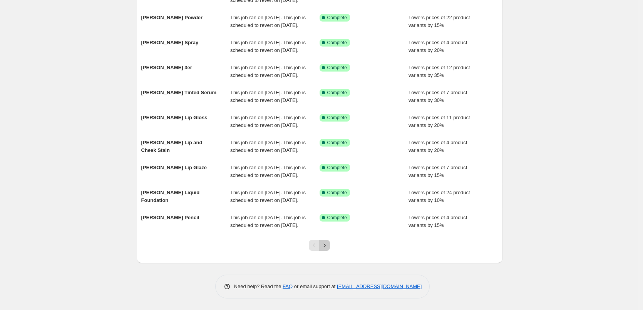
click at [325, 245] on icon "Next" at bounding box center [325, 246] width 8 height 8
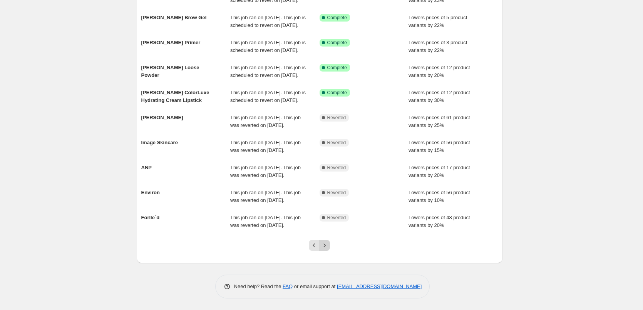
click at [327, 246] on icon "Next" at bounding box center [325, 246] width 8 height 8
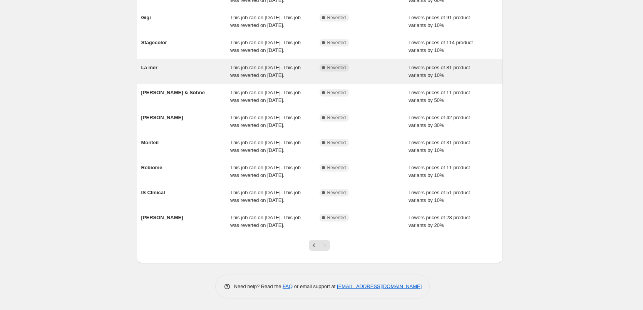
click at [279, 74] on div "This job ran on [DATE]. This job was reverted on [DATE]." at bounding box center [274, 71] width 89 height 15
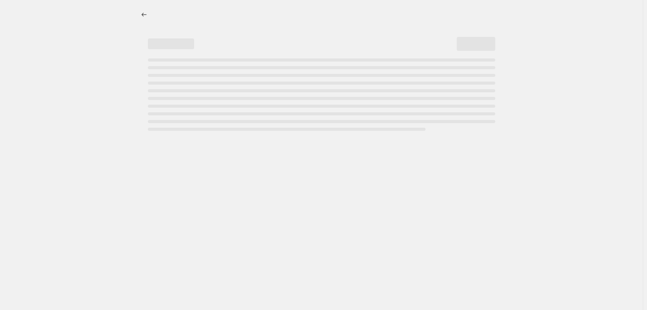
select select "percentage"
select select "vendor"
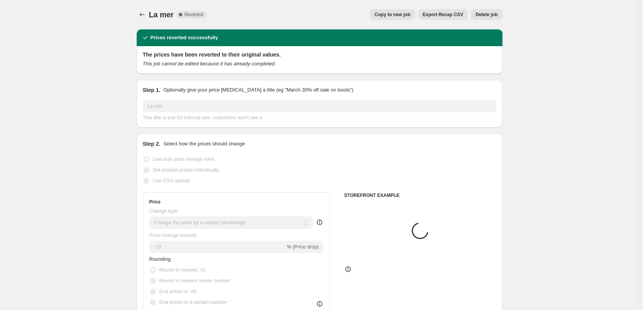
click at [493, 12] on span "Delete job" at bounding box center [487, 15] width 22 height 6
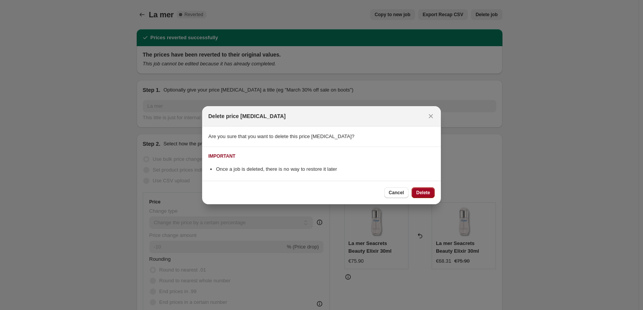
click at [419, 196] on button "Delete" at bounding box center [423, 193] width 23 height 11
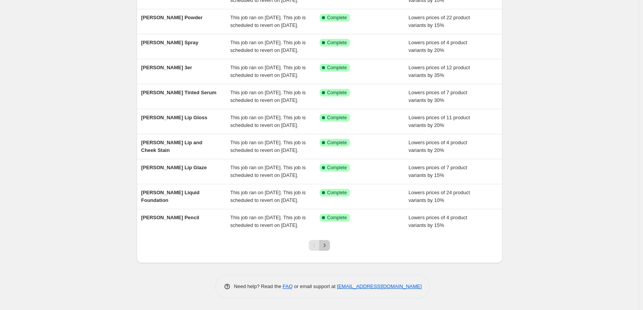
click at [329, 247] on icon "Next" at bounding box center [325, 246] width 8 height 8
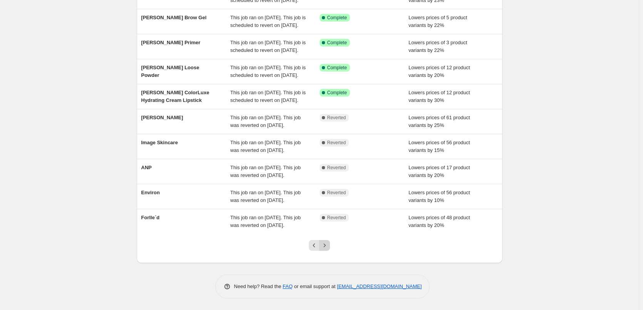
click at [329, 245] on icon "Next" at bounding box center [325, 246] width 8 height 8
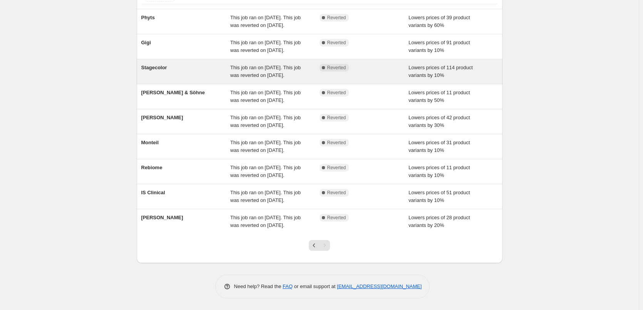
click at [280, 74] on span "This job ran on [DATE]. This job was reverted on [DATE]." at bounding box center [265, 71] width 70 height 13
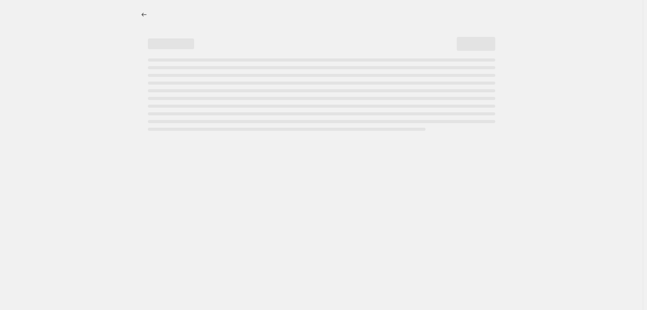
select select "percentage"
select select "vendor"
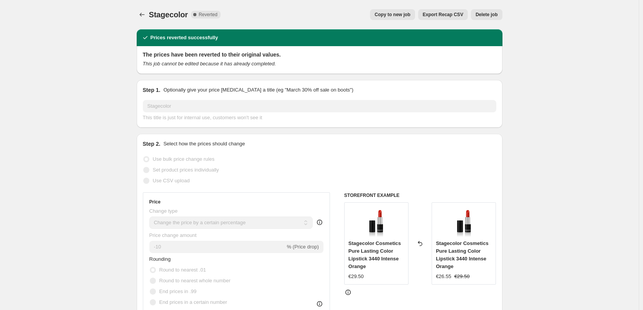
click at [388, 13] on span "Copy to new job" at bounding box center [393, 15] width 36 height 6
select select "percentage"
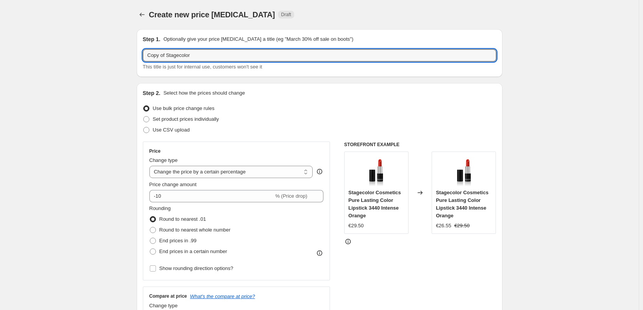
drag, startPoint x: 168, startPoint y: 54, endPoint x: 81, endPoint y: 65, distance: 88.2
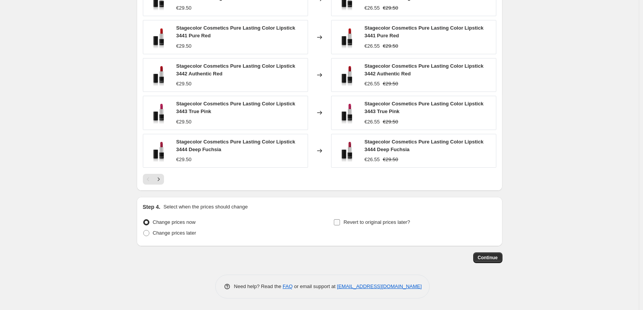
click at [340, 220] on input "Revert to original prices later?" at bounding box center [337, 223] width 6 height 6
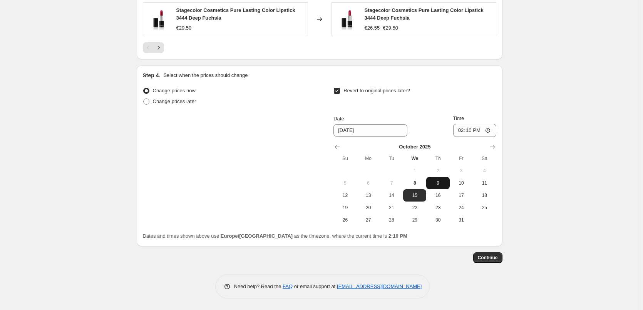
click at [438, 184] on span "9" at bounding box center [438, 183] width 17 height 6
click at [463, 130] on input "14:10" at bounding box center [474, 130] width 43 height 13
click at [488, 130] on input "15:00" at bounding box center [474, 130] width 43 height 13
click at [494, 257] on span "Continue" at bounding box center [488, 258] width 20 height 6
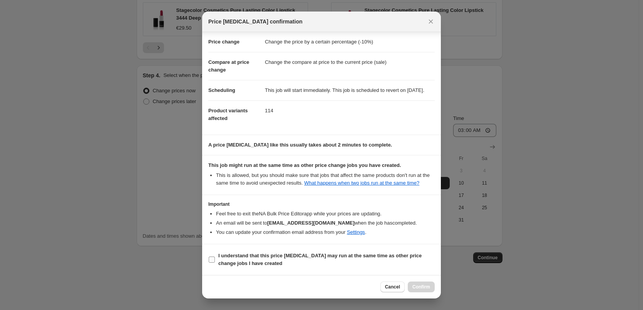
click at [254, 258] on b "I understand that this price [MEDICAL_DATA] may run at the same time as other p…" at bounding box center [319, 259] width 203 height 13
click at [215, 258] on input "I understand that this price [MEDICAL_DATA] may run at the same time as other p…" at bounding box center [212, 260] width 6 height 6
click at [426, 287] on span "Confirm" at bounding box center [422, 287] width 18 height 6
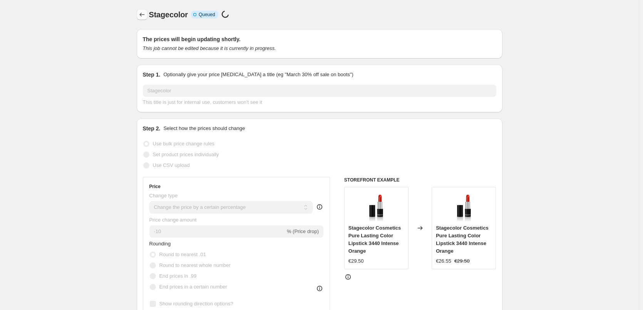
click at [142, 15] on icon "Price change jobs" at bounding box center [141, 15] width 5 height 4
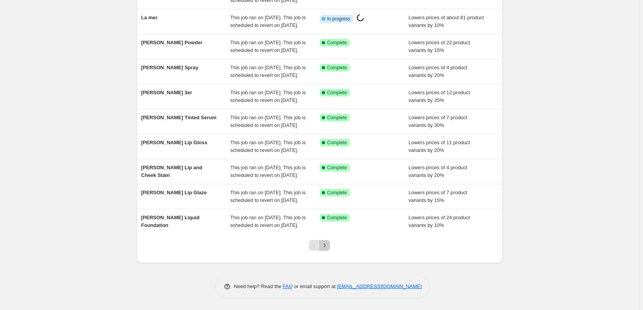
click at [325, 246] on icon "Next" at bounding box center [325, 246] width 8 height 8
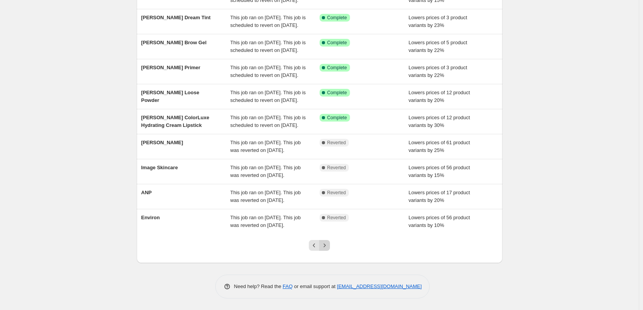
click at [330, 247] on button "Next" at bounding box center [324, 245] width 11 height 11
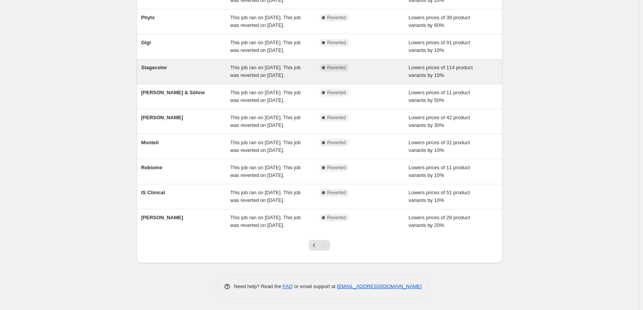
click at [289, 64] on div "This job ran on [DATE]. This job was reverted on [DATE]." at bounding box center [274, 71] width 89 height 15
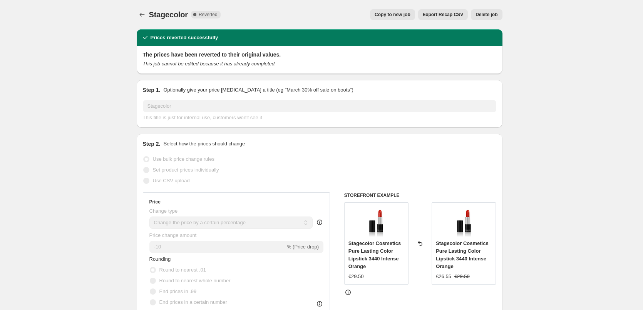
click at [485, 13] on span "Delete job" at bounding box center [487, 15] width 22 height 6
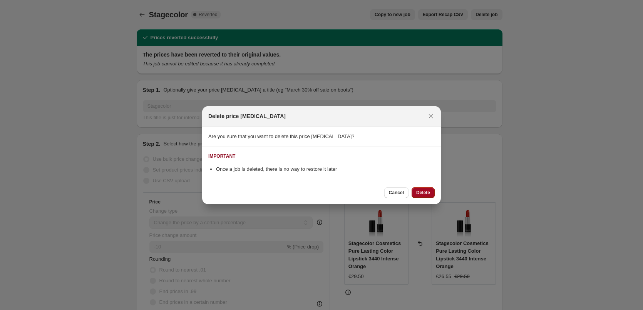
click at [429, 195] on span "Delete" at bounding box center [423, 193] width 14 height 6
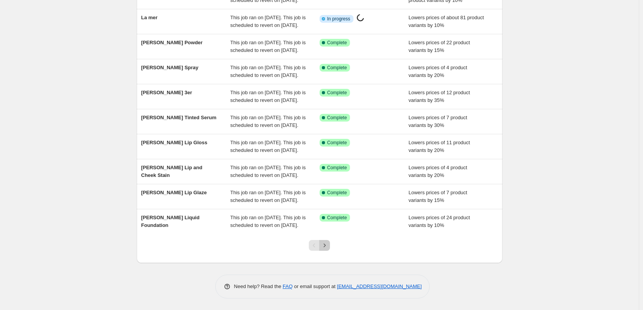
click at [329, 250] on button "Next" at bounding box center [324, 245] width 11 height 11
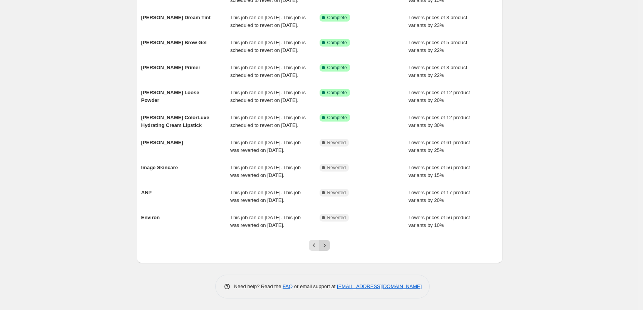
click at [329, 250] on button "Next" at bounding box center [324, 245] width 11 height 11
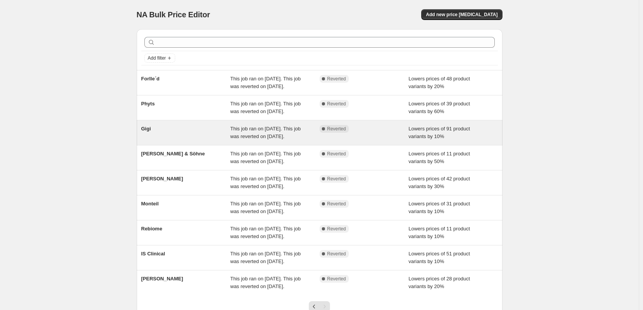
click at [270, 139] on span "This job ran on [DATE]. This job was reverted on [DATE]." at bounding box center [265, 132] width 70 height 13
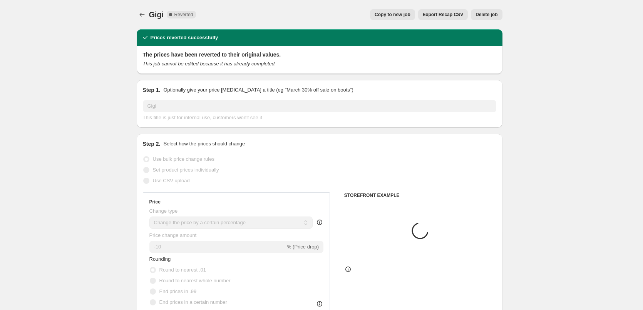
click at [410, 14] on span "Copy to new job" at bounding box center [393, 15] width 36 height 6
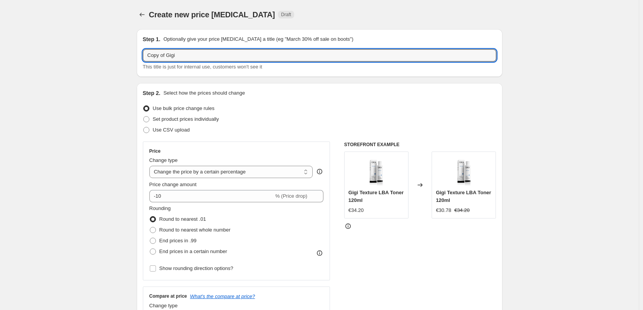
drag, startPoint x: 167, startPoint y: 55, endPoint x: 45, endPoint y: 67, distance: 122.7
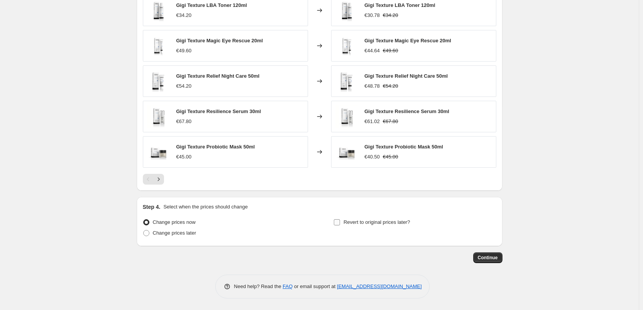
click at [348, 221] on span "Revert to original prices later?" at bounding box center [377, 223] width 67 height 6
click at [340, 221] on input "Revert to original prices later?" at bounding box center [337, 223] width 6 height 6
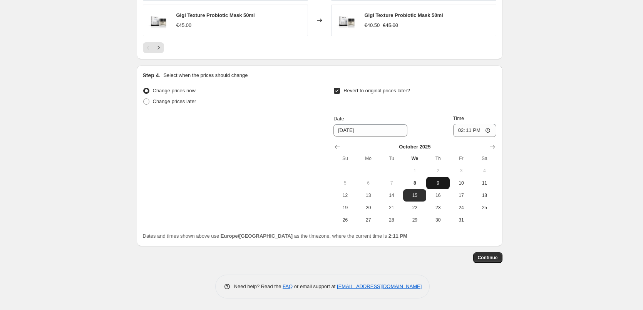
click at [441, 186] on span "9" at bounding box center [438, 183] width 17 height 6
click at [464, 131] on input "14:11" at bounding box center [474, 130] width 43 height 13
click at [490, 133] on input "15:00" at bounding box center [474, 130] width 43 height 13
drag, startPoint x: 576, startPoint y: 121, endPoint x: 575, endPoint y: 125, distance: 3.9
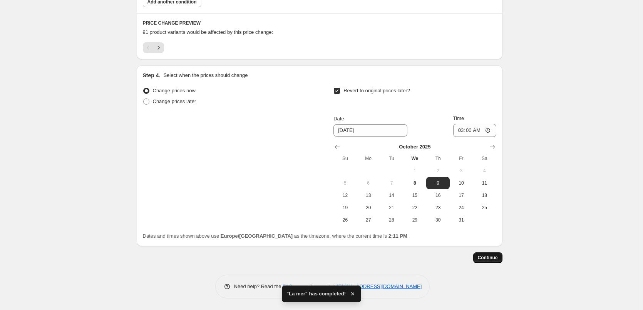
click at [488, 254] on button "Continue" at bounding box center [487, 258] width 29 height 11
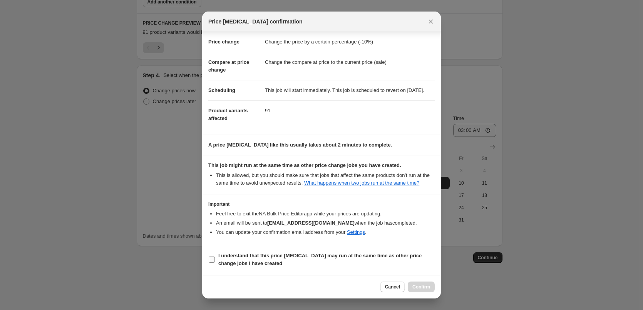
click at [221, 258] on b "I understand that this price [MEDICAL_DATA] may run at the same time as other p…" at bounding box center [319, 259] width 203 height 13
click at [215, 258] on input "I understand that this price [MEDICAL_DATA] may run at the same time as other p…" at bounding box center [212, 260] width 6 height 6
click at [424, 285] on span "Confirm" at bounding box center [422, 287] width 18 height 6
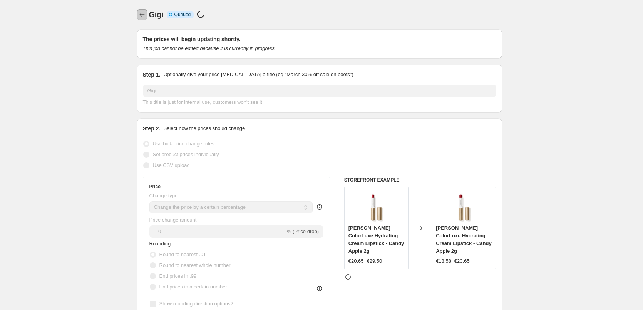
click at [144, 20] on button "Price change jobs" at bounding box center [142, 14] width 11 height 11
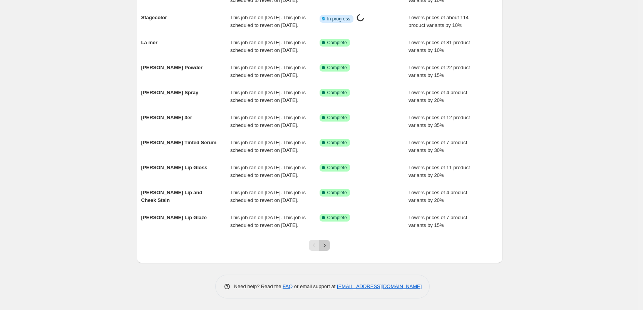
drag, startPoint x: 329, startPoint y: 243, endPoint x: 327, endPoint y: 227, distance: 15.9
click at [329, 243] on icon "Next" at bounding box center [325, 246] width 8 height 8
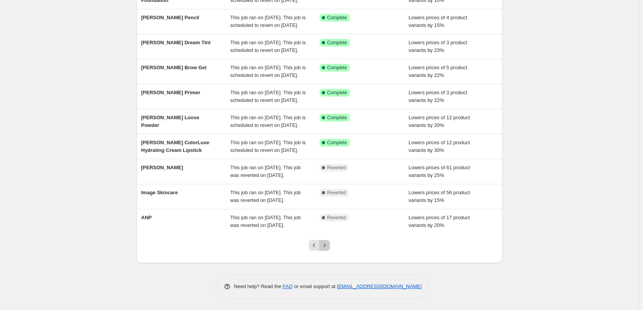
click at [326, 245] on icon "Next" at bounding box center [325, 246] width 8 height 8
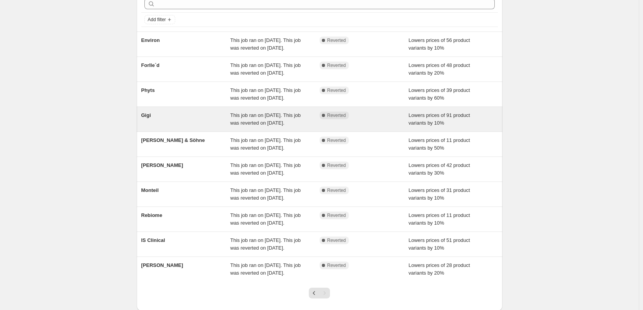
click at [297, 126] on span "This job ran on [DATE]. This job was reverted on [DATE]." at bounding box center [265, 118] width 70 height 13
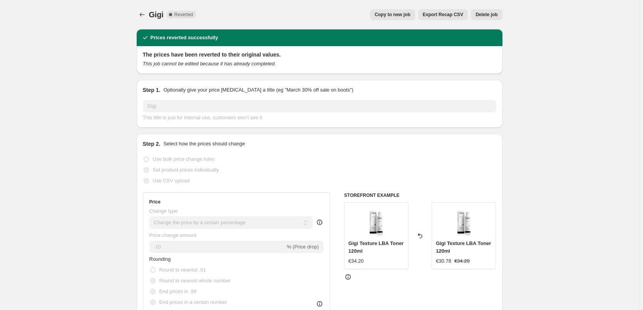
select select "percentage"
select select "vendor"
click at [489, 13] on span "Delete job" at bounding box center [487, 15] width 22 height 6
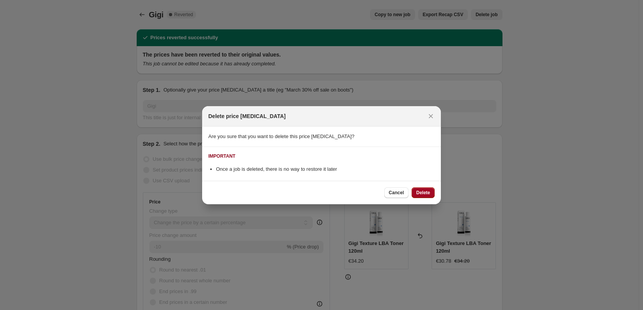
click at [422, 193] on span "Delete" at bounding box center [423, 193] width 14 height 6
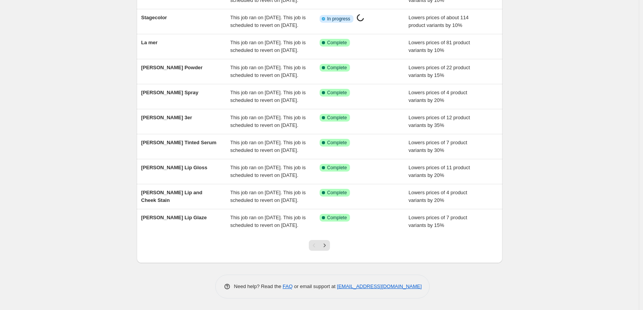
scroll to position [163, 0]
click at [327, 244] on icon "Next" at bounding box center [325, 246] width 8 height 8
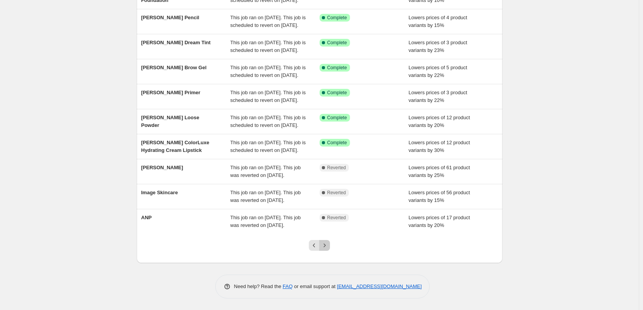
click at [329, 250] on button "Next" at bounding box center [324, 245] width 11 height 11
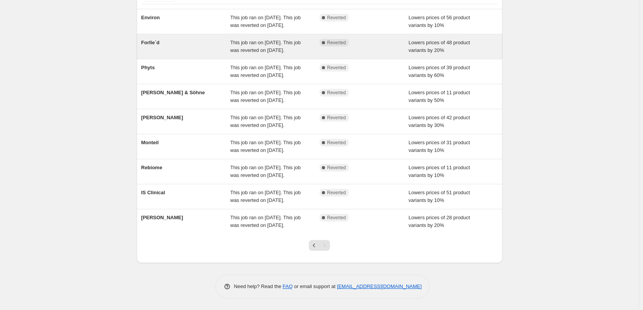
scroll to position [77, 0]
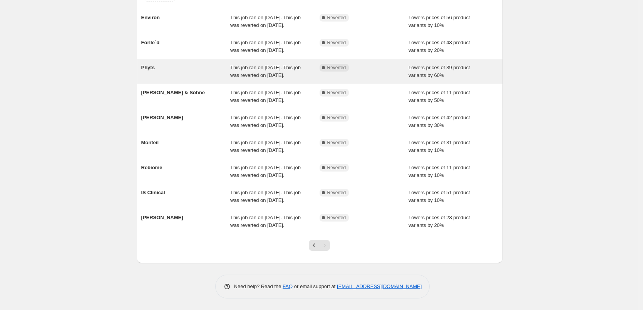
click at [320, 79] on div "This job ran on [DATE]. This job was reverted on [DATE]." at bounding box center [274, 71] width 89 height 15
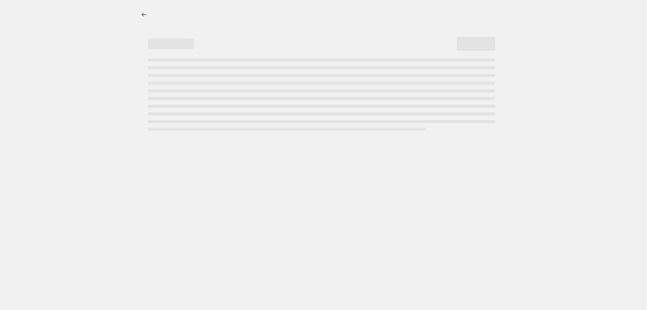
select select "percentage"
select select "vendor"
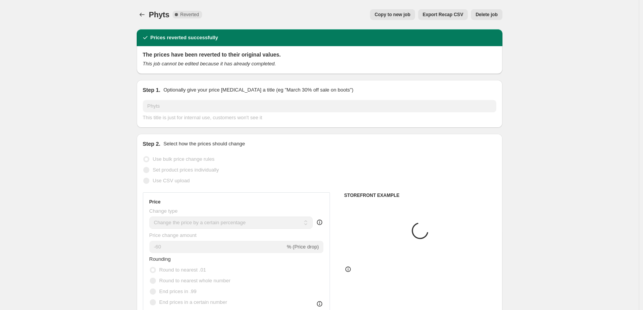
drag, startPoint x: 391, startPoint y: 15, endPoint x: 383, endPoint y: 16, distance: 7.8
click at [383, 16] on span "Copy to new job" at bounding box center [393, 15] width 36 height 6
select select "percentage"
select select "vendor"
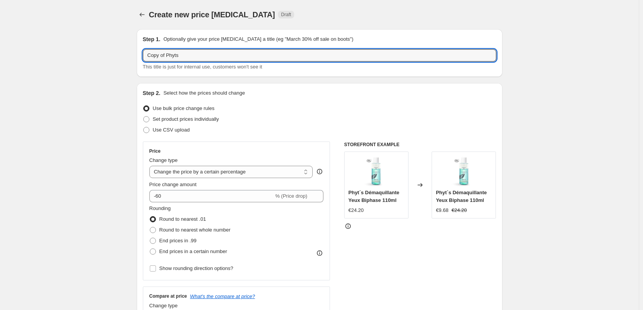
drag, startPoint x: 168, startPoint y: 55, endPoint x: 49, endPoint y: 56, distance: 118.6
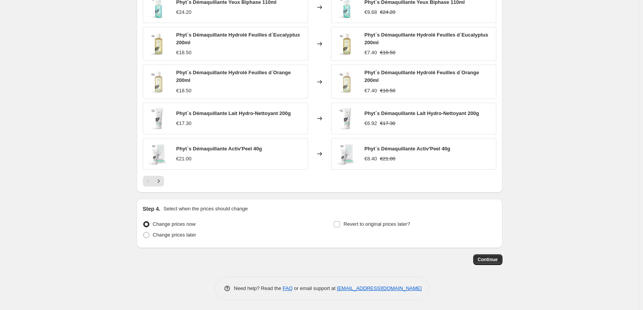
scroll to position [552, 0]
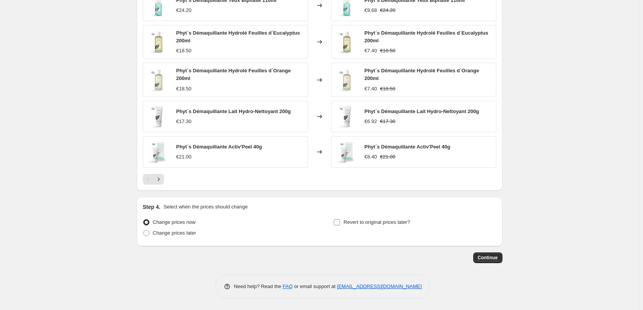
type input "Phyts"
click at [354, 223] on span "Revert to original prices later?" at bounding box center [377, 223] width 67 height 6
click at [340, 223] on input "Revert to original prices later?" at bounding box center [337, 223] width 6 height 6
checkbox input "true"
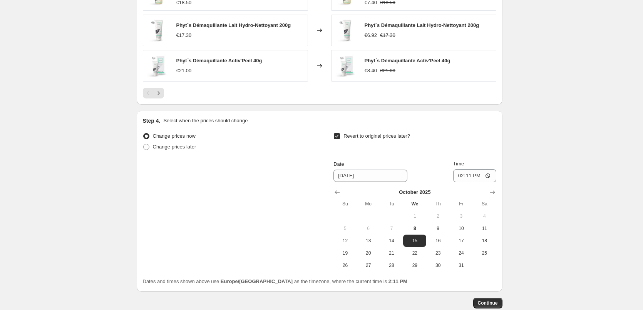
scroll to position [683, 0]
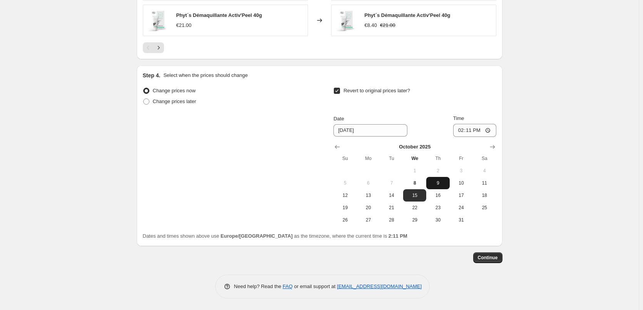
click at [439, 186] on span "9" at bounding box center [438, 183] width 17 height 6
type input "[DATE]"
click at [461, 129] on input "14:11" at bounding box center [474, 130] width 43 height 13
click at [492, 129] on input "15:00" at bounding box center [474, 130] width 43 height 13
type input "03:00"
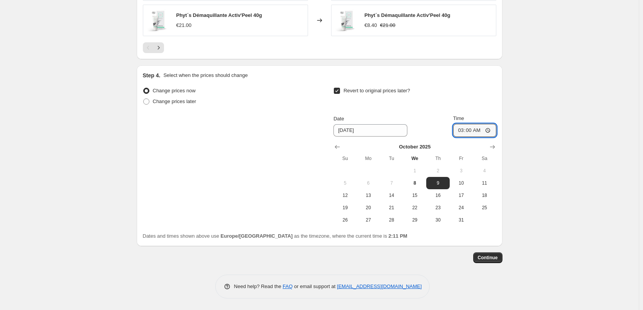
click at [485, 260] on span "Continue" at bounding box center [488, 258] width 20 height 6
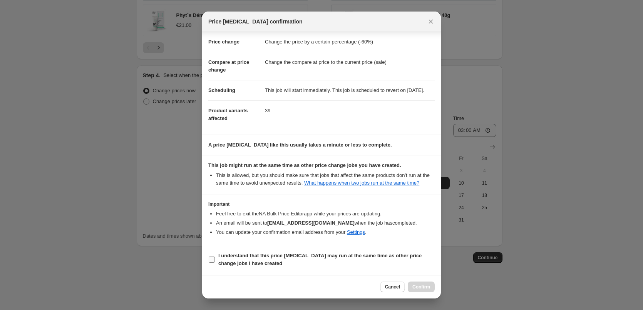
scroll to position [22, 0]
click at [247, 258] on b "I understand that this price [MEDICAL_DATA] may run at the same time as other p…" at bounding box center [319, 259] width 203 height 13
click at [215, 258] on input "I understand that this price [MEDICAL_DATA] may run at the same time as other p…" at bounding box center [212, 260] width 6 height 6
checkbox input "true"
click at [421, 286] on span "Confirm" at bounding box center [422, 287] width 18 height 6
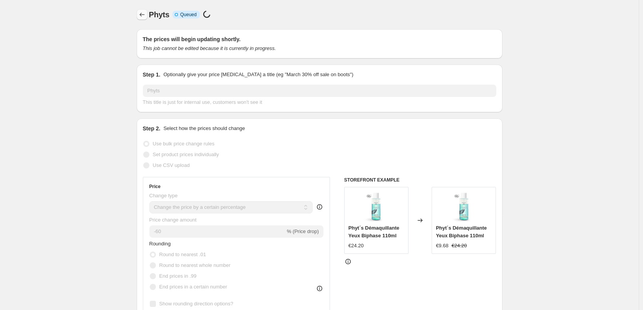
click at [143, 17] on icon "Price change jobs" at bounding box center [142, 15] width 8 height 8
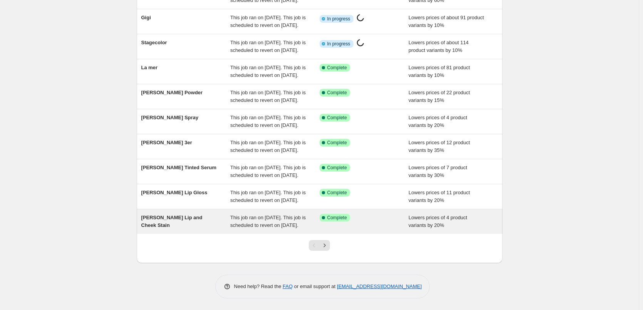
scroll to position [163, 0]
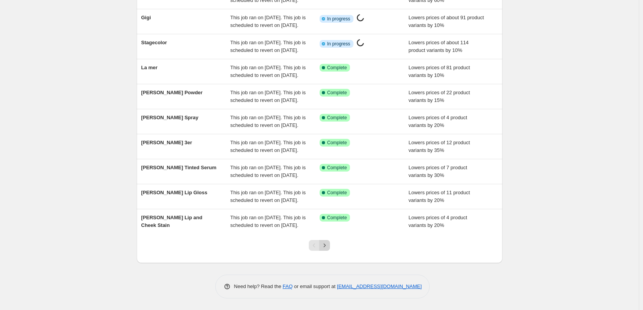
click at [328, 244] on icon "Next" at bounding box center [325, 246] width 8 height 8
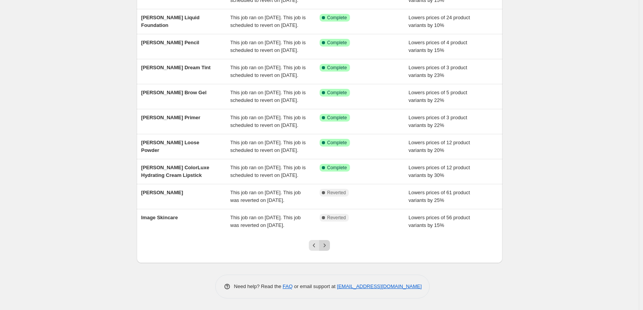
click at [327, 243] on icon "Next" at bounding box center [325, 246] width 8 height 8
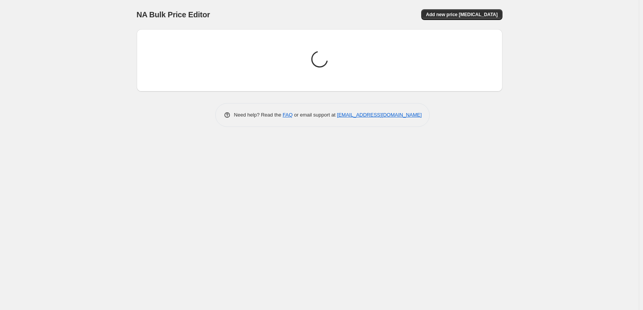
scroll to position [0, 0]
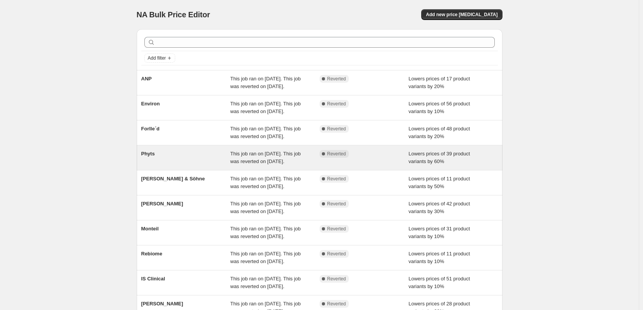
click at [249, 170] on div "Phyts This job ran on [DATE]. This job was reverted on [DATE]. Complete Reverte…" at bounding box center [320, 158] width 366 height 25
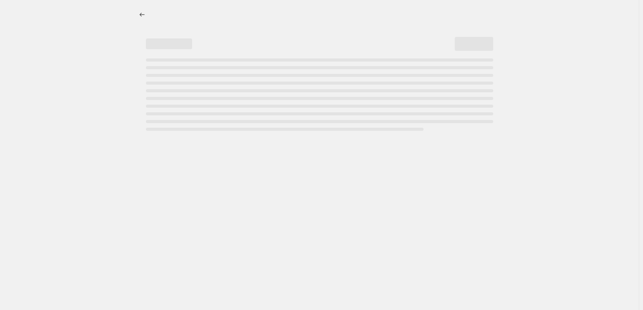
select select "percentage"
select select "vendor"
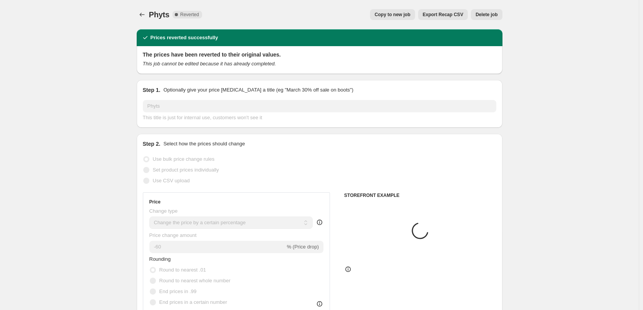
click at [492, 13] on span "Delete job" at bounding box center [487, 15] width 22 height 6
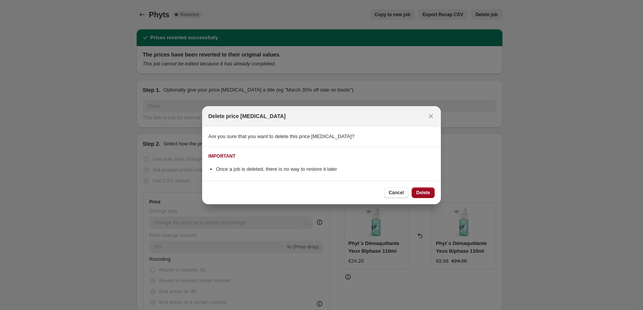
click at [426, 193] on span "Delete" at bounding box center [423, 193] width 14 height 6
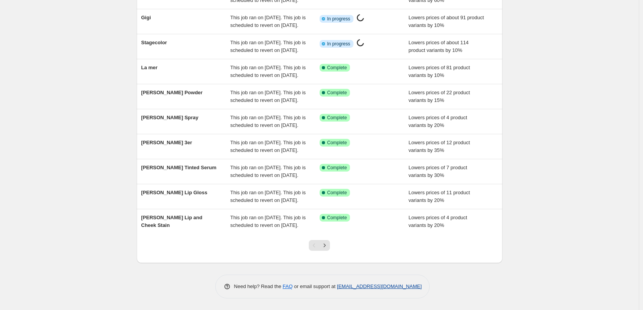
scroll to position [163, 0]
click at [329, 247] on icon "Next" at bounding box center [325, 246] width 8 height 8
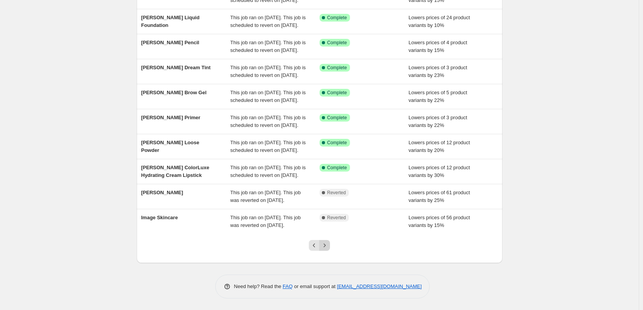
click at [329, 243] on icon "Next" at bounding box center [325, 246] width 8 height 8
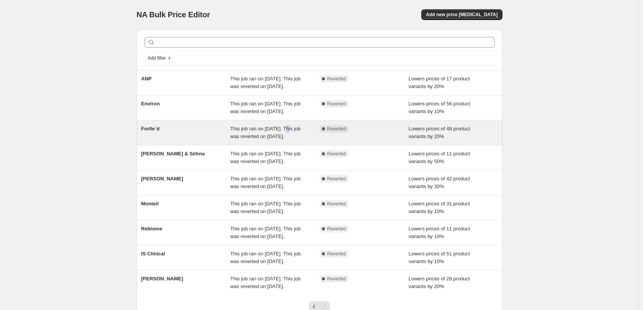
click at [288, 138] on div "Forlle´d This job ran on [DATE]. This job was reverted on [DATE]. Complete Reve…" at bounding box center [320, 133] width 366 height 25
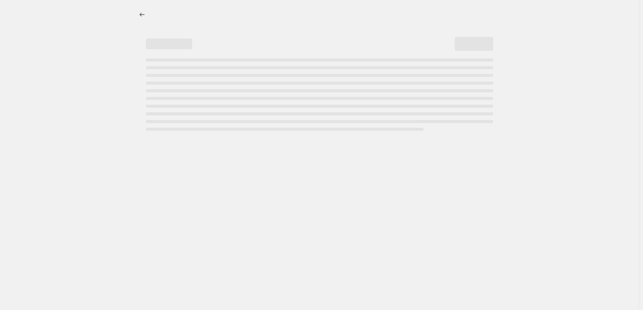
select select "percentage"
select select "remove"
select select "vendor"
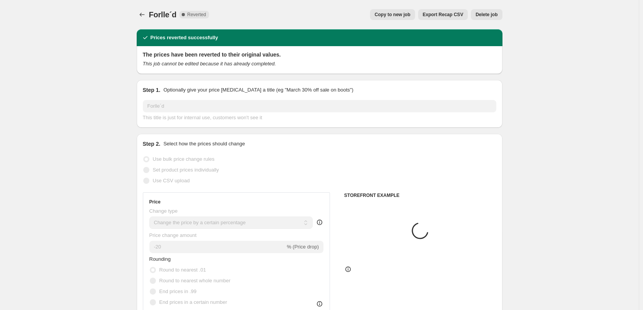
click at [409, 14] on span "Copy to new job" at bounding box center [393, 15] width 36 height 6
select select "percentage"
select select "remove"
select select "vendor"
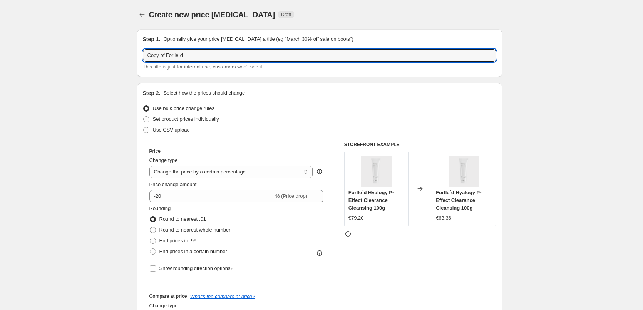
drag, startPoint x: 167, startPoint y: 56, endPoint x: 2, endPoint y: 60, distance: 165.3
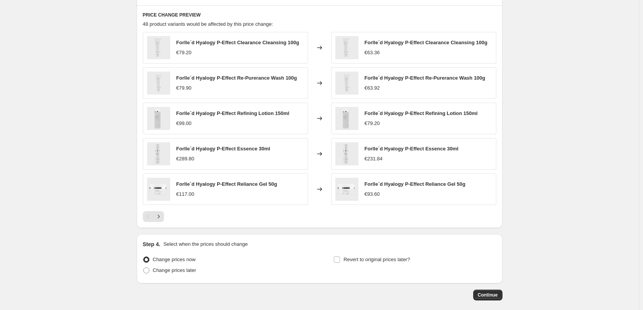
scroll to position [547, 0]
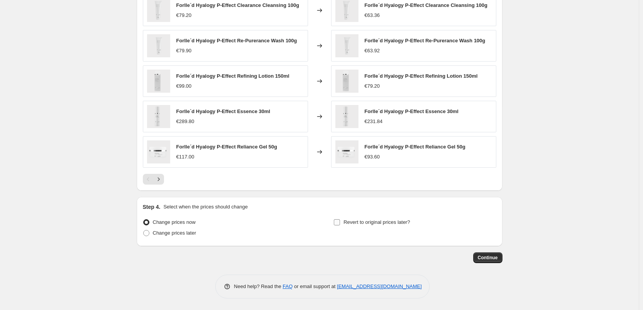
type input "Forlle´d"
click at [340, 222] on input "Revert to original prices later?" at bounding box center [337, 223] width 6 height 6
checkbox input "true"
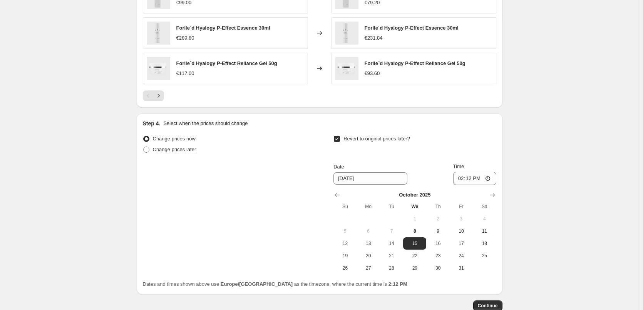
scroll to position [678, 0]
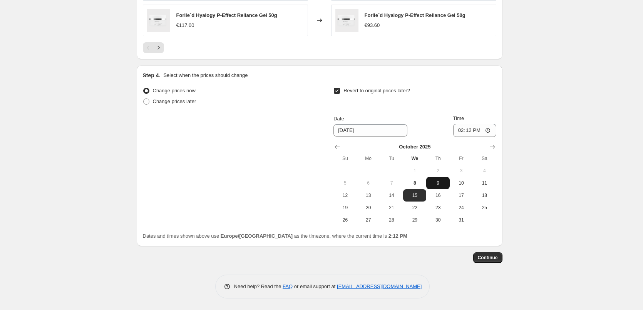
click at [442, 185] on span "9" at bounding box center [438, 183] width 17 height 6
type input "[DATE]"
click at [461, 132] on input "14:12" at bounding box center [474, 130] width 43 height 13
type input "15:00"
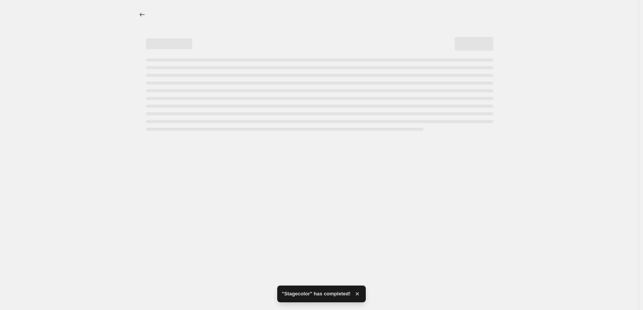
scroll to position [0, 0]
select select "percentage"
select select "remove"
select select "vendor"
select select "percentage"
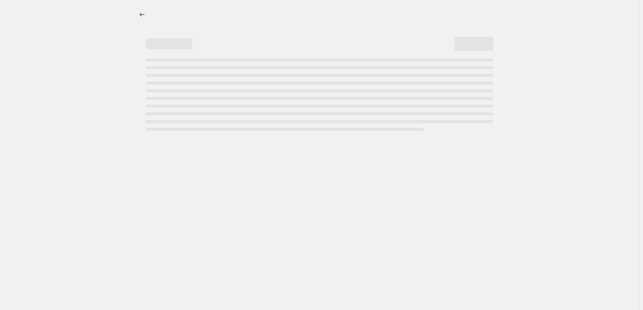
select select "remove"
select select "vendor"
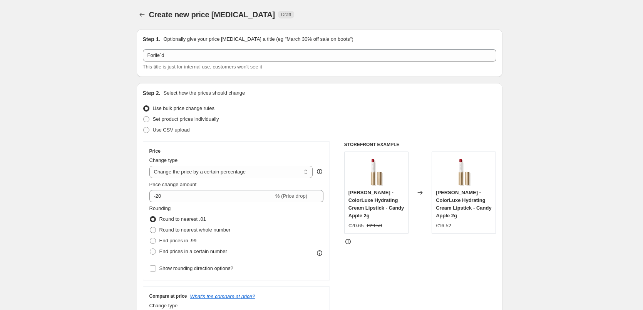
click at [138, 17] on div at bounding box center [143, 14] width 12 height 11
click at [141, 17] on icon "Price change jobs" at bounding box center [142, 15] width 8 height 8
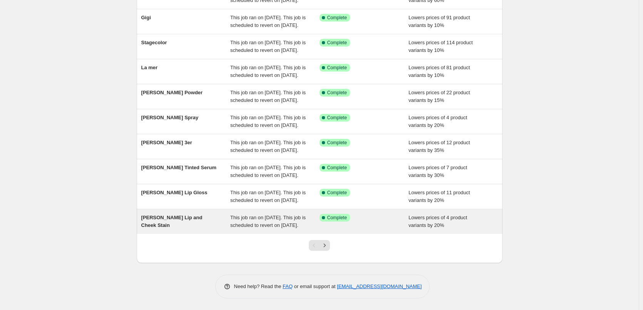
scroll to position [163, 0]
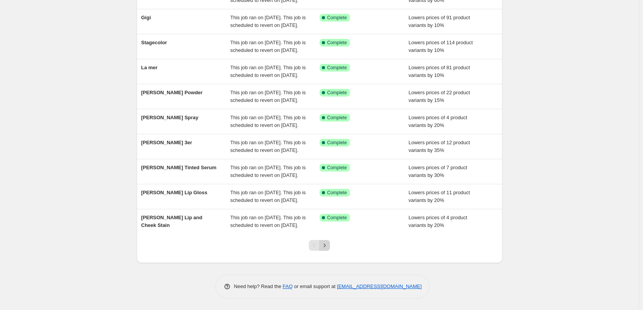
click at [327, 249] on icon "Next" at bounding box center [325, 246] width 8 height 8
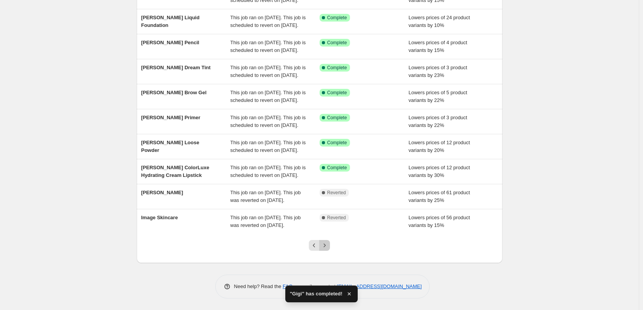
click at [329, 249] on icon "Next" at bounding box center [325, 246] width 8 height 8
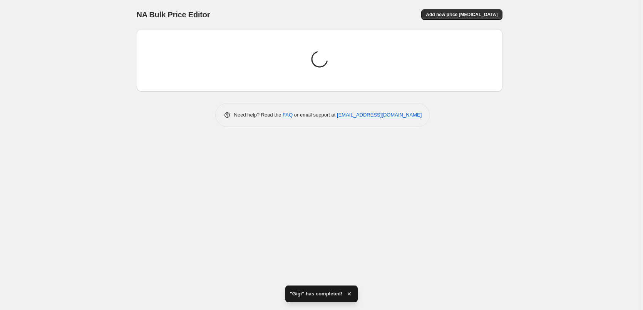
scroll to position [0, 0]
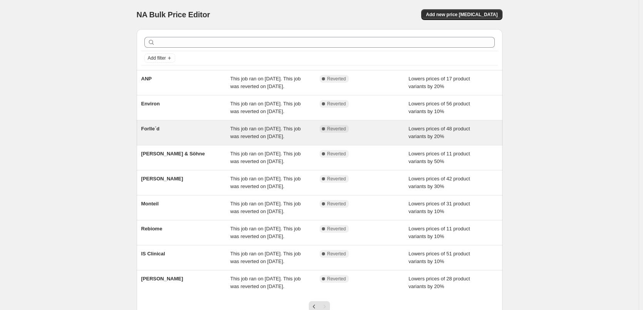
click at [302, 139] on div "Forlle´d This job ran on [DATE]. This job was reverted on [DATE]. Complete Reve…" at bounding box center [320, 133] width 366 height 25
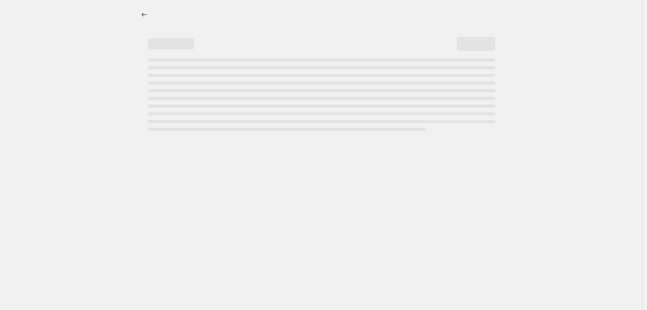
select select "percentage"
select select "remove"
select select "vendor"
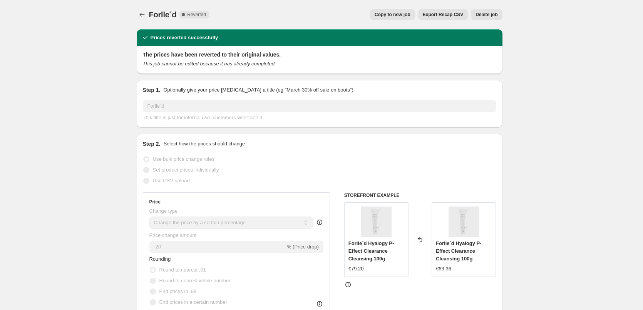
click at [383, 15] on span "Copy to new job" at bounding box center [393, 15] width 36 height 6
select select "percentage"
select select "remove"
select select "vendor"
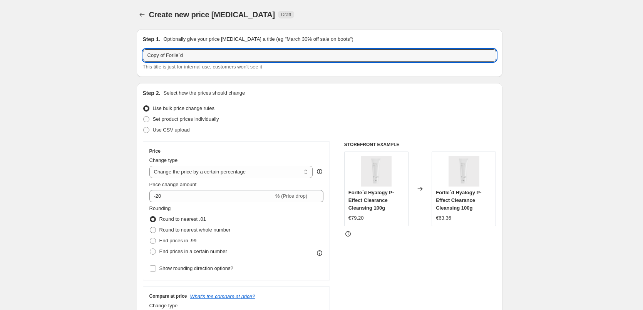
drag, startPoint x: 168, startPoint y: 56, endPoint x: 63, endPoint y: 64, distance: 105.1
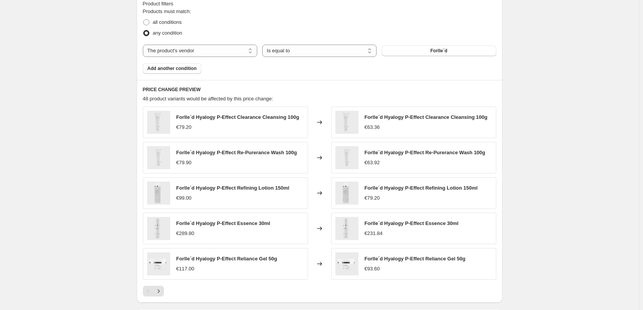
scroll to position [547, 0]
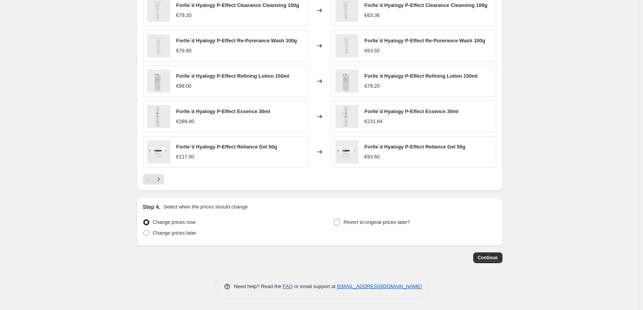
type input "Forlle´d"
click at [387, 224] on span "Revert to original prices later?" at bounding box center [377, 223] width 67 height 6
click at [340, 224] on input "Revert to original prices later?" at bounding box center [337, 223] width 6 height 6
checkbox input "true"
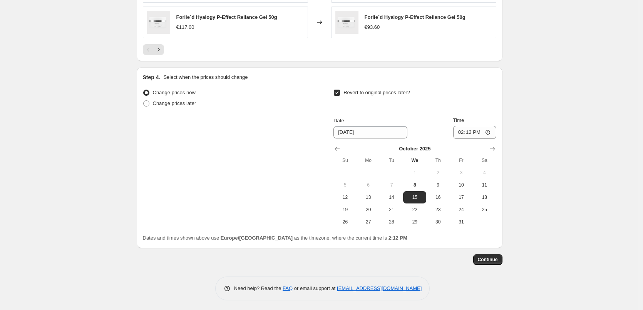
scroll to position [678, 0]
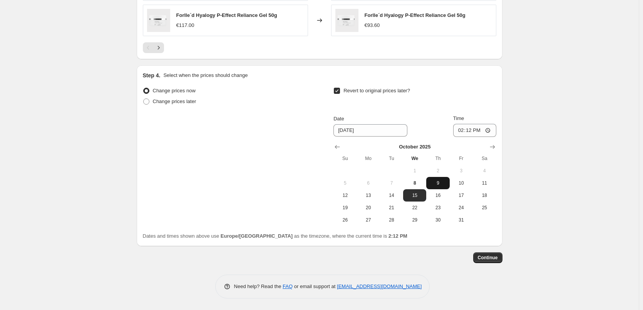
click at [440, 186] on span "9" at bounding box center [438, 183] width 17 height 6
type input "[DATE]"
click at [462, 131] on input "14:12" at bounding box center [474, 130] width 43 height 13
click at [489, 131] on input "15:00" at bounding box center [474, 130] width 43 height 13
type input "03:00"
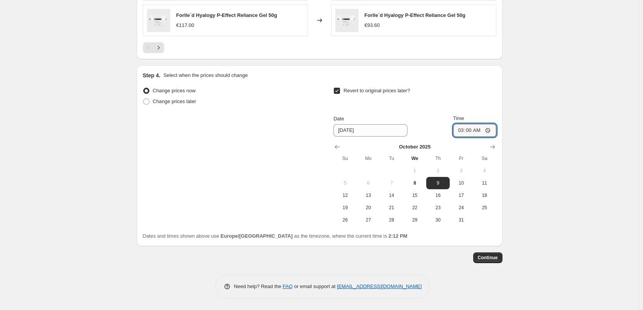
drag, startPoint x: 578, startPoint y: 142, endPoint x: 557, endPoint y: 173, distance: 37.7
click at [483, 260] on span "Continue" at bounding box center [488, 258] width 20 height 6
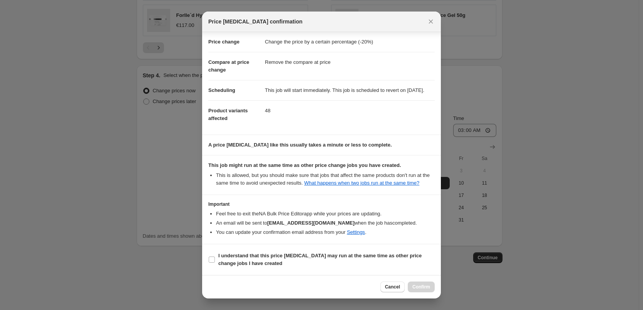
scroll to position [22, 0]
click at [263, 257] on b "I understand that this price [MEDICAL_DATA] may run at the same time as other p…" at bounding box center [319, 259] width 203 height 13
click at [215, 257] on input "I understand that this price [MEDICAL_DATA] may run at the same time as other p…" at bounding box center [212, 260] width 6 height 6
checkbox input "true"
click at [414, 290] on button "Confirm" at bounding box center [421, 287] width 27 height 11
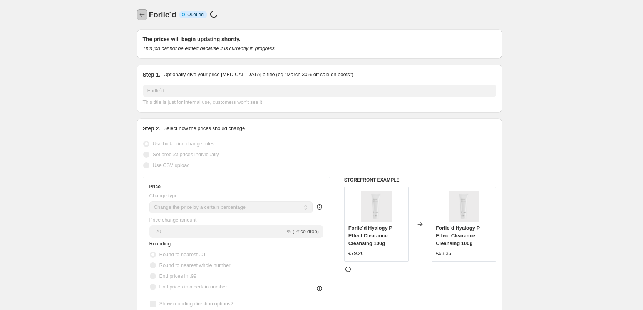
click at [143, 12] on icon "Price change jobs" at bounding box center [142, 15] width 8 height 8
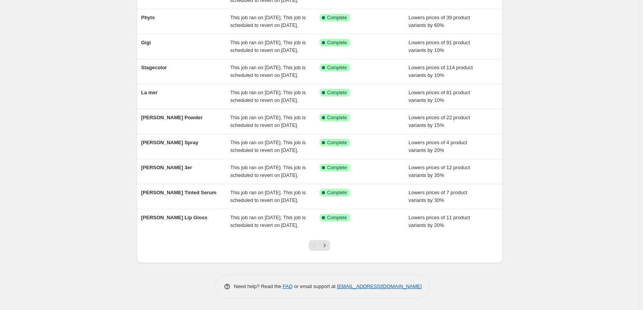
scroll to position [163, 0]
click at [330, 250] on button "Next" at bounding box center [324, 245] width 11 height 11
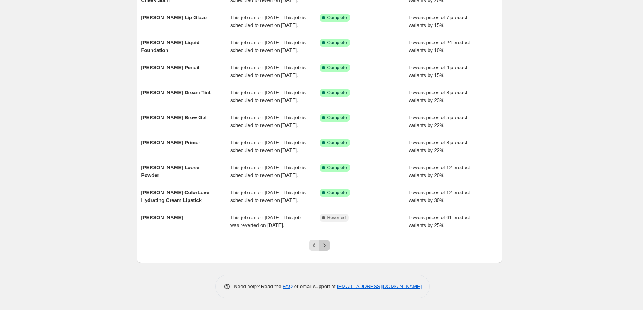
click at [328, 247] on icon "Next" at bounding box center [325, 246] width 8 height 8
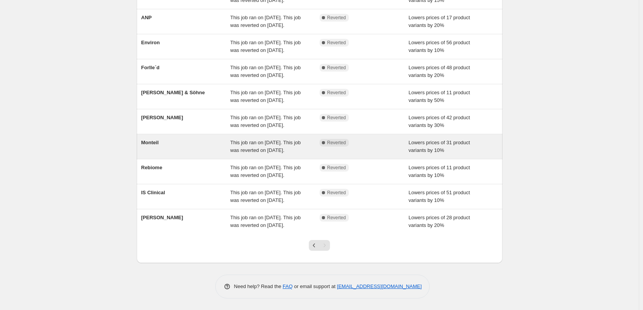
scroll to position [102, 0]
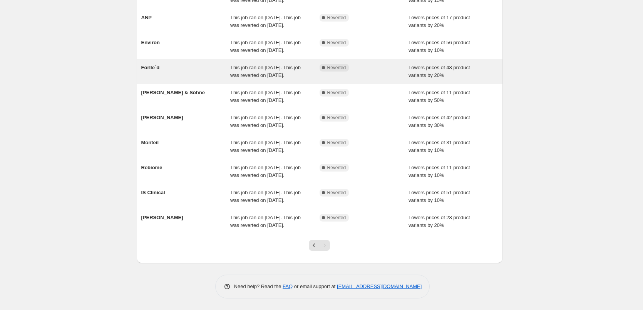
click at [295, 79] on div "This job ran on [DATE]. This job was reverted on [DATE]." at bounding box center [274, 71] width 89 height 15
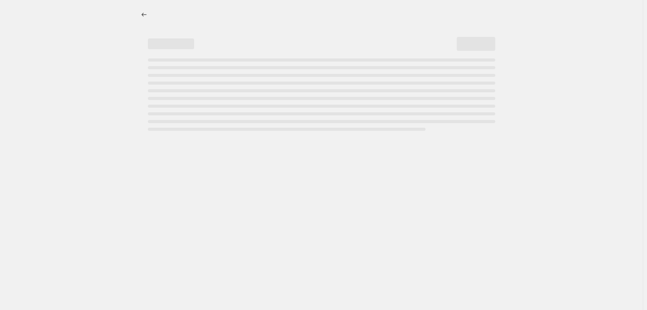
select select "percentage"
select select "remove"
select select "vendor"
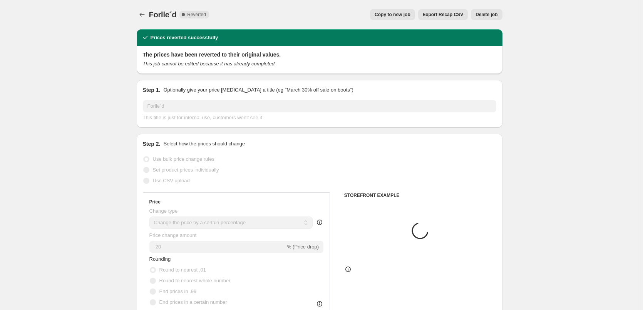
click at [482, 11] on button "Delete job" at bounding box center [486, 14] width 31 height 11
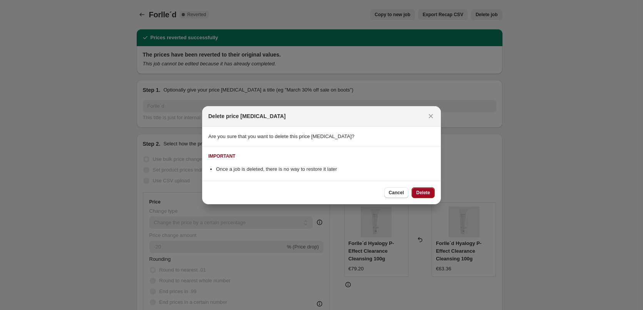
click at [424, 193] on span "Delete" at bounding box center [423, 193] width 14 height 6
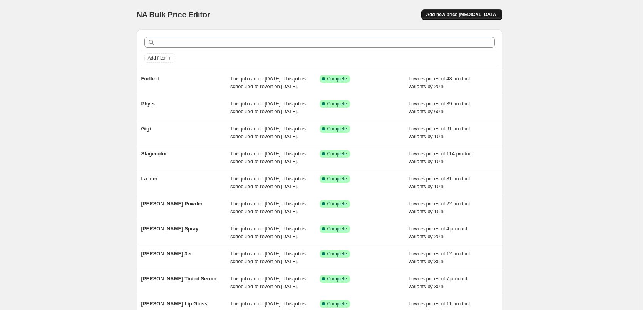
click at [483, 13] on span "Add new price [MEDICAL_DATA]" at bounding box center [462, 15] width 72 height 6
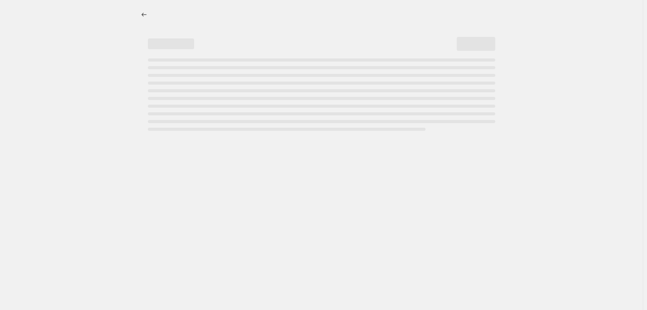
select select "percentage"
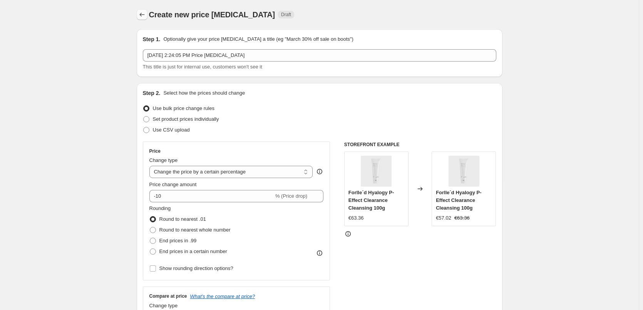
click at [144, 13] on icon "Price change jobs" at bounding box center [142, 15] width 8 height 8
